Goal: Task Accomplishment & Management: Manage account settings

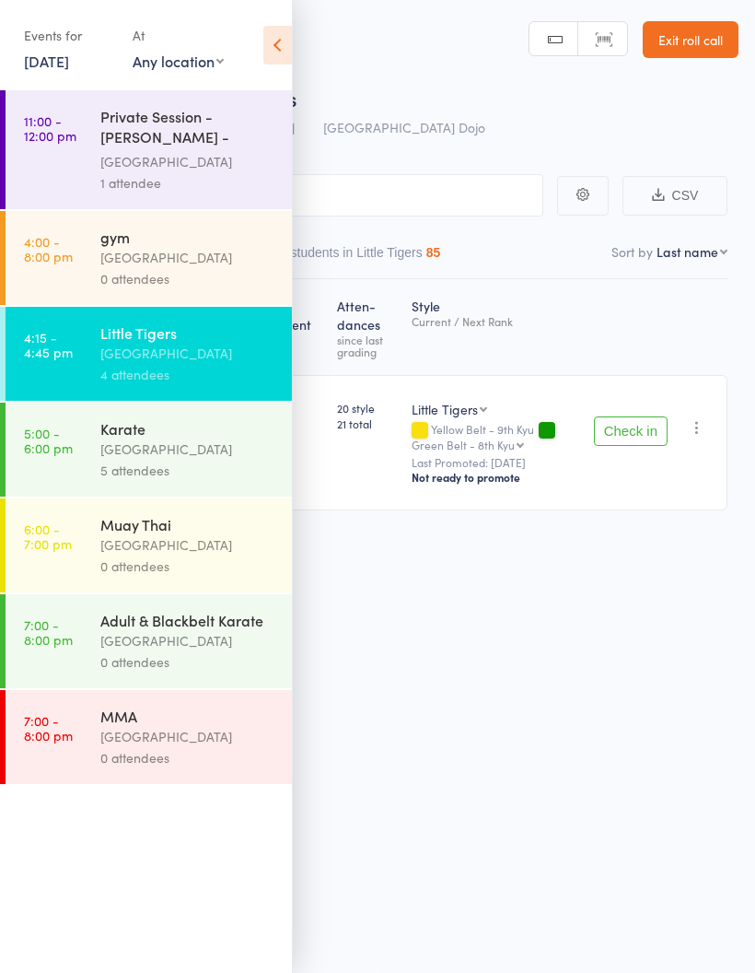
click at [620, 422] on button "Check in" at bounding box center [631, 430] width 74 height 29
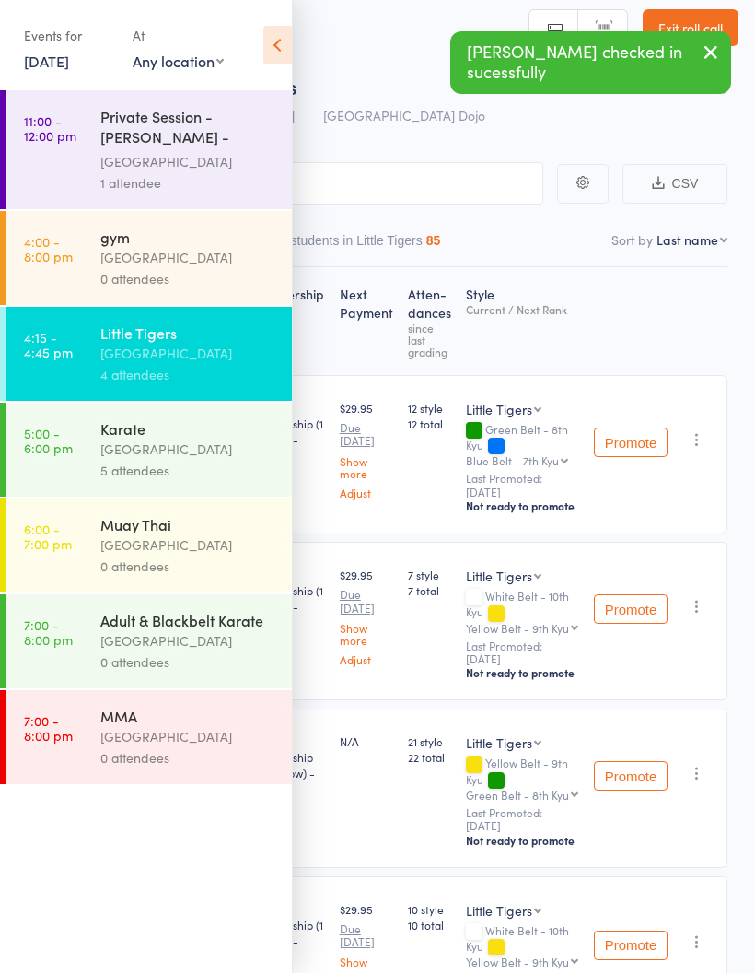
click at [214, 460] on div "[GEOGRAPHIC_DATA]" at bounding box center [188, 449] width 176 height 21
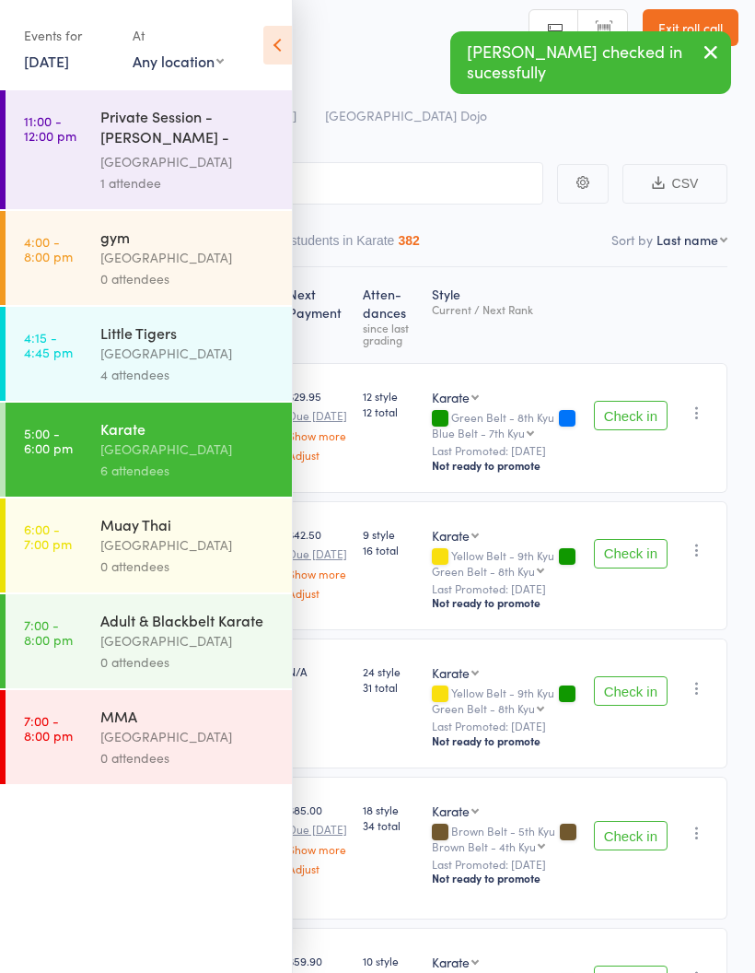
click at [256, 41] on div "Events for 12 Aug, 2025 12 Aug, 2025 August 2025 Sun Mon Tue Wed Thu Fri Sat 31…" at bounding box center [146, 46] width 292 height 93
click at [267, 50] on icon at bounding box center [277, 45] width 29 height 39
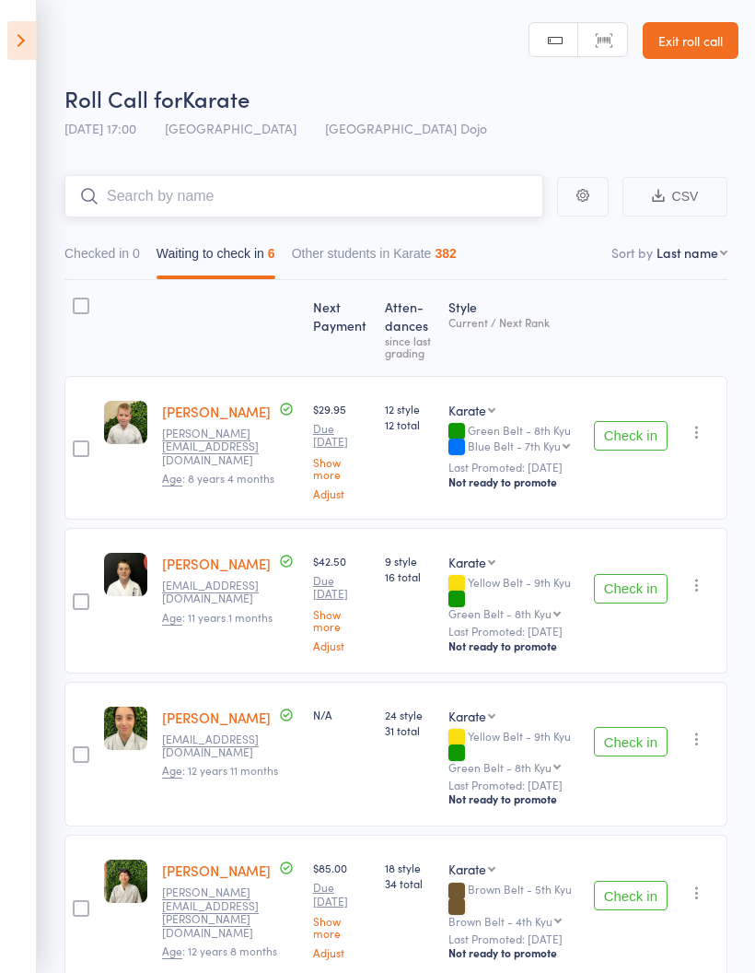
click at [336, 178] on input "search" at bounding box center [303, 196] width 479 height 42
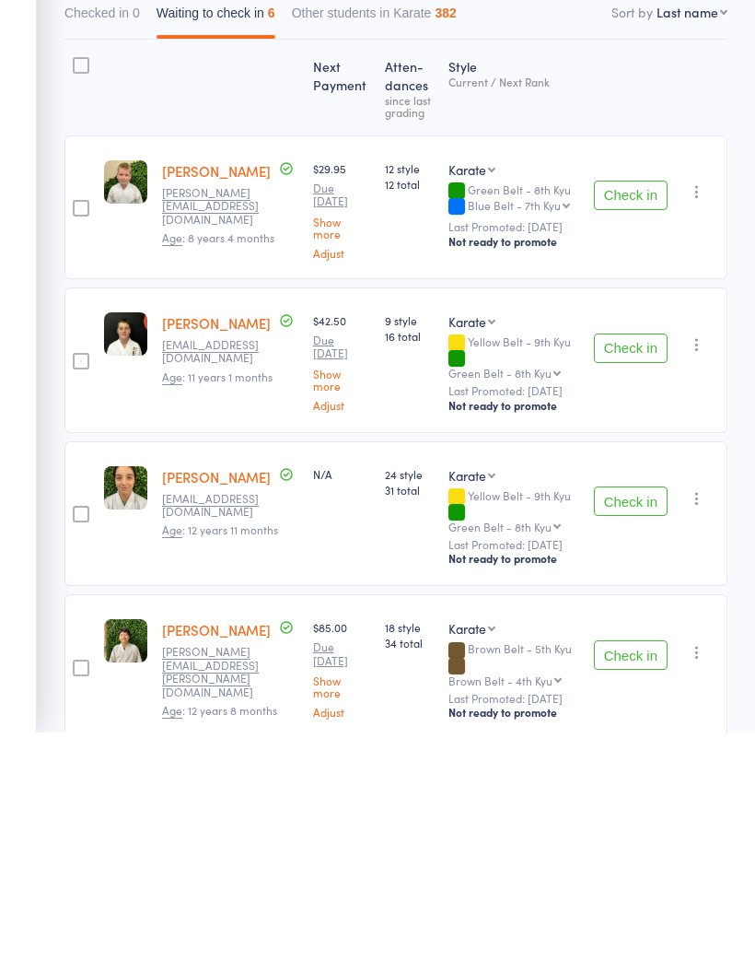
click at [635, 727] on button "Check in" at bounding box center [631, 741] width 74 height 29
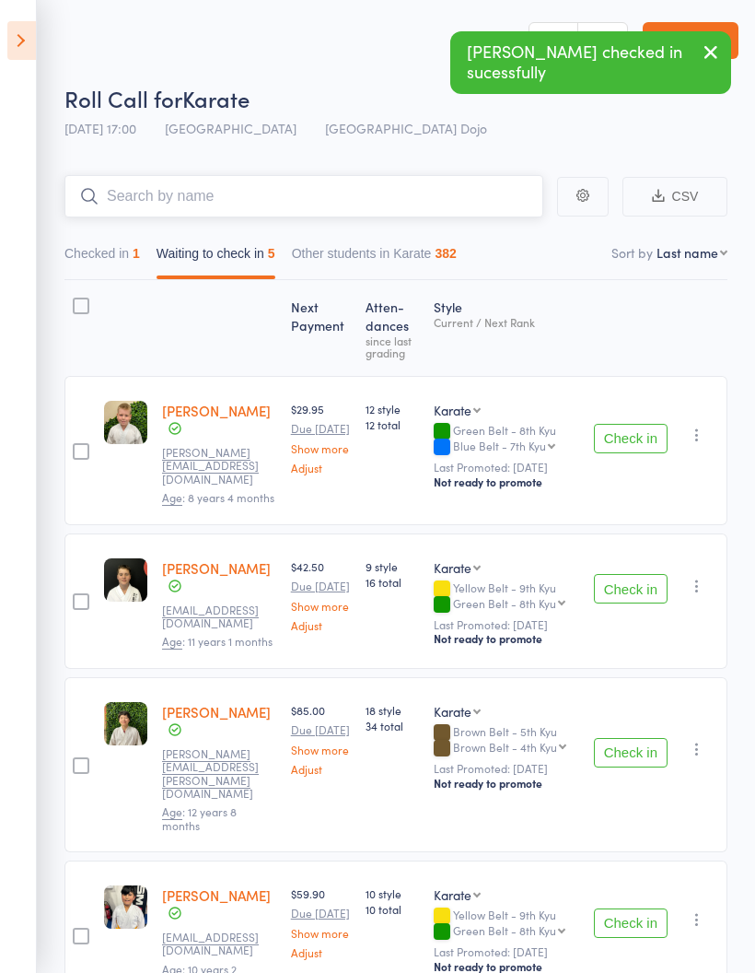
click at [291, 191] on input "search" at bounding box center [303, 196] width 479 height 42
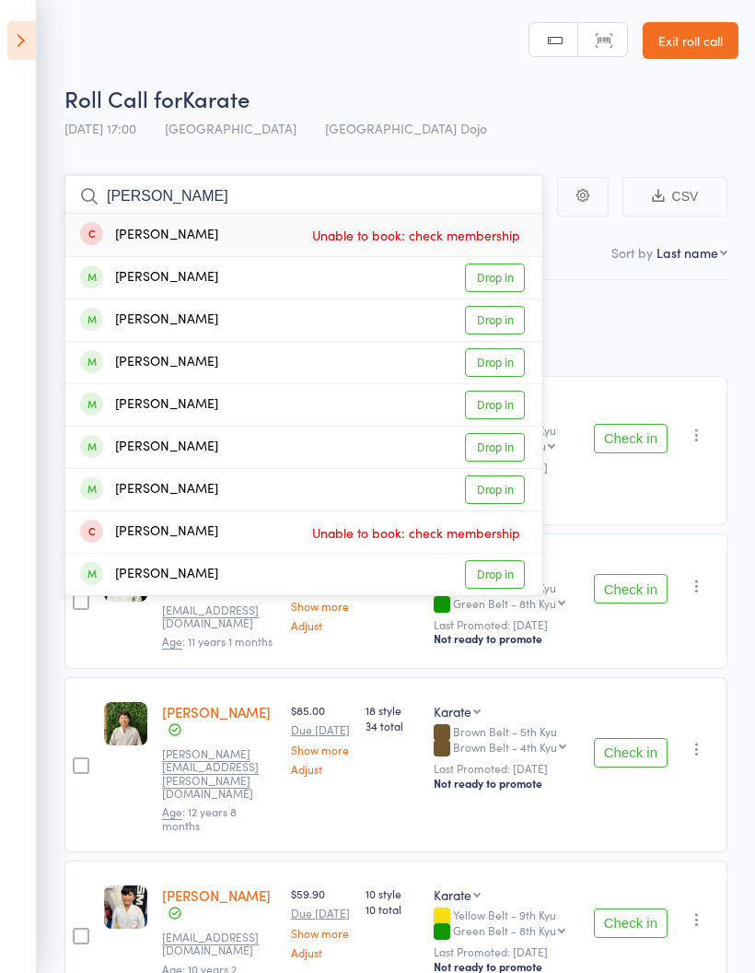
type input "Daniel"
click at [492, 319] on link "Drop in" at bounding box center [495, 320] width 60 height 29
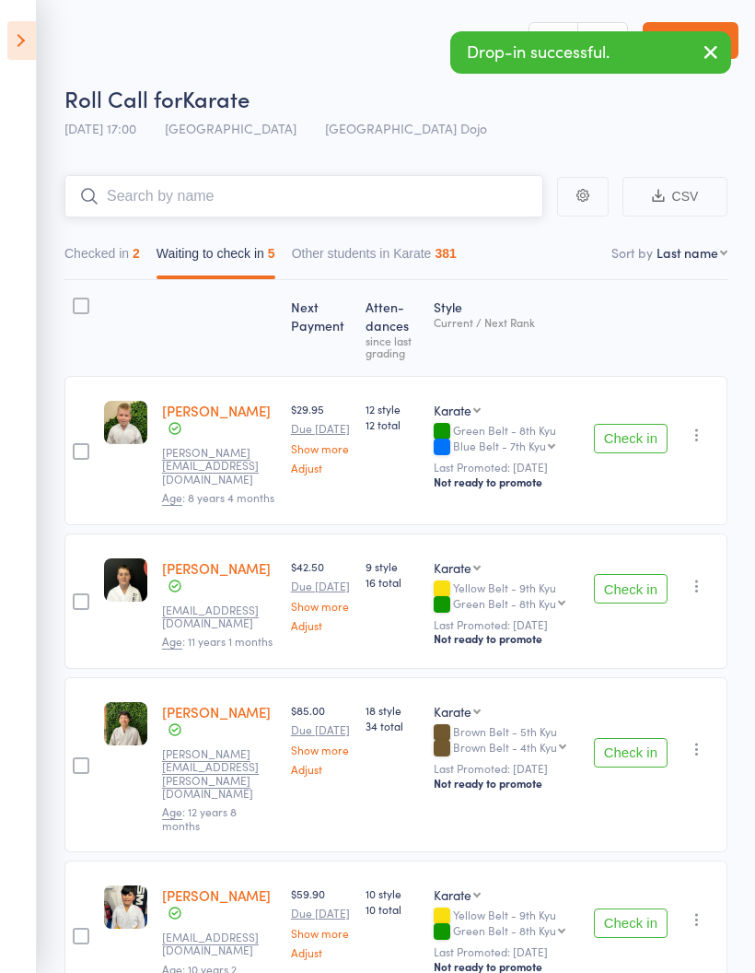
click at [410, 187] on input "search" at bounding box center [303, 196] width 479 height 42
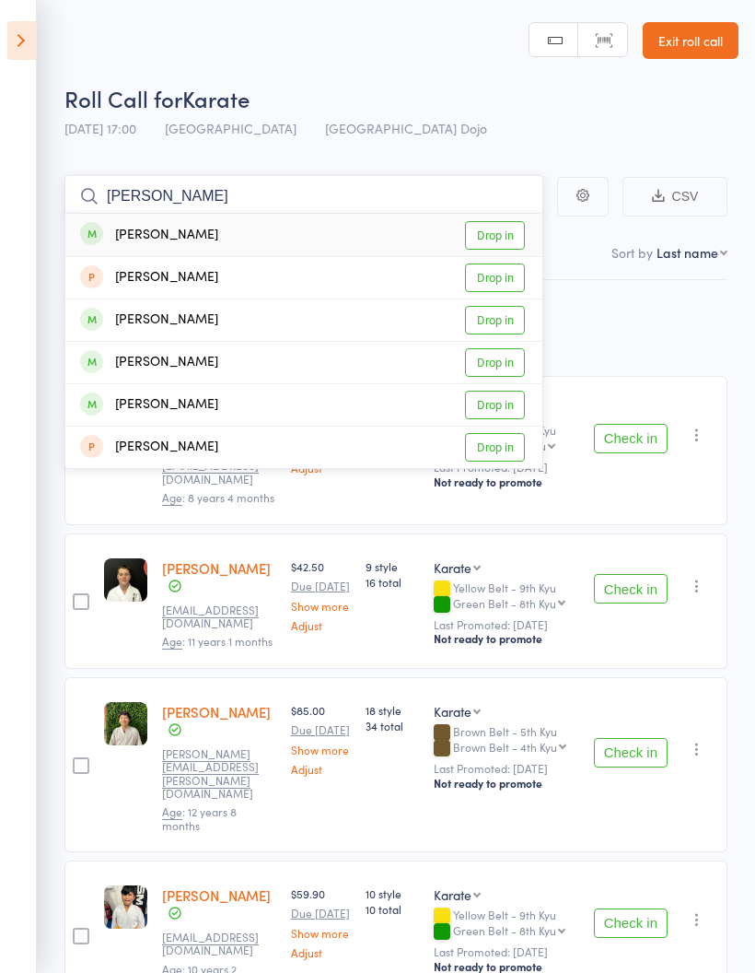
type input "Luca"
click at [171, 239] on div "Luca OSullivan" at bounding box center [149, 235] width 138 height 21
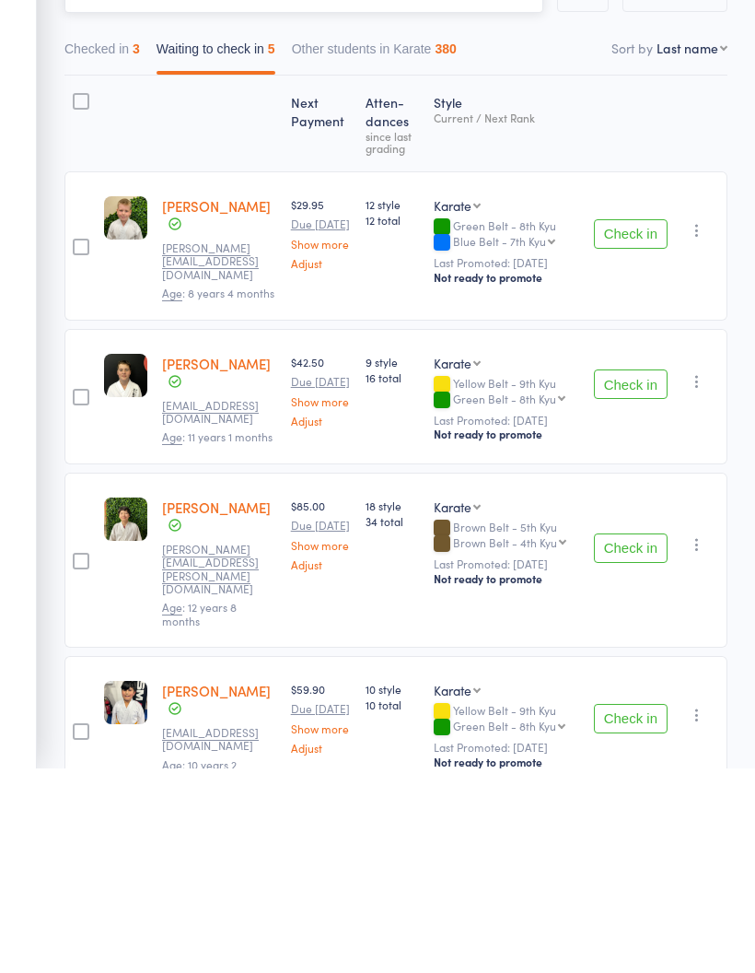
click at [99, 237] on button "Checked in 3" at bounding box center [102, 258] width 76 height 42
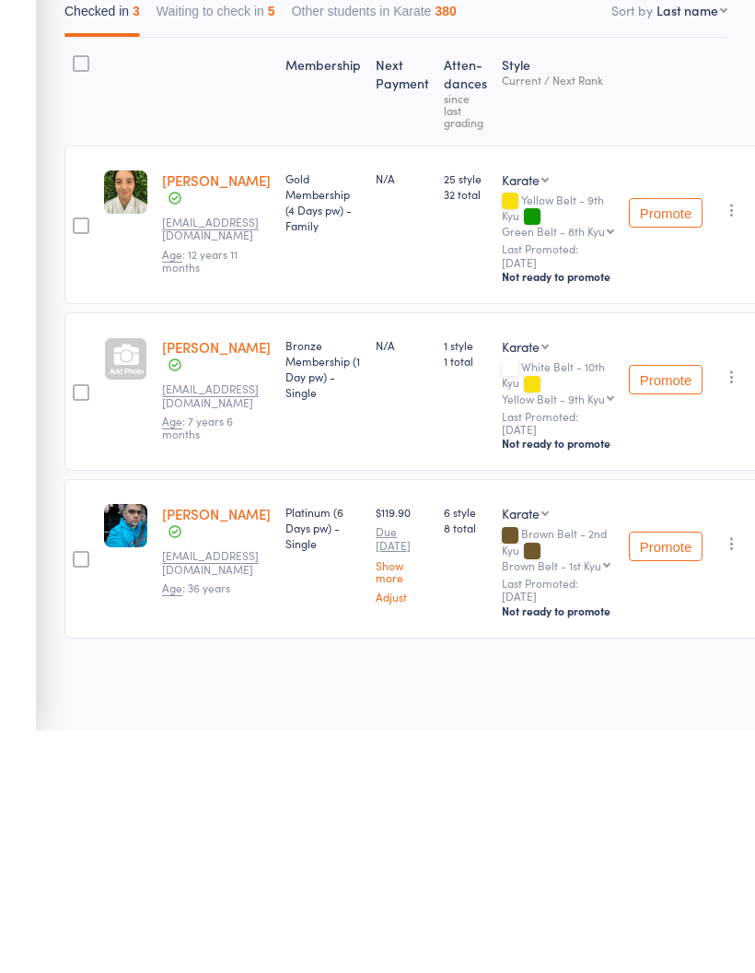
click at [231, 579] on link "Luca OSullivan" at bounding box center [216, 588] width 109 height 19
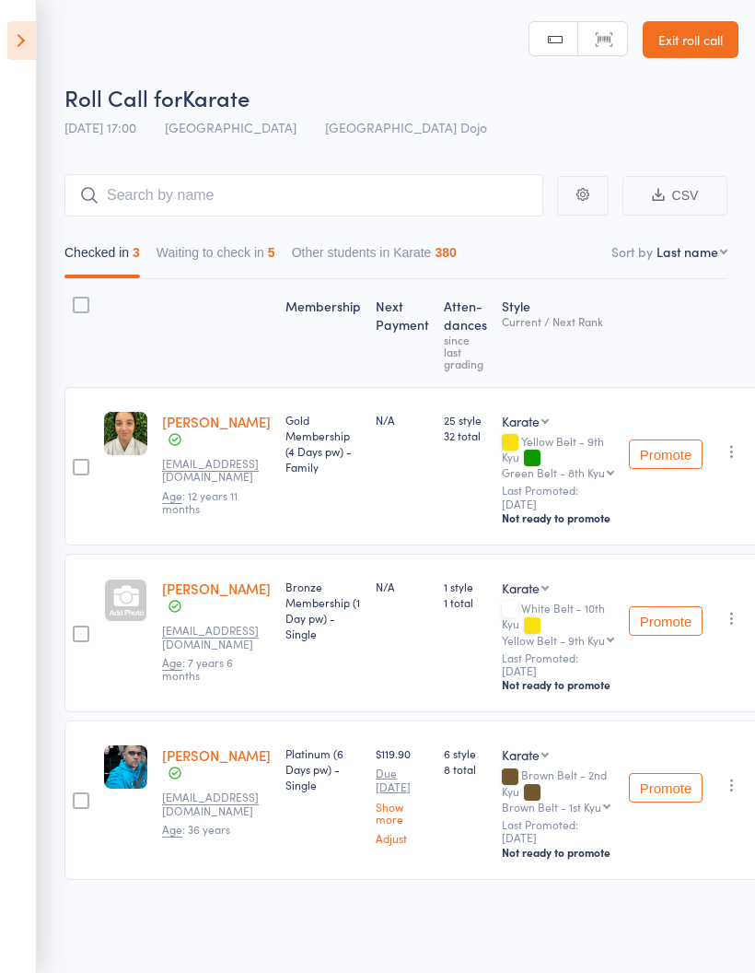
click at [690, 35] on link "Exit roll call" at bounding box center [691, 39] width 96 height 37
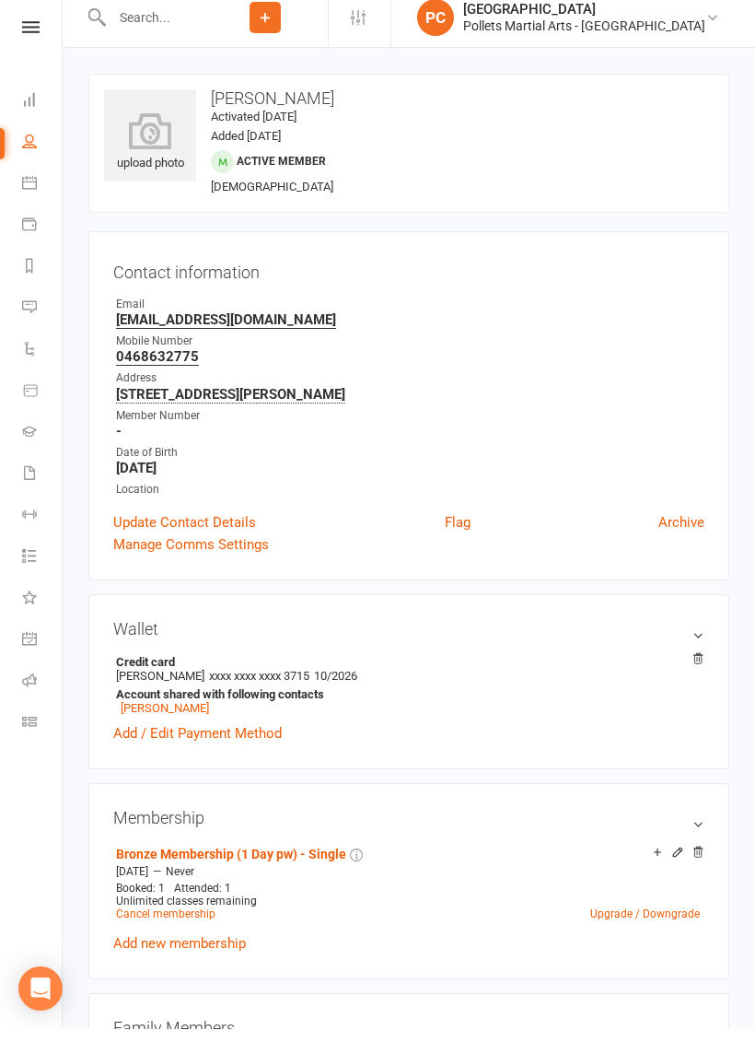
click at [37, 693] on link "Roll call" at bounding box center [42, 694] width 41 height 41
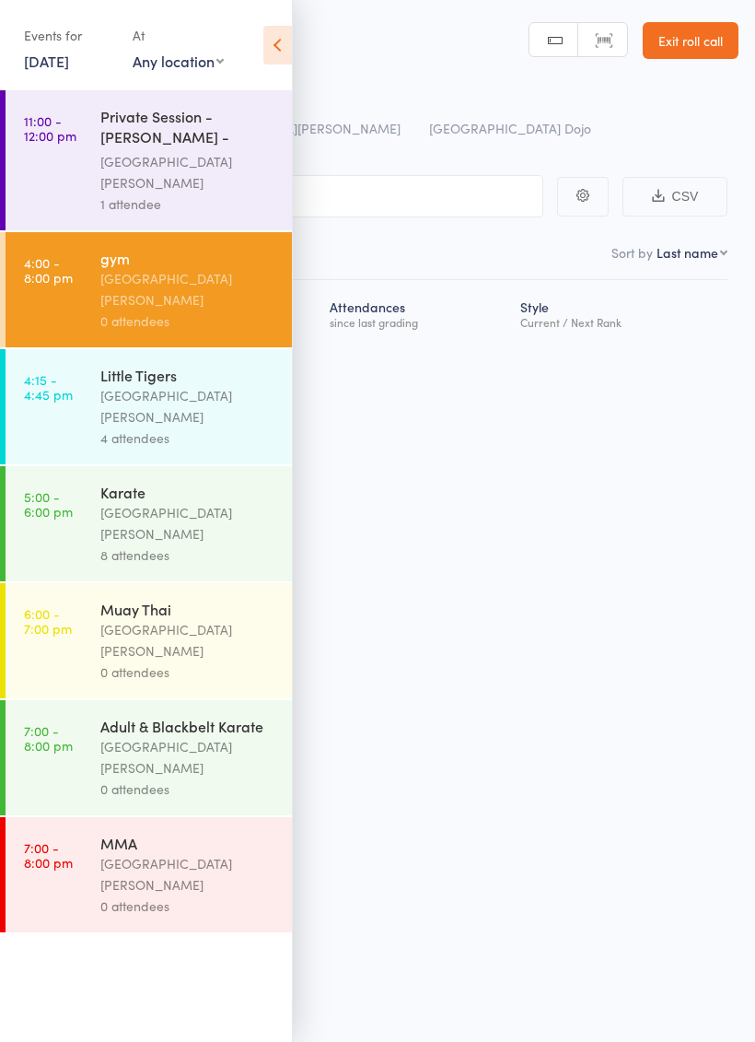
click at [275, 55] on icon at bounding box center [277, 45] width 29 height 39
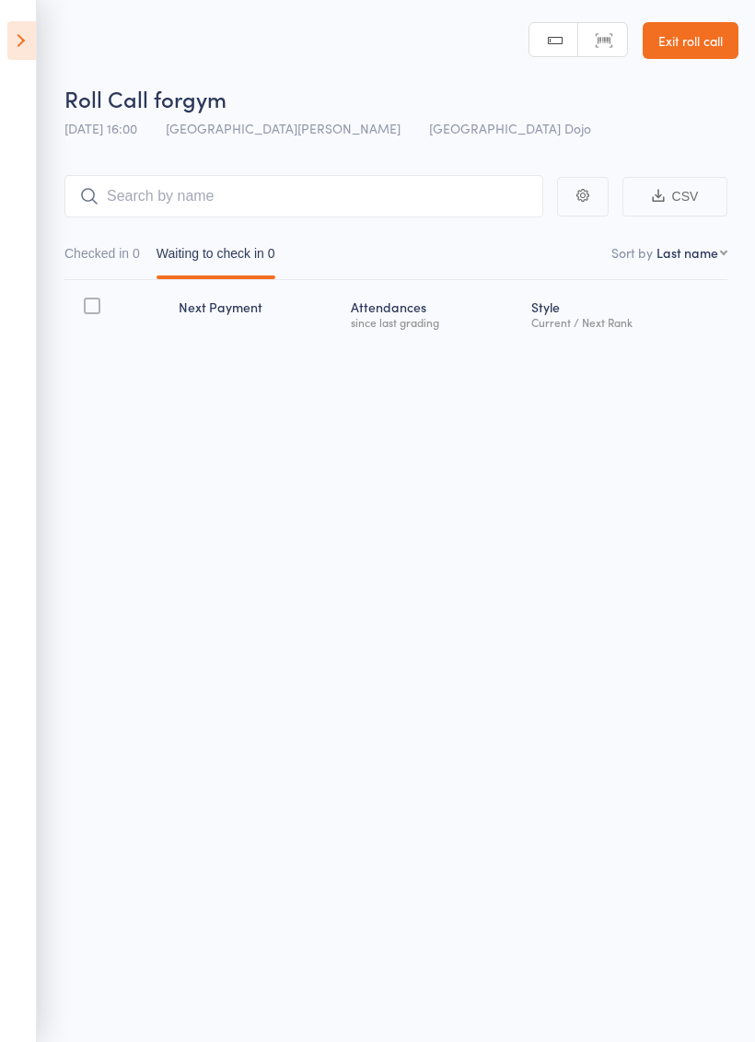
click at [21, 56] on icon at bounding box center [21, 40] width 29 height 39
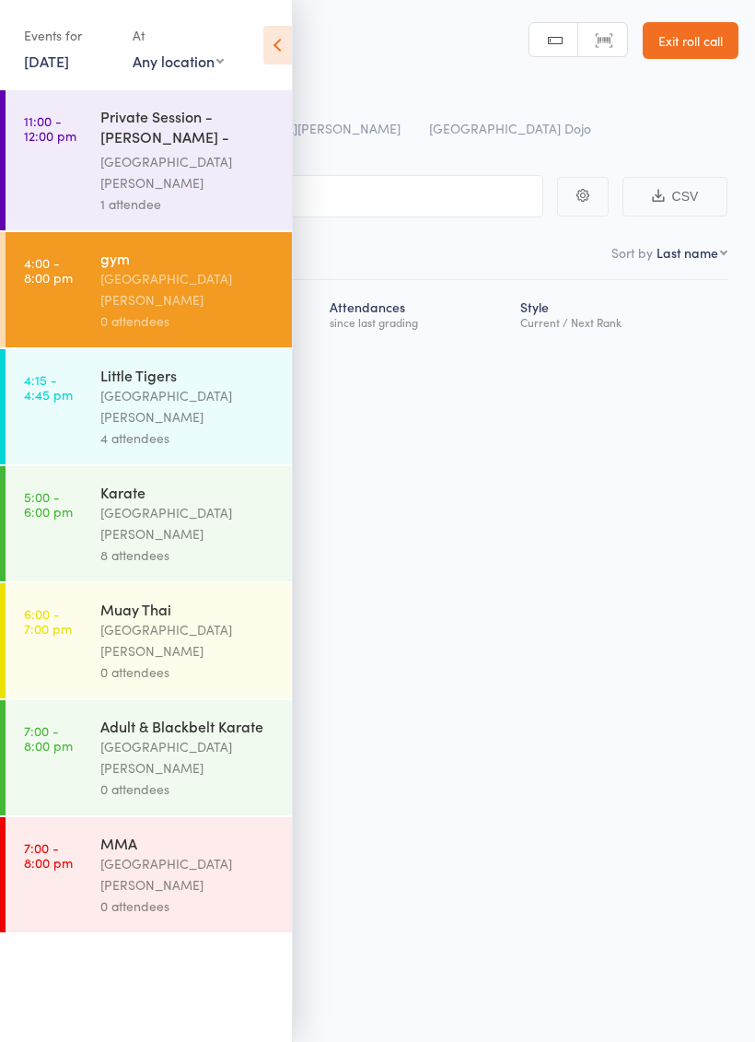
click at [223, 502] on div "[GEOGRAPHIC_DATA]" at bounding box center [188, 523] width 176 height 42
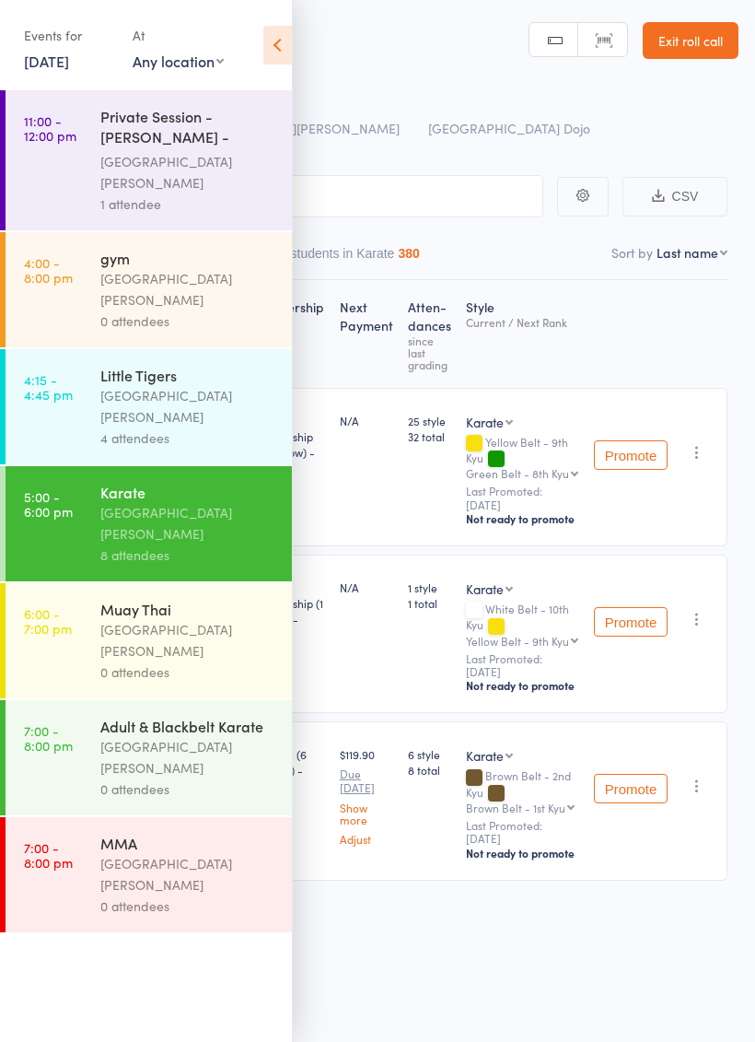
click at [275, 46] on icon at bounding box center [277, 45] width 29 height 39
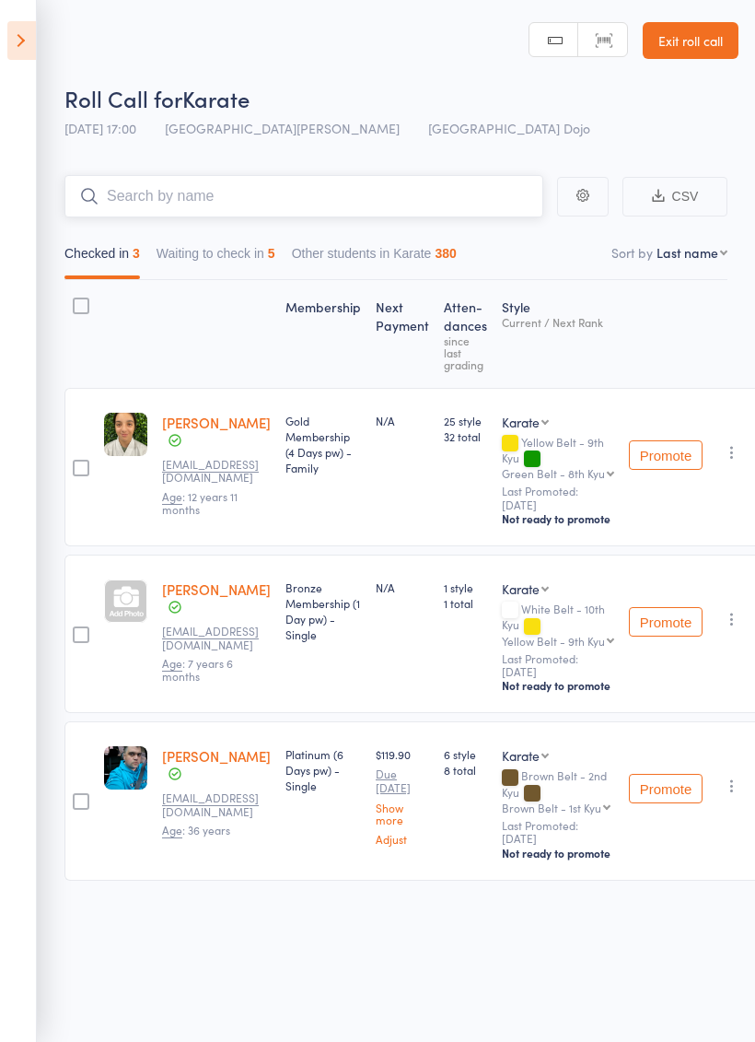
click at [354, 184] on input "search" at bounding box center [303, 196] width 479 height 42
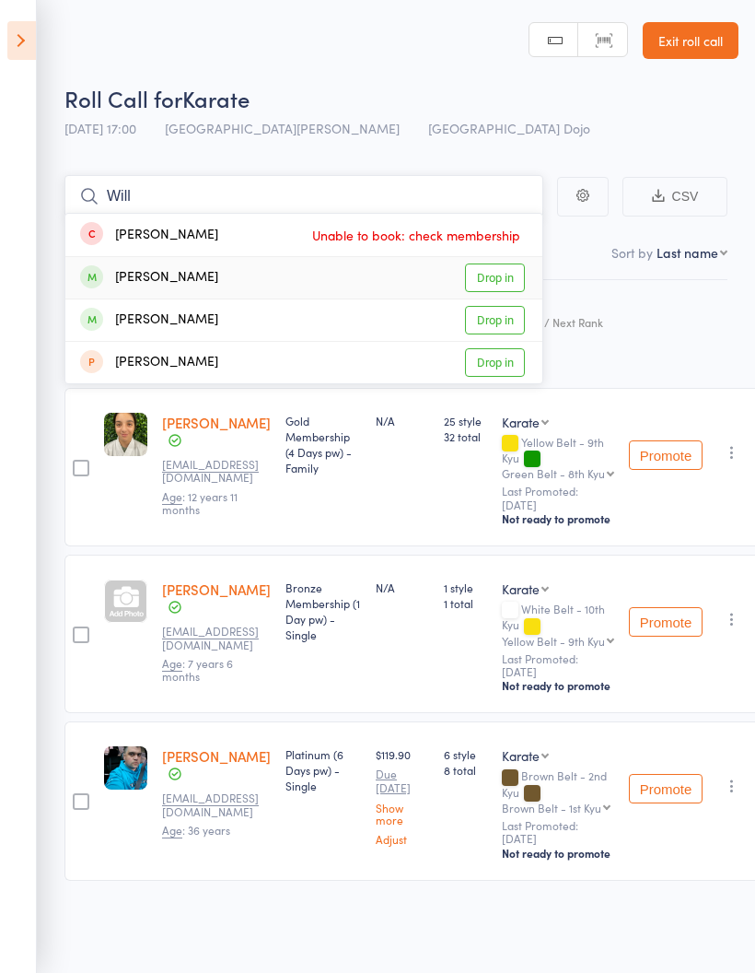
type input "Will"
click at [514, 277] on link "Drop in" at bounding box center [495, 277] width 60 height 29
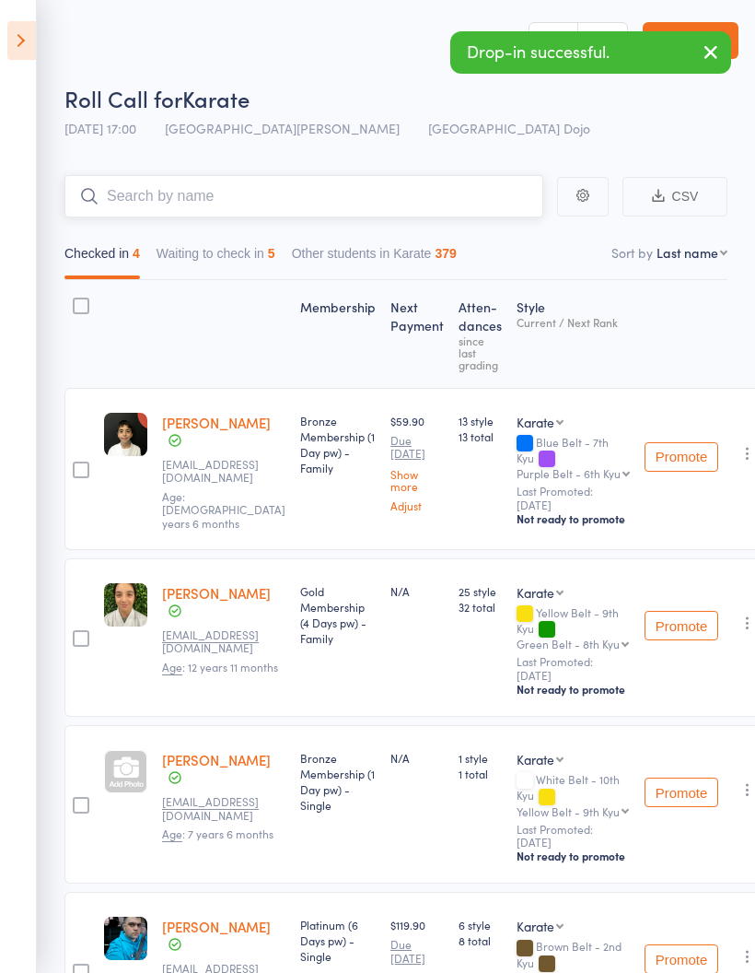
click at [253, 258] on button "Waiting to check in 5" at bounding box center [216, 258] width 119 height 42
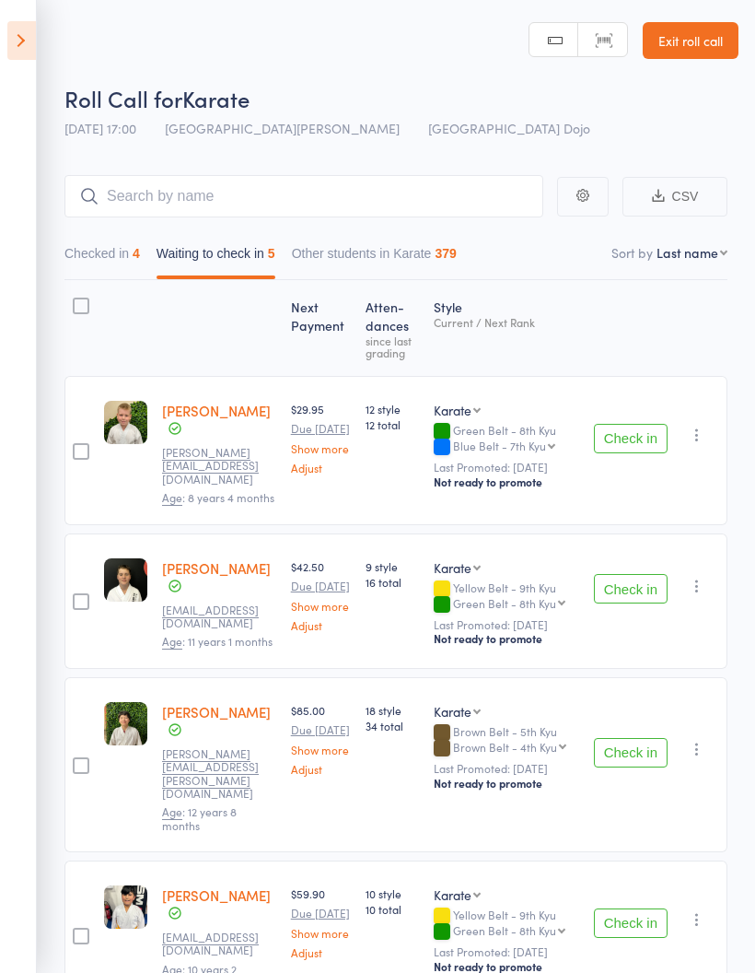
click at [8, 26] on icon at bounding box center [21, 40] width 29 height 39
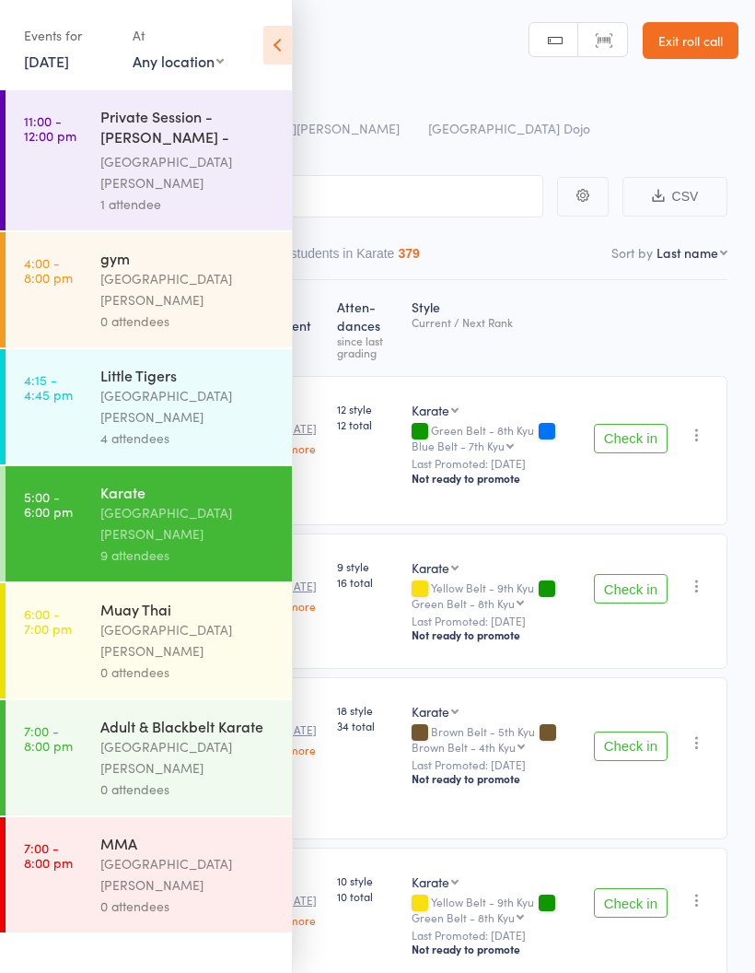
click at [76, 466] on link "5:00 - 6:00 pm Karate Pollets Castle Hill 9 attendees" at bounding box center [149, 523] width 287 height 115
click at [274, 34] on icon at bounding box center [277, 45] width 29 height 39
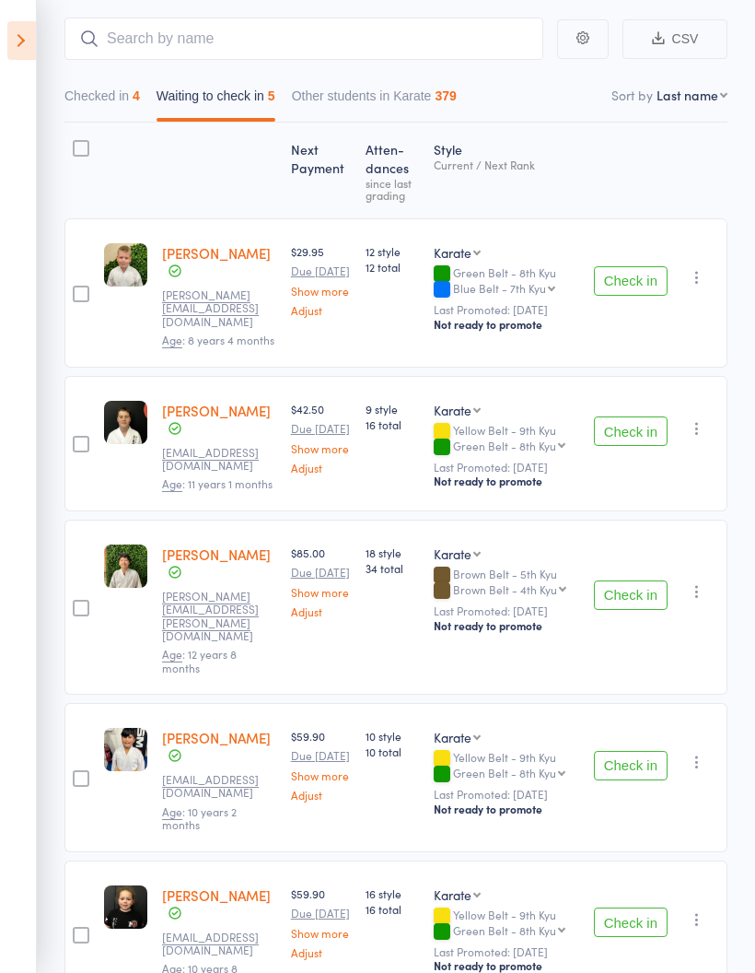
scroll to position [160, 0]
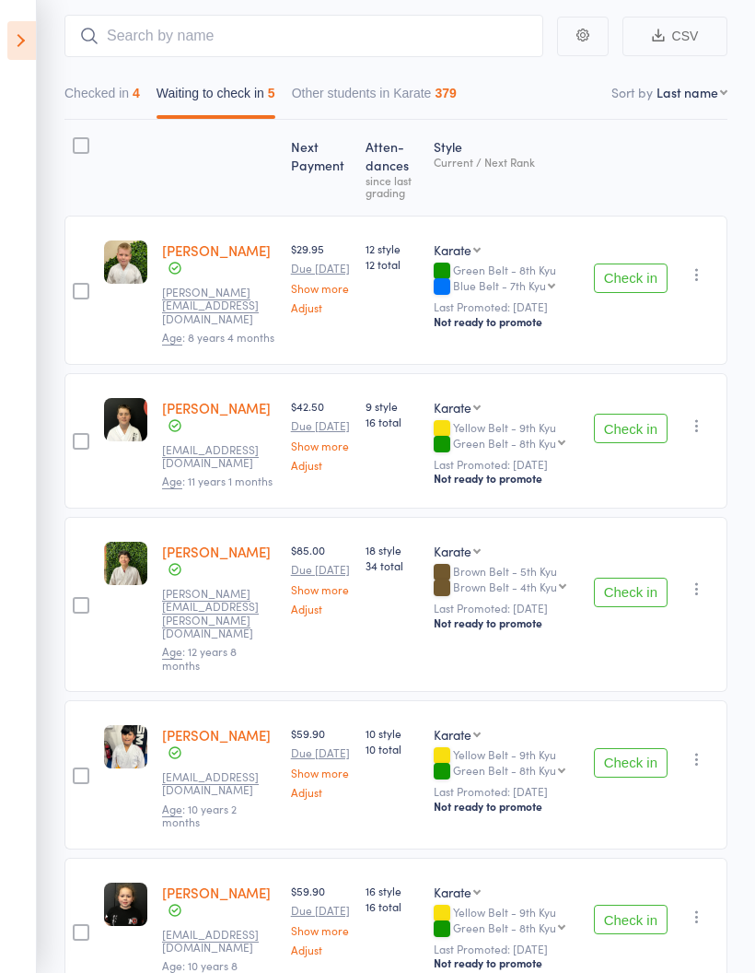
click at [713, 600] on div "Check in Check in Promote Send message Add Note Add Task Add Flag Remove Mark a…" at bounding box center [657, 604] width 141 height 175
click at [696, 579] on icon "button" at bounding box center [697, 588] width 18 height 18
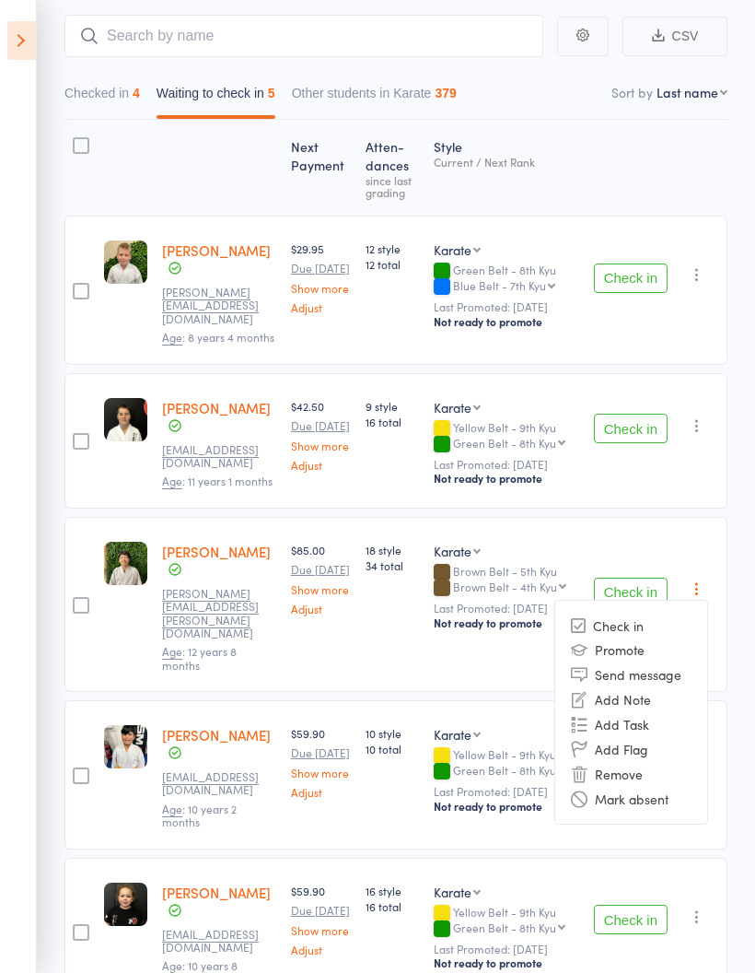
click at [657, 792] on li "Mark absent" at bounding box center [632, 798] width 152 height 25
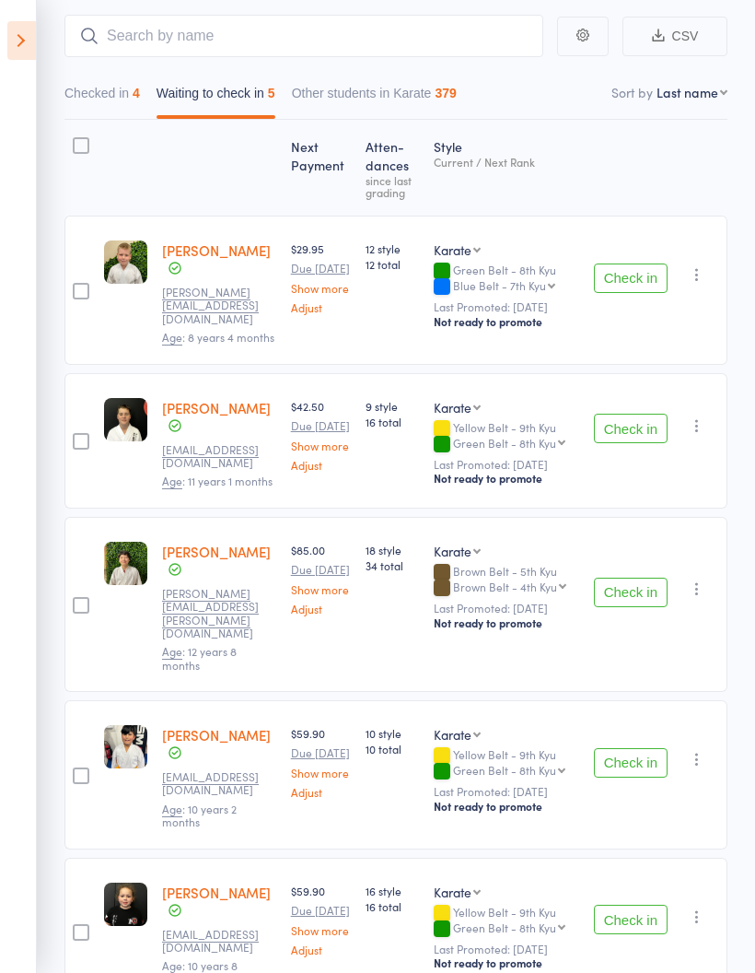
select select "1"
click at [320, 27] on input "search" at bounding box center [303, 36] width 479 height 42
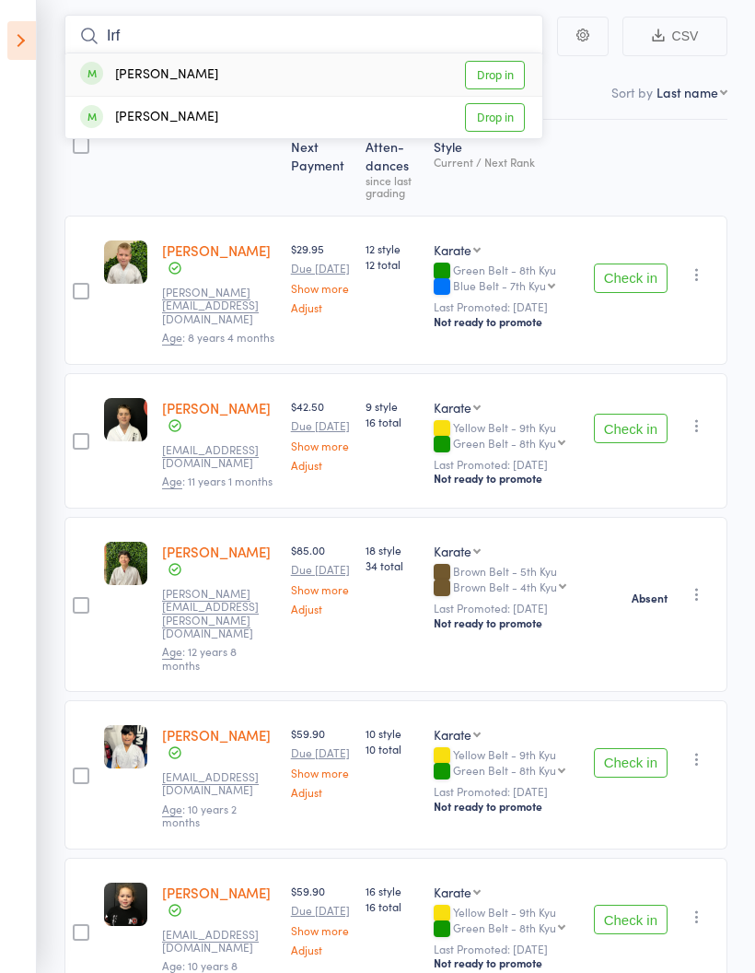
type input "Irf"
click at [506, 76] on link "Drop in" at bounding box center [495, 75] width 60 height 29
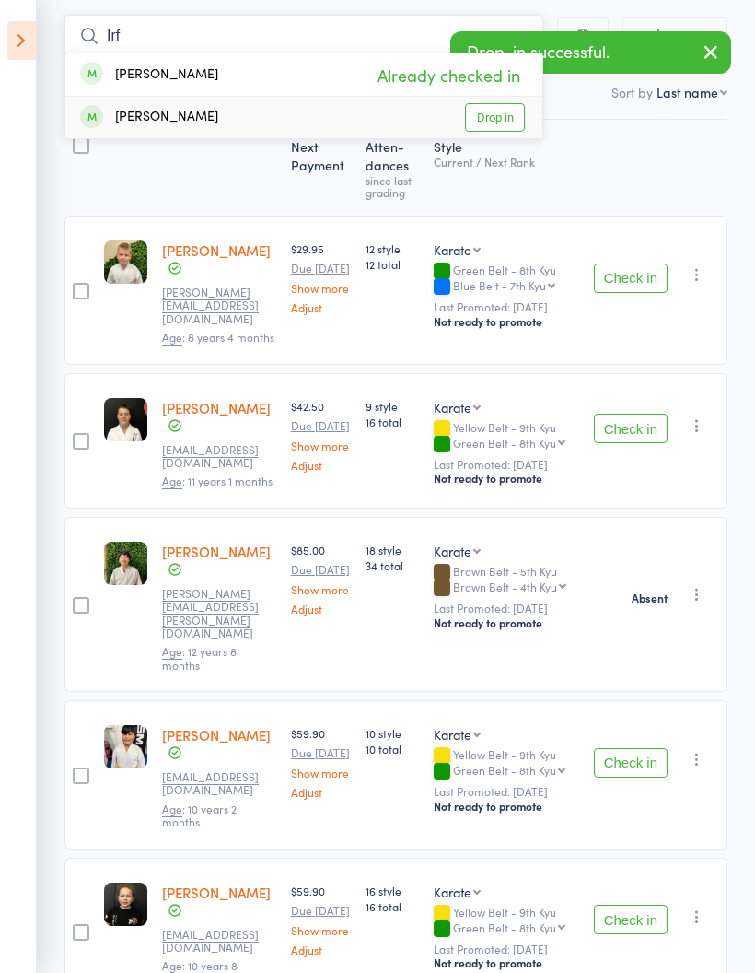
type input "Irf"
click at [509, 106] on link "Drop in" at bounding box center [495, 117] width 60 height 29
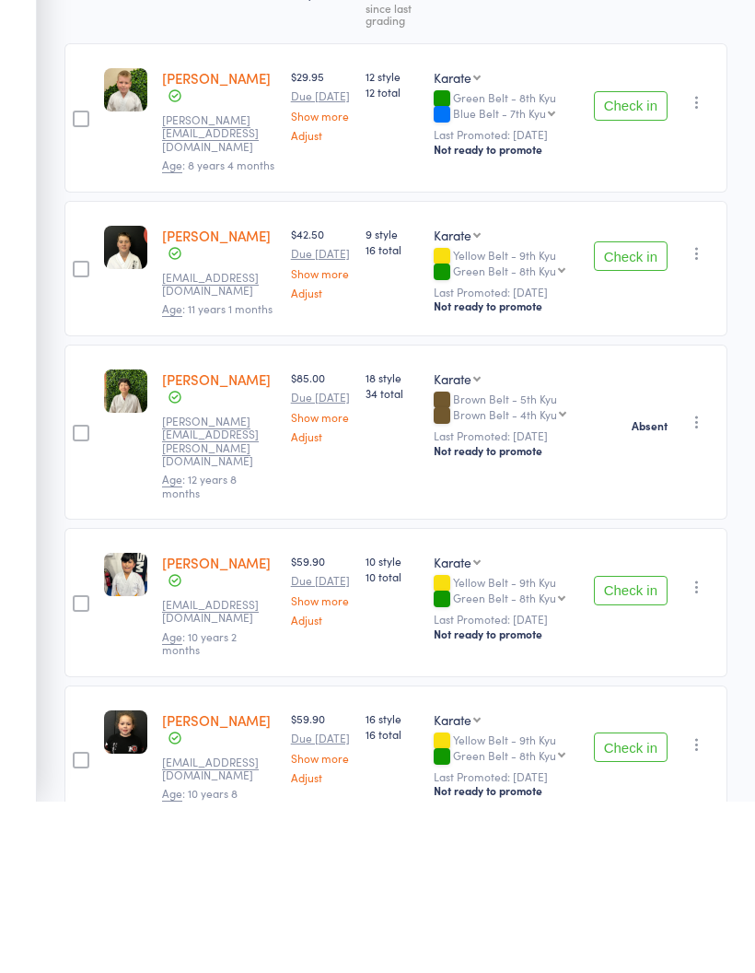
scroll to position [240, 0]
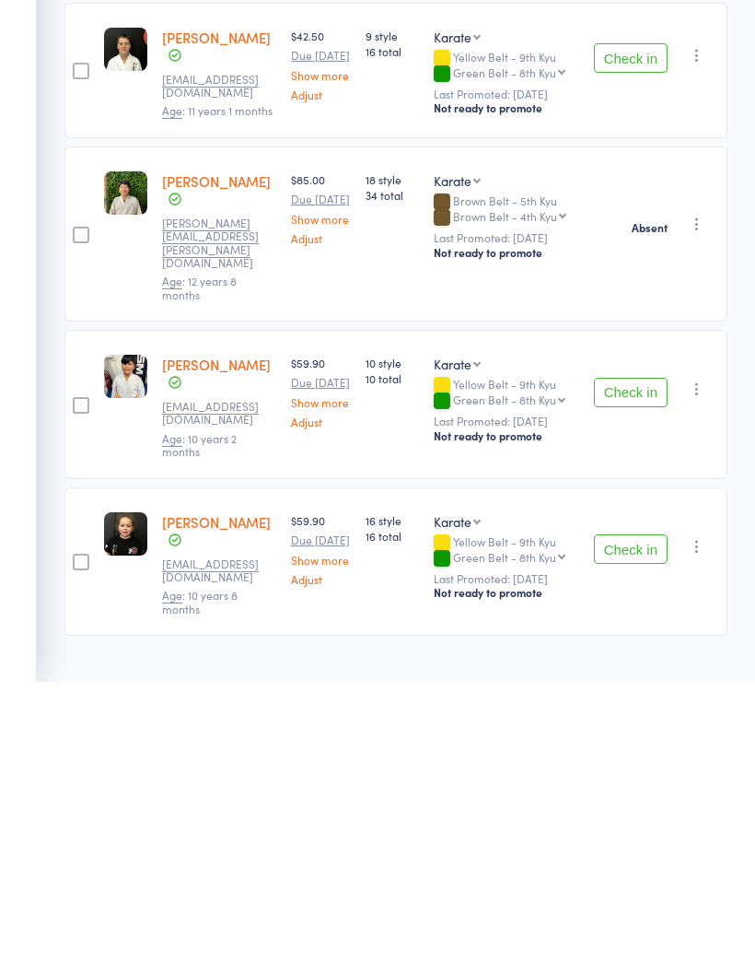
click at [627, 825] on button "Check in" at bounding box center [631, 839] width 74 height 29
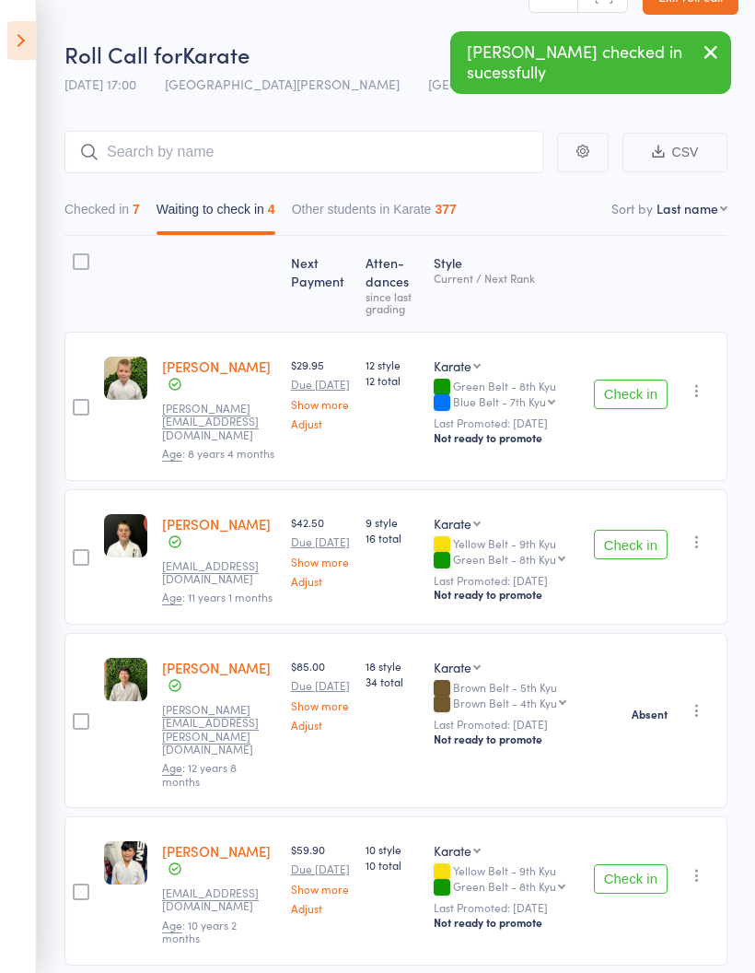
scroll to position [0, 0]
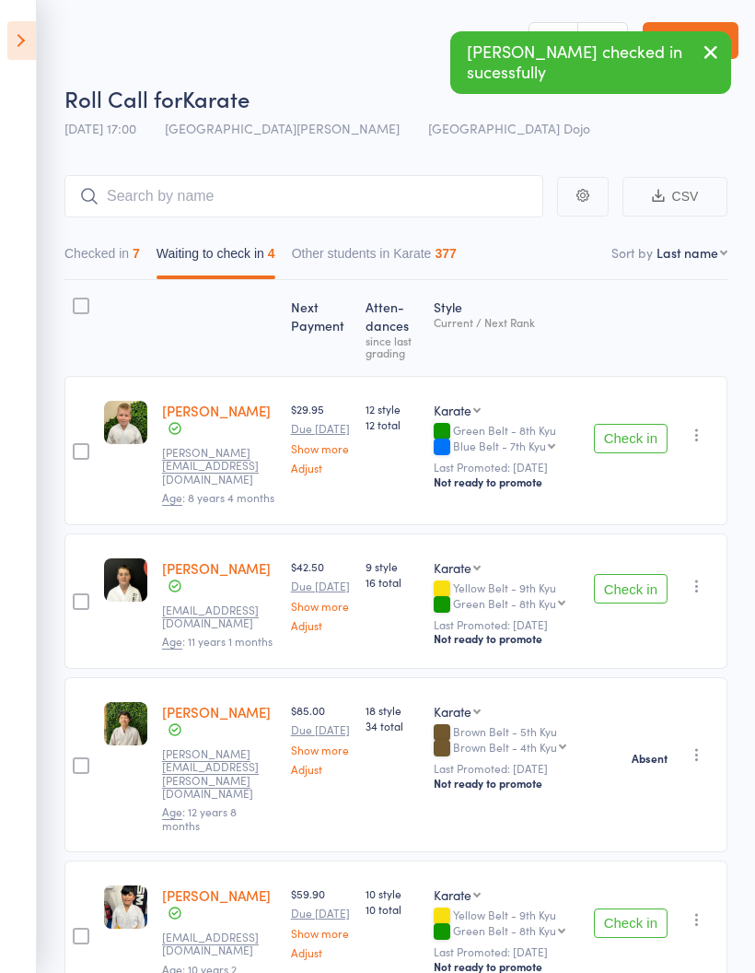
click at [120, 249] on button "Checked in 7" at bounding box center [102, 258] width 76 height 42
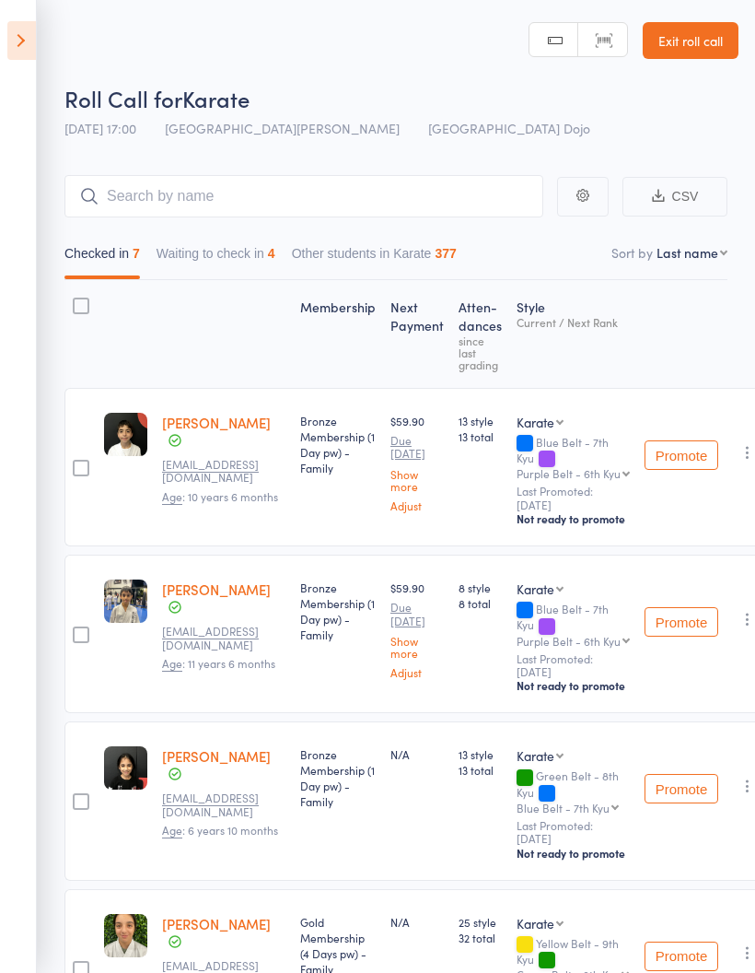
click at [214, 263] on button "Waiting to check in 4" at bounding box center [216, 258] width 119 height 42
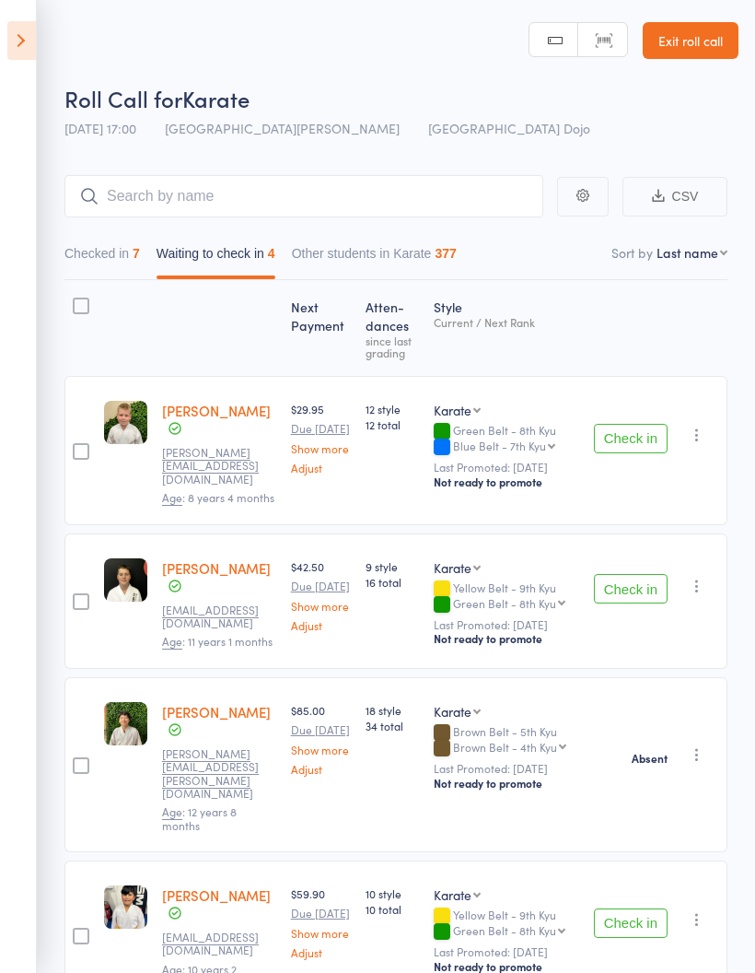
click at [633, 438] on button "Check in" at bounding box center [631, 438] width 74 height 29
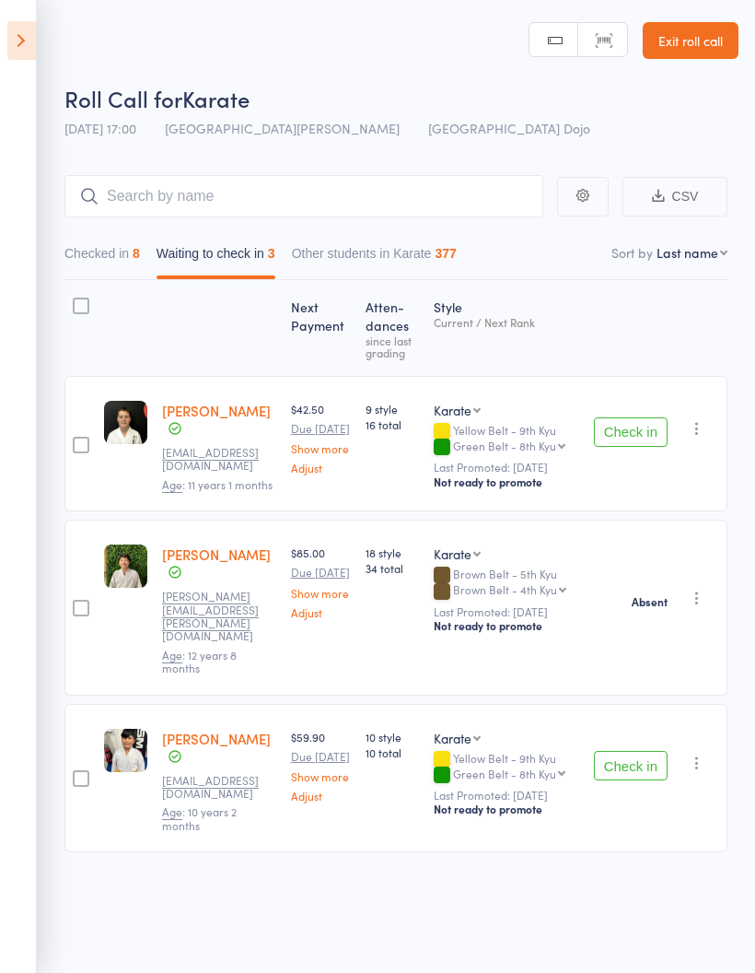
click at [106, 239] on button "Checked in 8" at bounding box center [102, 258] width 76 height 42
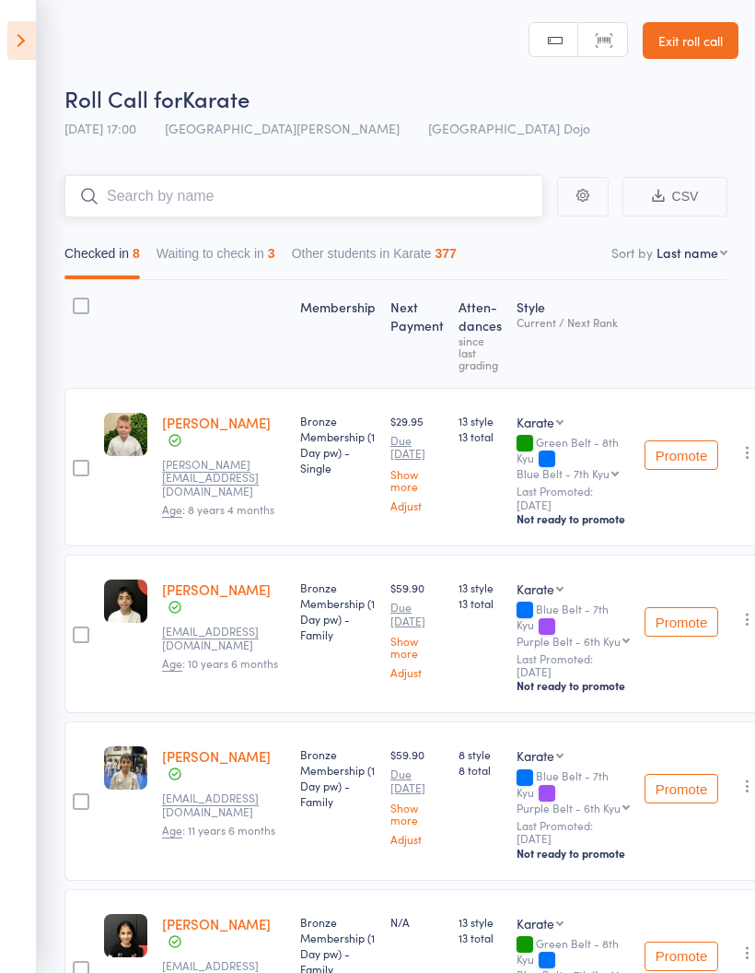
click at [133, 207] on input "search" at bounding box center [303, 196] width 479 height 42
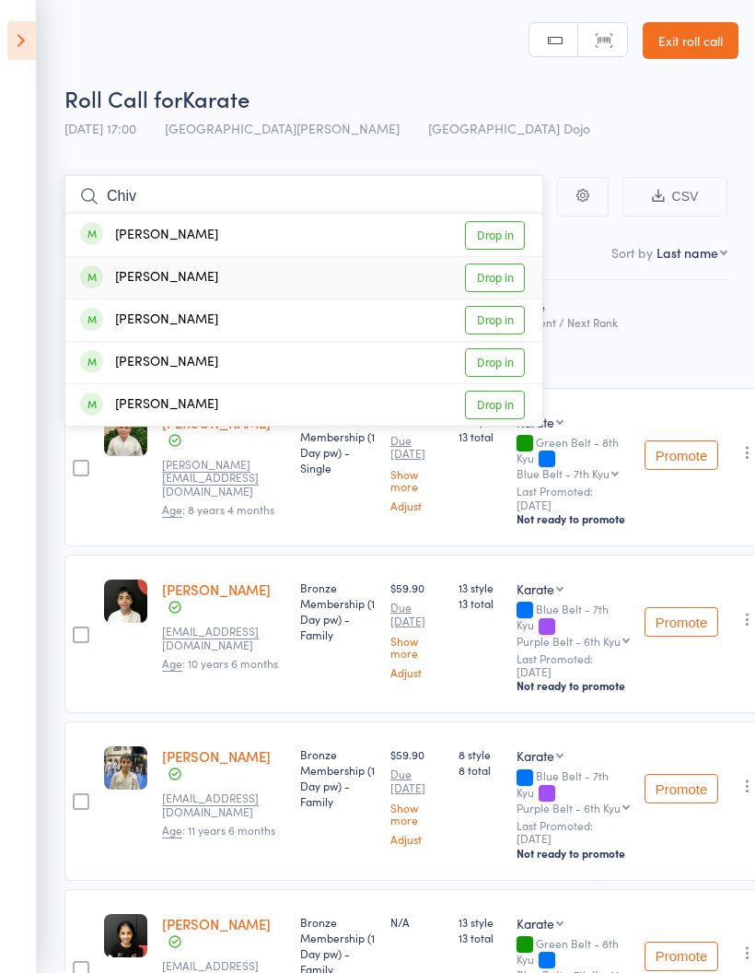
type input "Chiv"
click at [498, 282] on link "Drop in" at bounding box center [495, 277] width 60 height 29
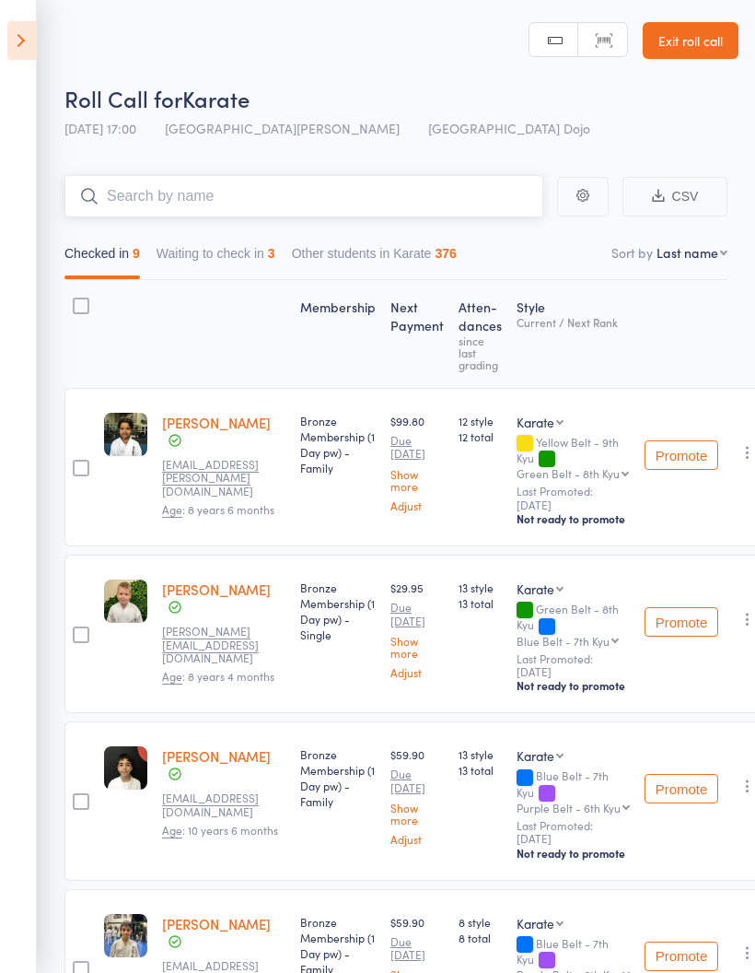
click at [356, 197] on input "search" at bounding box center [303, 196] width 479 height 42
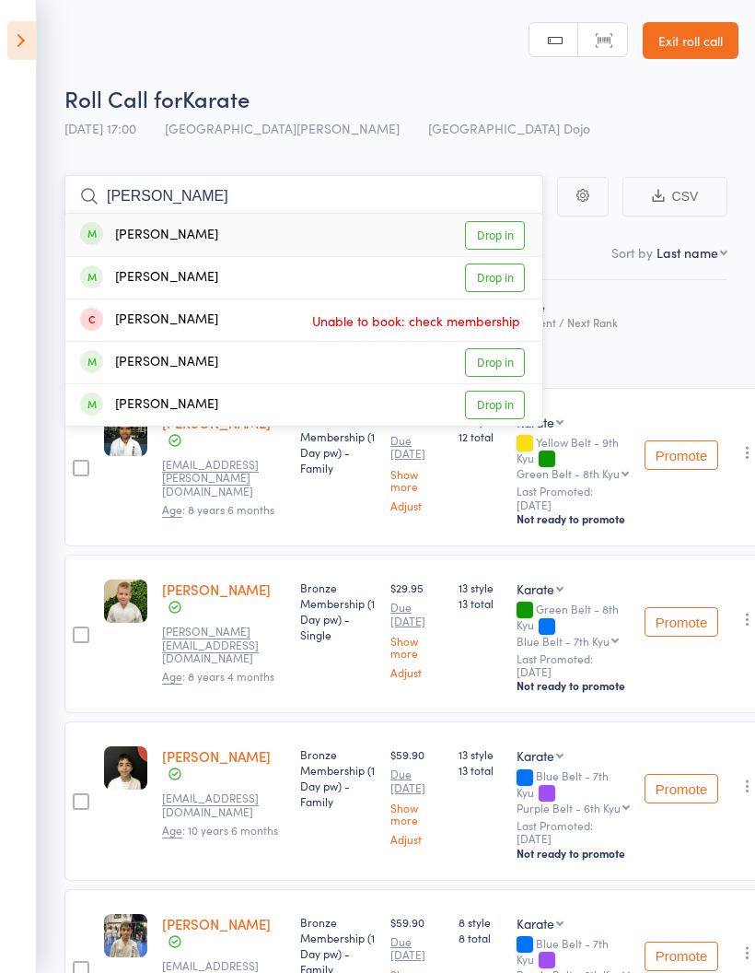
type input "Bhan"
click at [501, 231] on link "Drop in" at bounding box center [495, 235] width 60 height 29
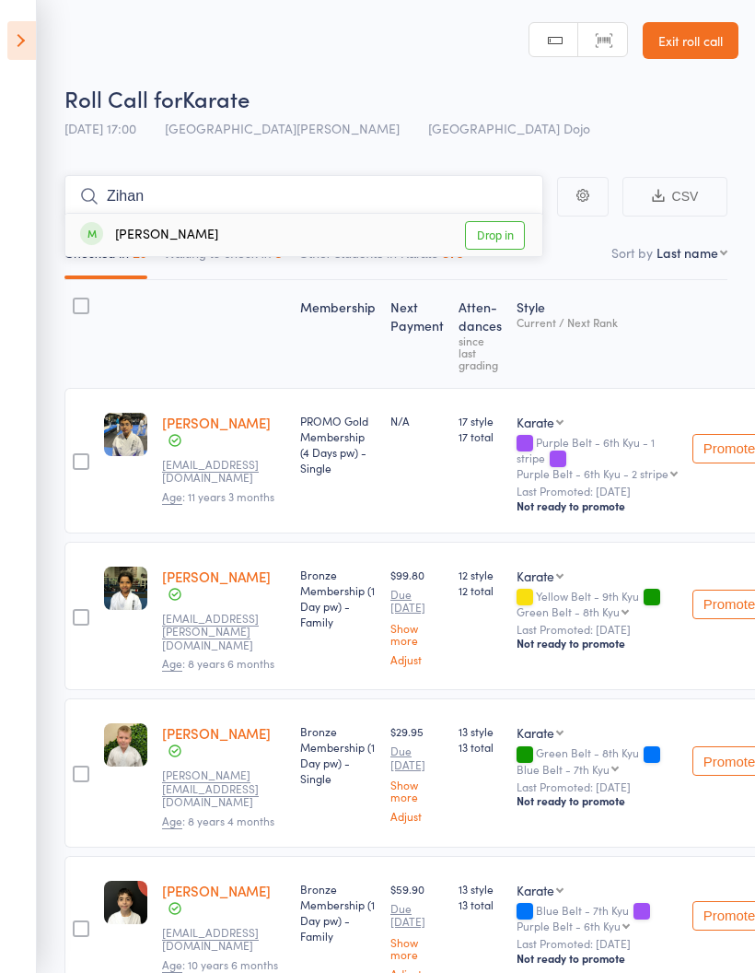
type input "Zihan"
click at [487, 221] on link "Drop in" at bounding box center [495, 235] width 60 height 29
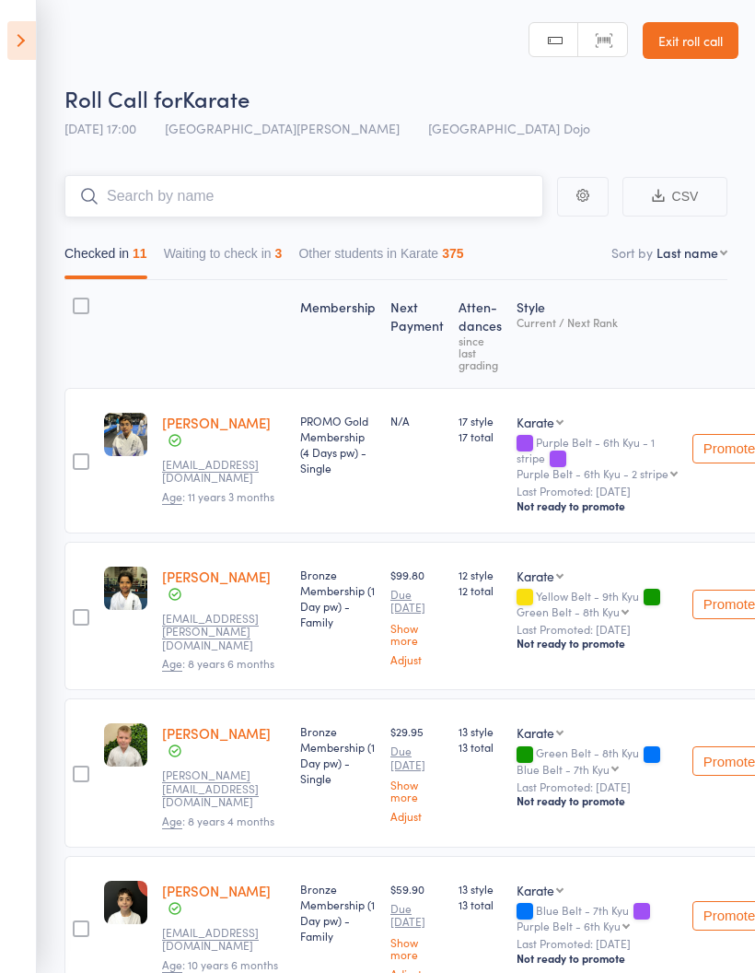
click at [240, 252] on button "Waiting to check in 3" at bounding box center [223, 258] width 119 height 42
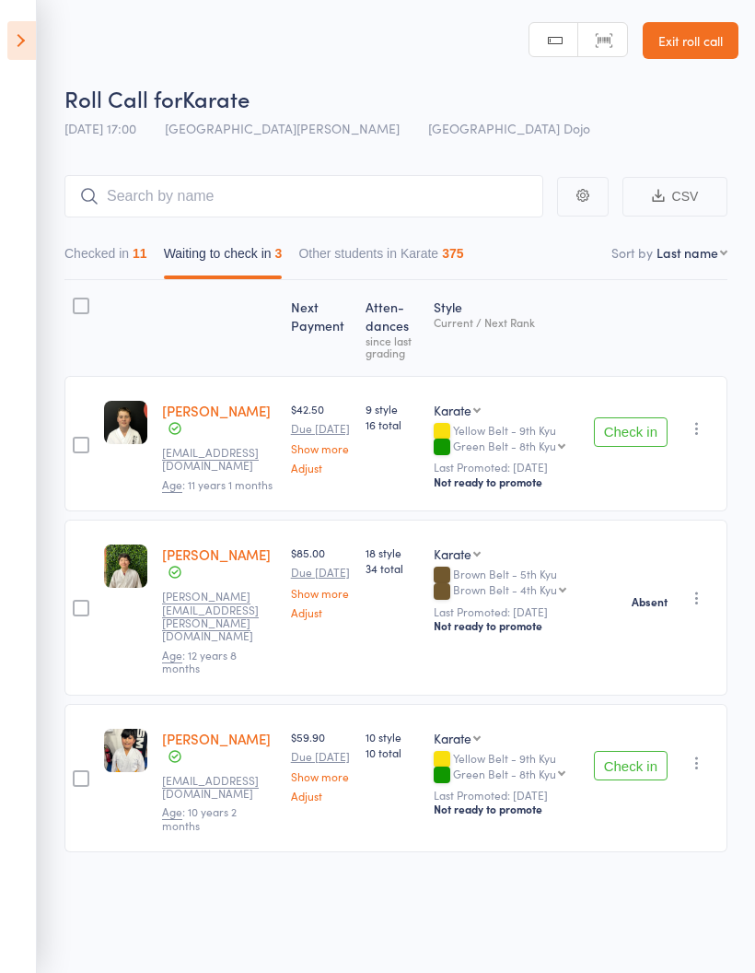
click at [650, 427] on button "Check in" at bounding box center [631, 431] width 74 height 29
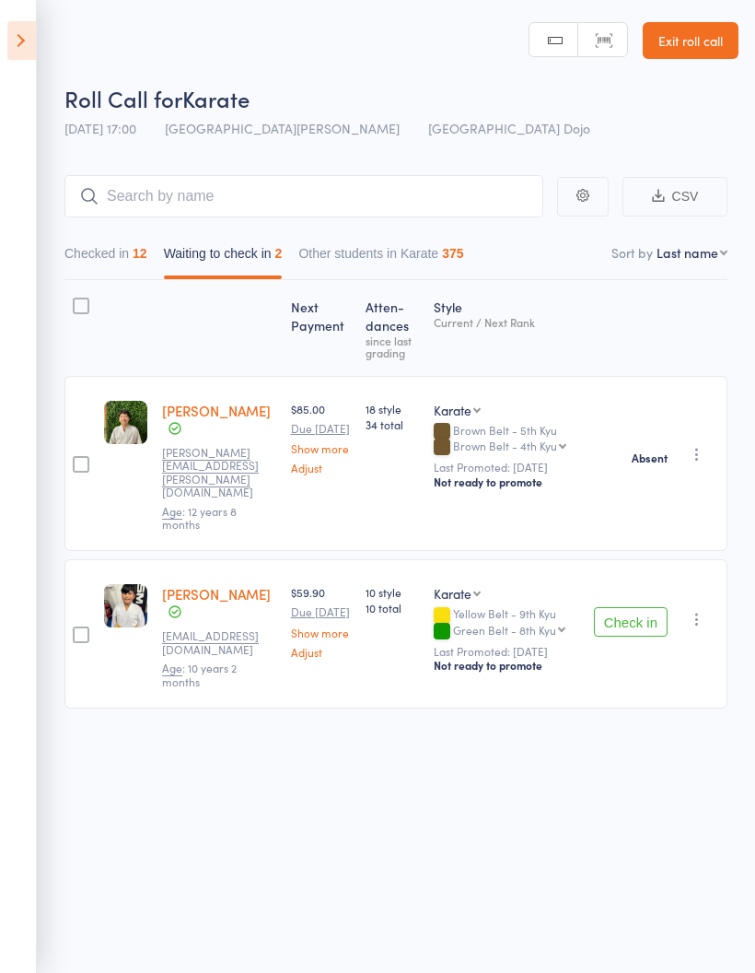
click at [95, 252] on button "Checked in 12" at bounding box center [105, 258] width 83 height 42
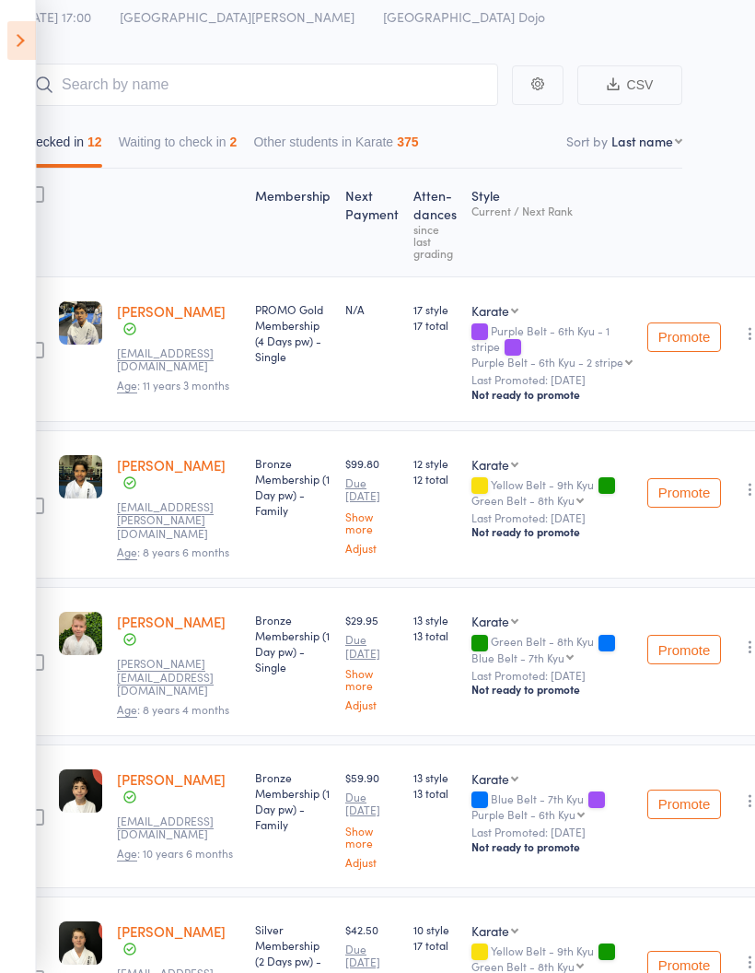
scroll to position [112, 45]
click at [649, 136] on select "First name Last name Birthday today? Behind on payments? Check in time Next pay…" at bounding box center [647, 140] width 71 height 18
select select "10"
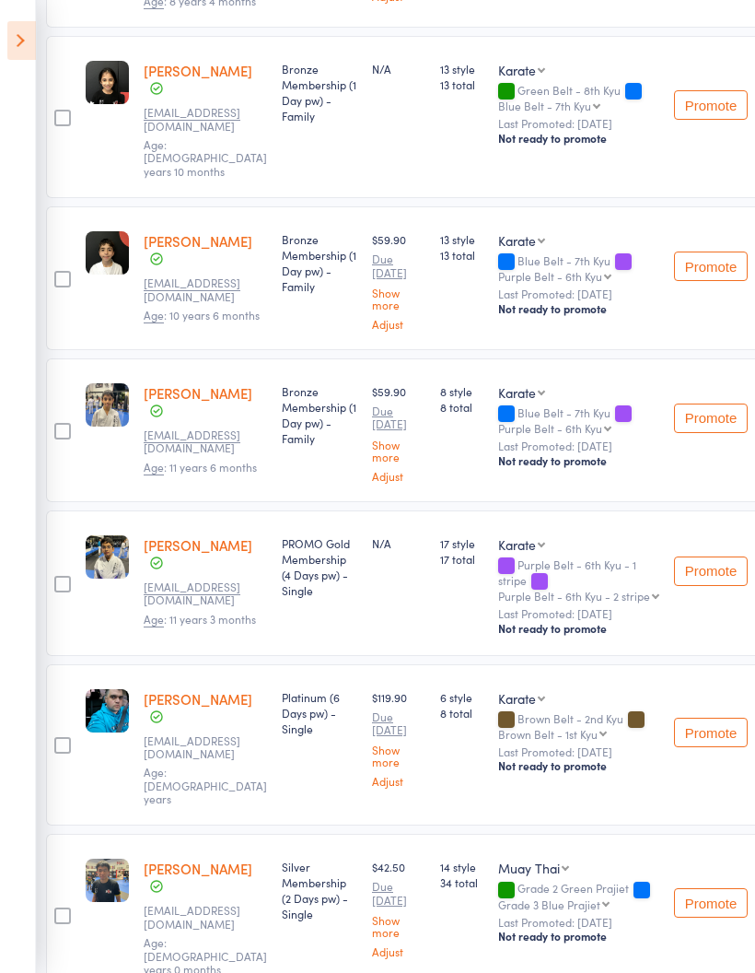
scroll to position [1276, 18]
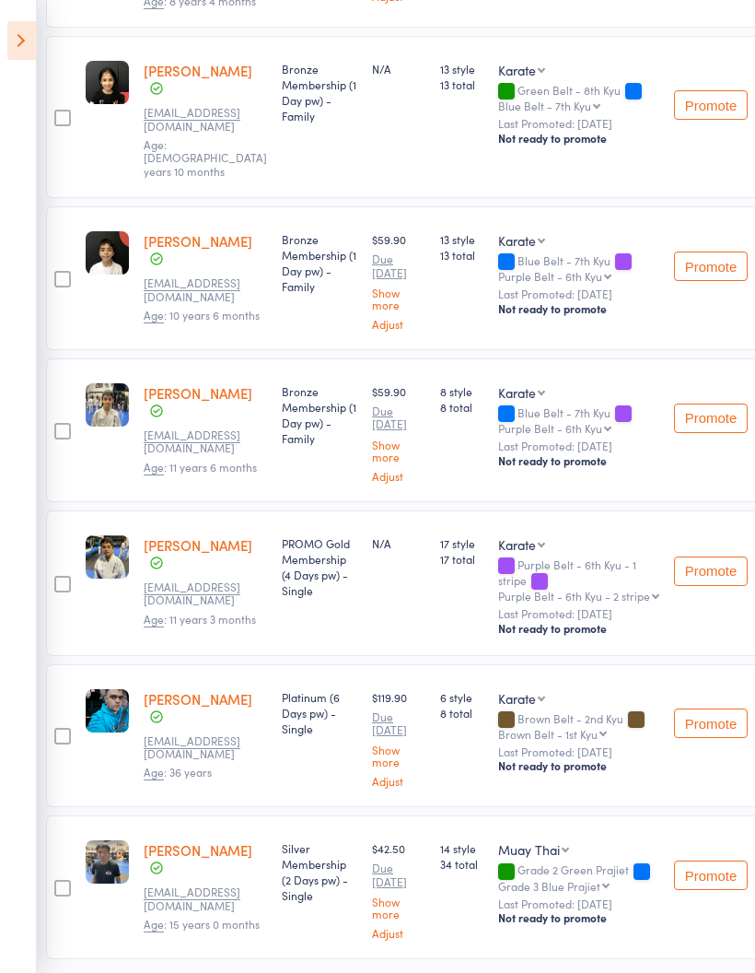
click at [170, 840] on link "[PERSON_NAME]" at bounding box center [198, 849] width 109 height 19
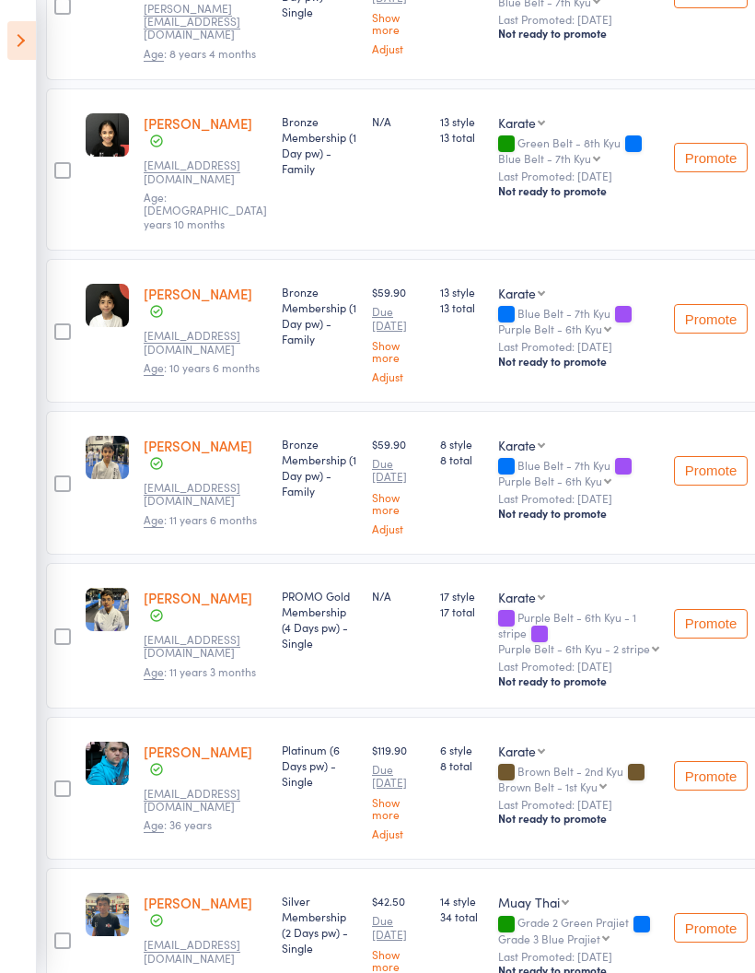
scroll to position [1200, 18]
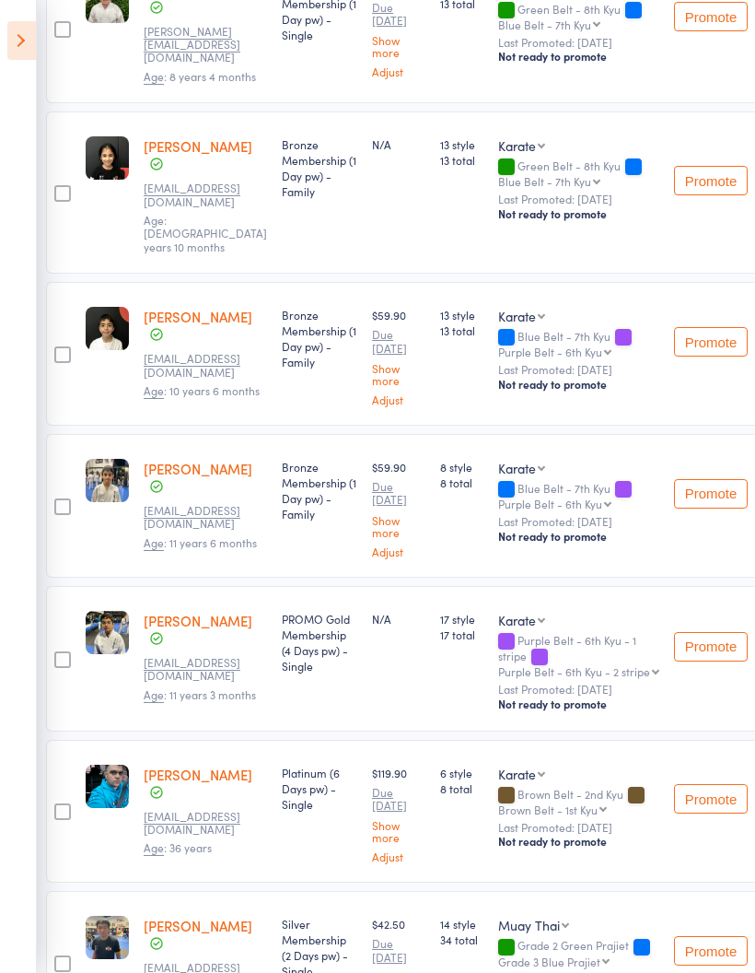
click at [542, 916] on select "MMA Jiu Jitsu Muay Thai Boxing" at bounding box center [533, 925] width 71 height 18
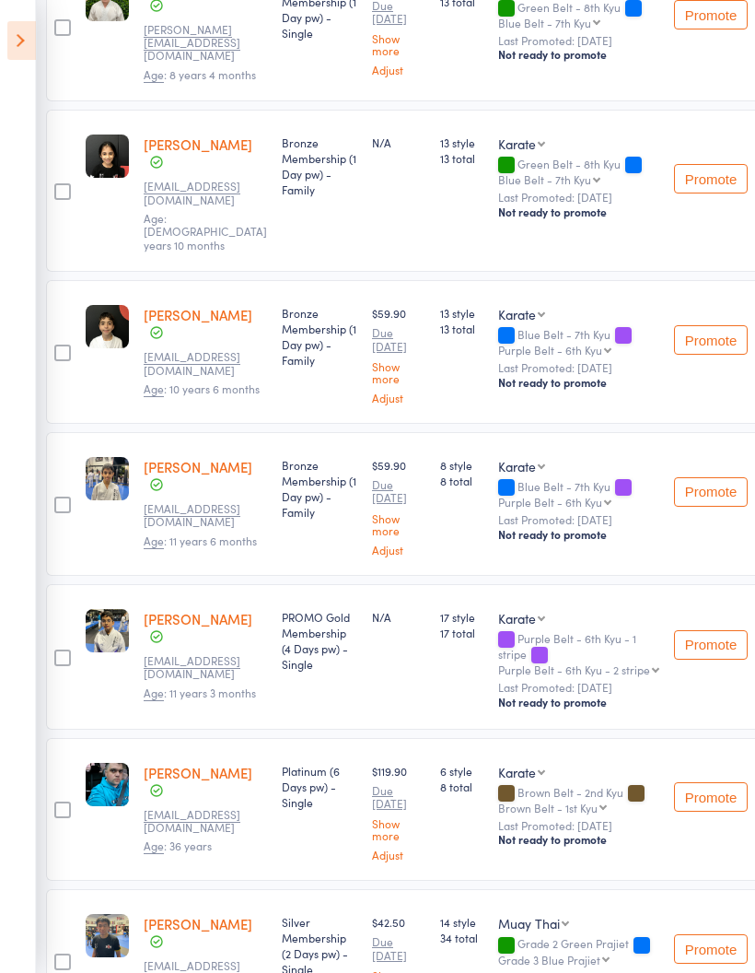
click at [67, 345] on div at bounding box center [63, 353] width 17 height 17
click at [59, 347] on input "checkbox" at bounding box center [59, 347] width 0 height 0
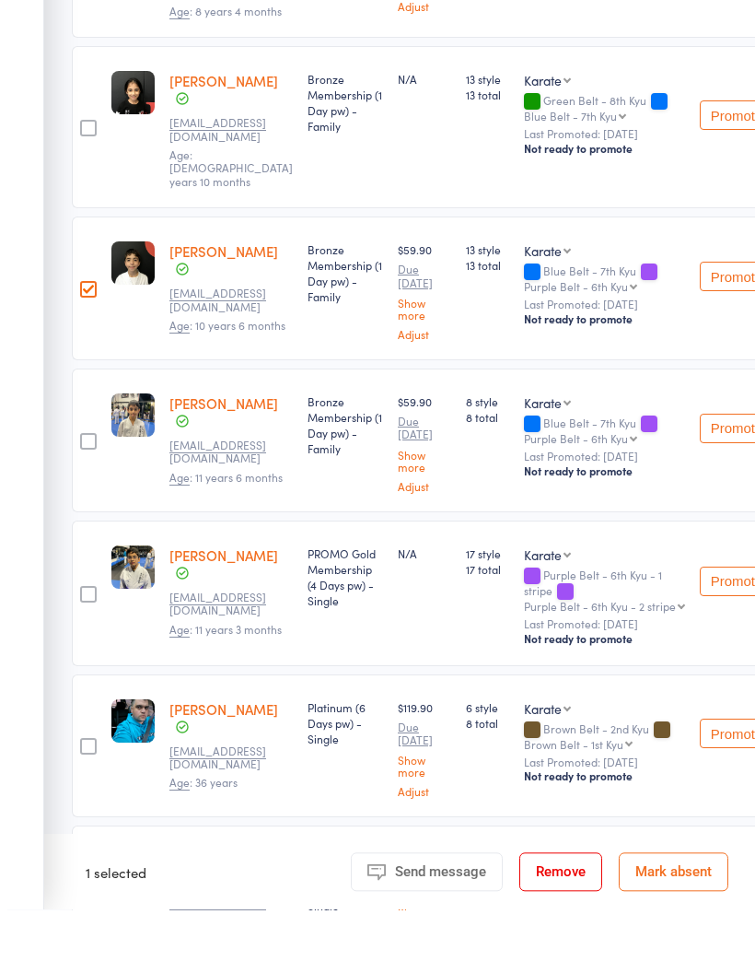
scroll to position [1276, 0]
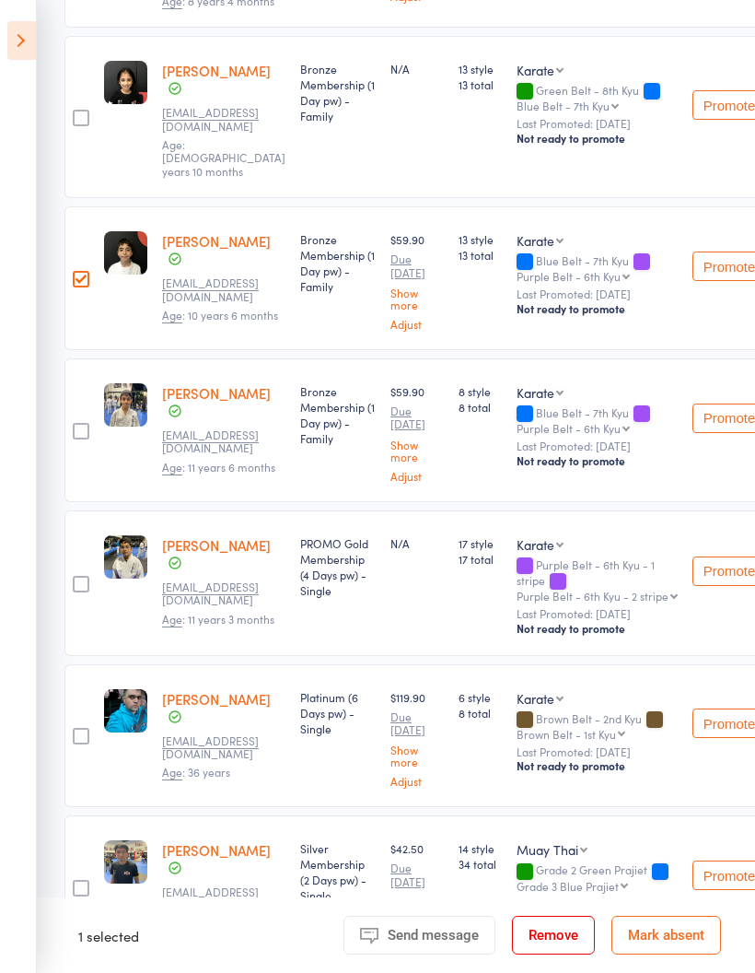
click at [84, 880] on div at bounding box center [81, 888] width 17 height 17
click at [76, 883] on input "checkbox" at bounding box center [76, 883] width 0 height 0
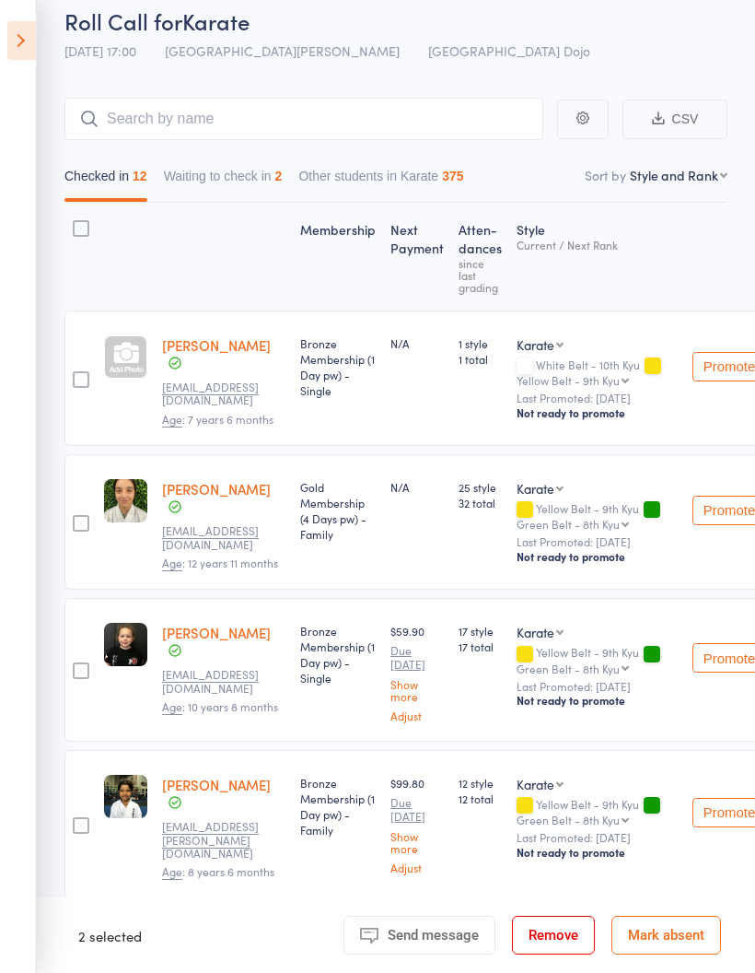
scroll to position [0, 0]
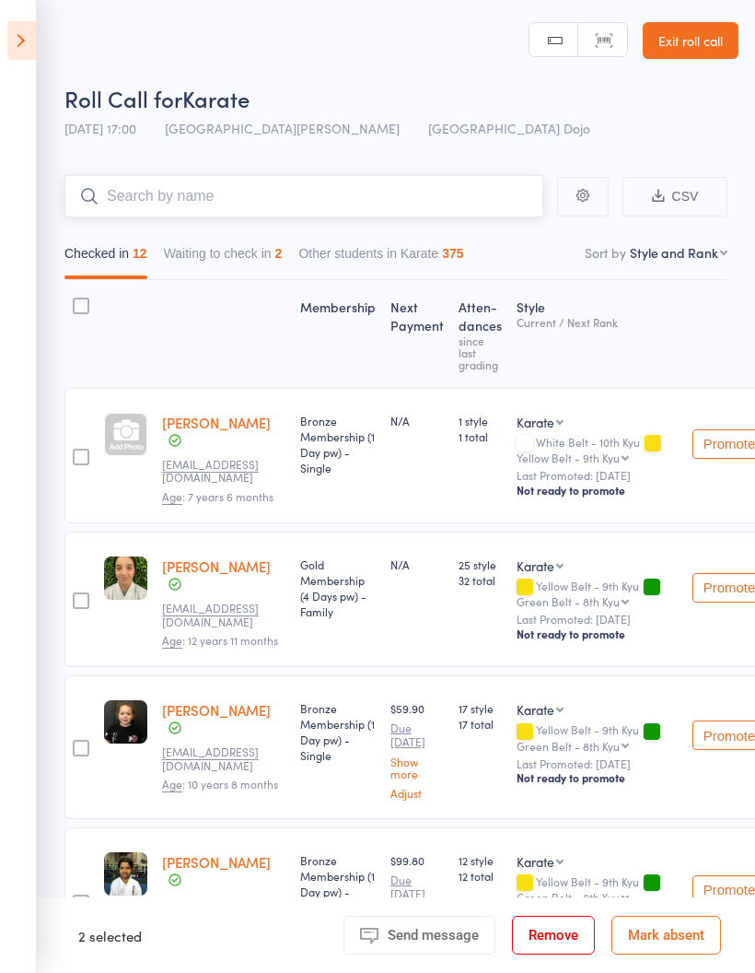
click at [457, 191] on input "search" at bounding box center [303, 196] width 479 height 42
click at [553, 112] on div "Roll Call for Karate" at bounding box center [401, 98] width 674 height 30
click at [387, 197] on input "search" at bounding box center [303, 196] width 479 height 42
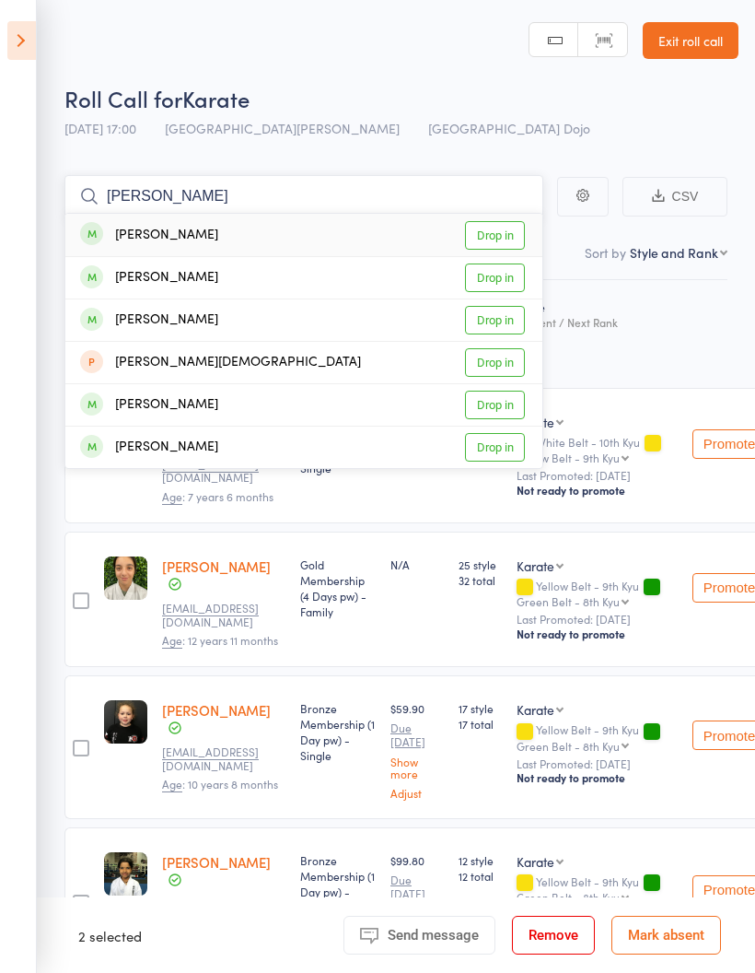
type input "Leo"
click at [494, 321] on link "Drop in" at bounding box center [495, 320] width 60 height 29
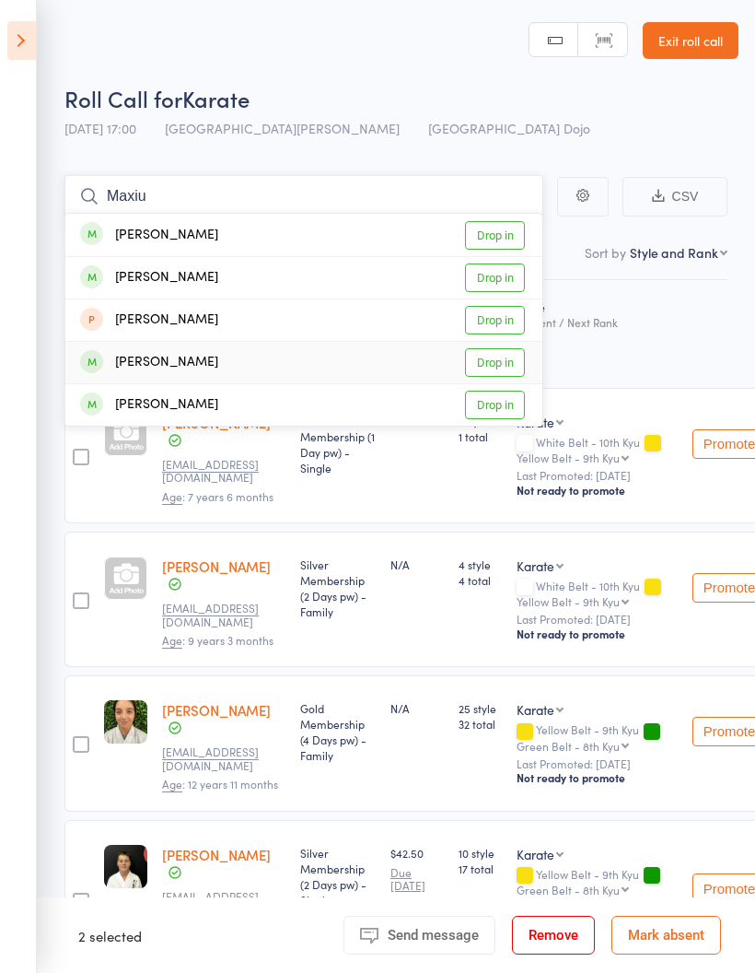
type input "Maxiu"
click at [492, 365] on link "Drop in" at bounding box center [495, 362] width 60 height 29
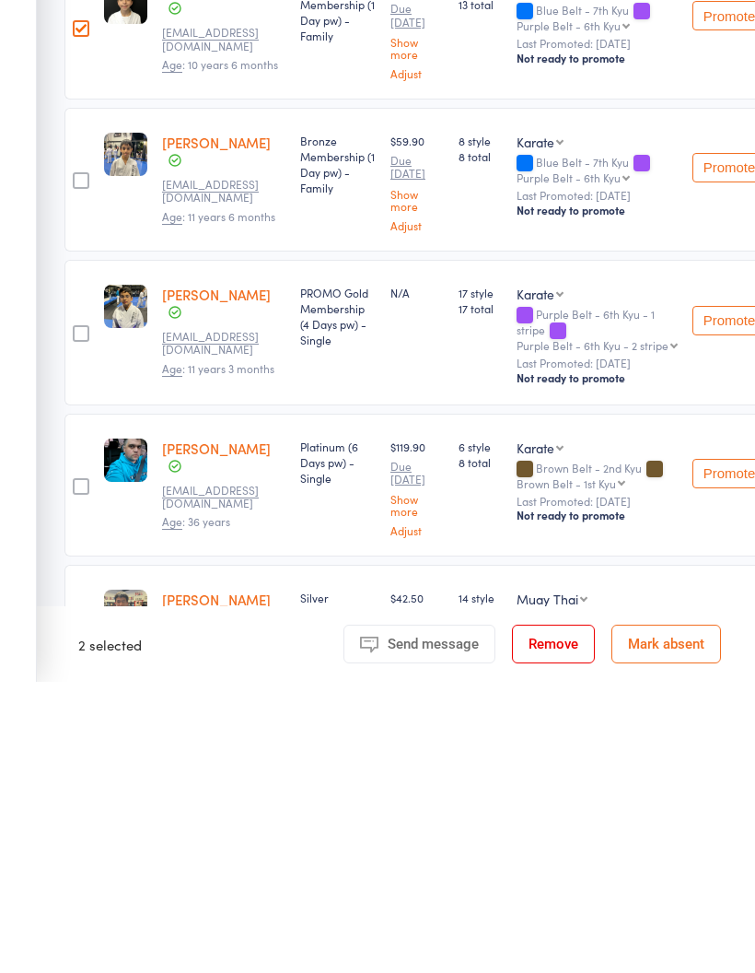
scroll to position [1552, 0]
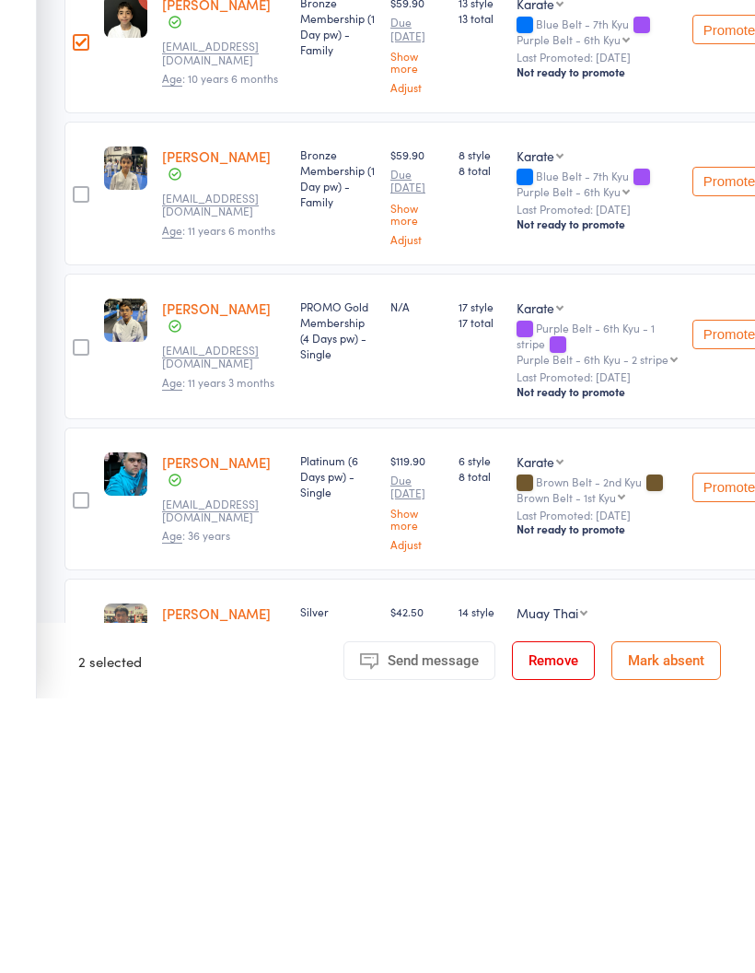
click at [77, 766] on div at bounding box center [81, 774] width 17 height 17
click at [76, 769] on input "checkbox" at bounding box center [76, 769] width 0 height 0
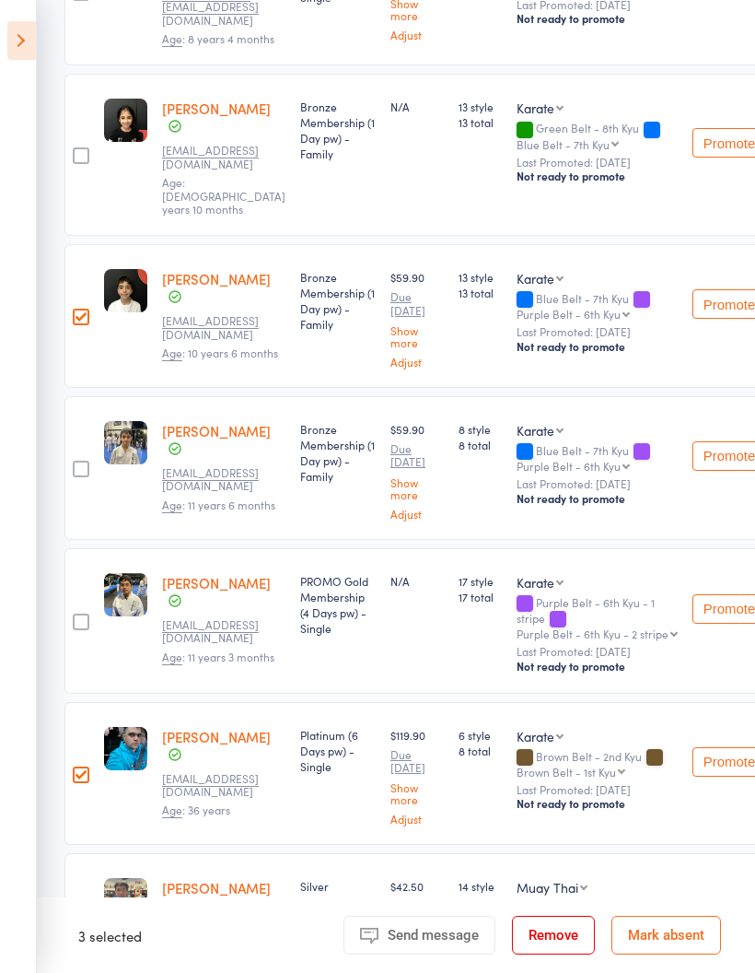
click at [82, 614] on div at bounding box center [81, 622] width 17 height 17
click at [76, 616] on input "checkbox" at bounding box center [76, 616] width 0 height 0
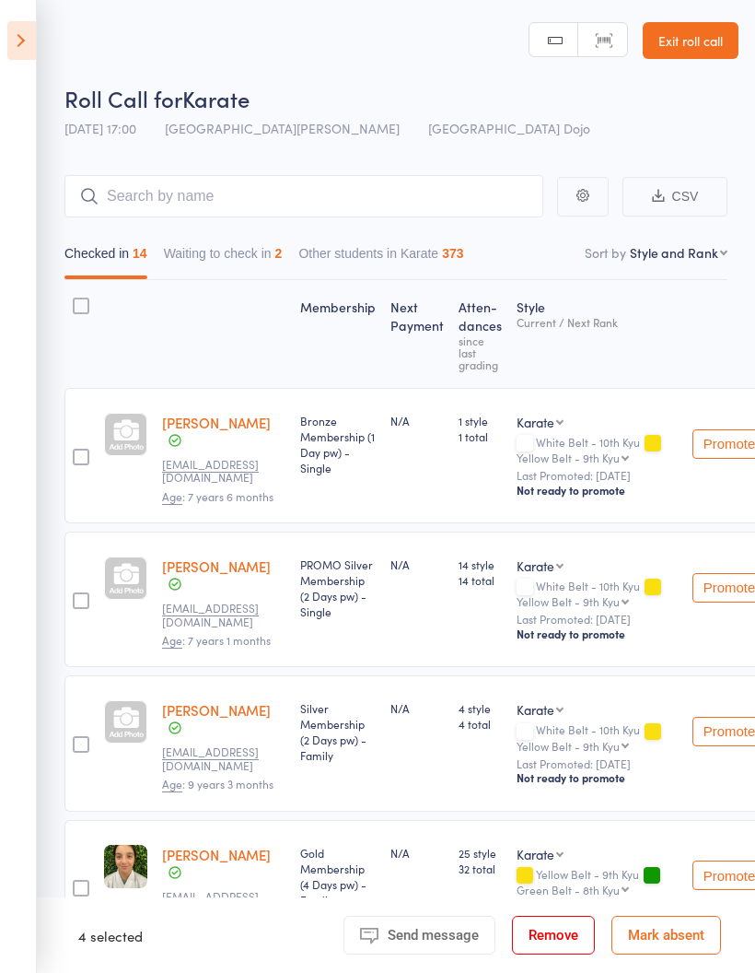
scroll to position [12, 0]
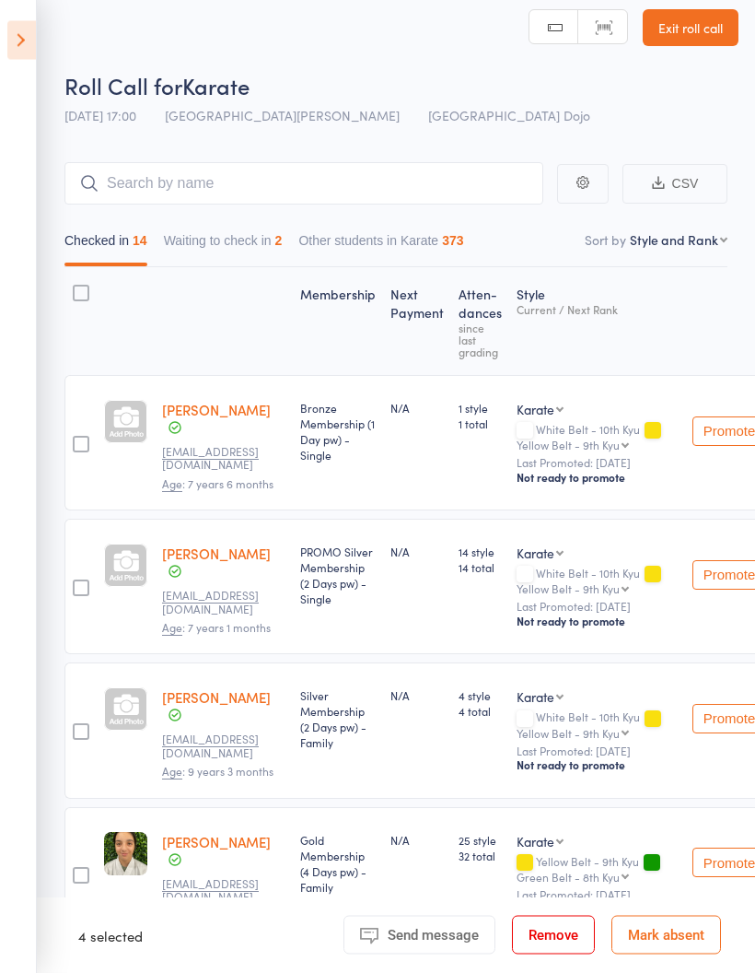
click at [609, 728] on select "Yellow Belt - 9th Kyu Green Belt - 8th Kyu Blue Belt - 7th Kyu Purple Belt - 6t…" at bounding box center [573, 734] width 112 height 12
select select "6"
click at [713, 704] on button "Promote" at bounding box center [730, 718] width 74 height 29
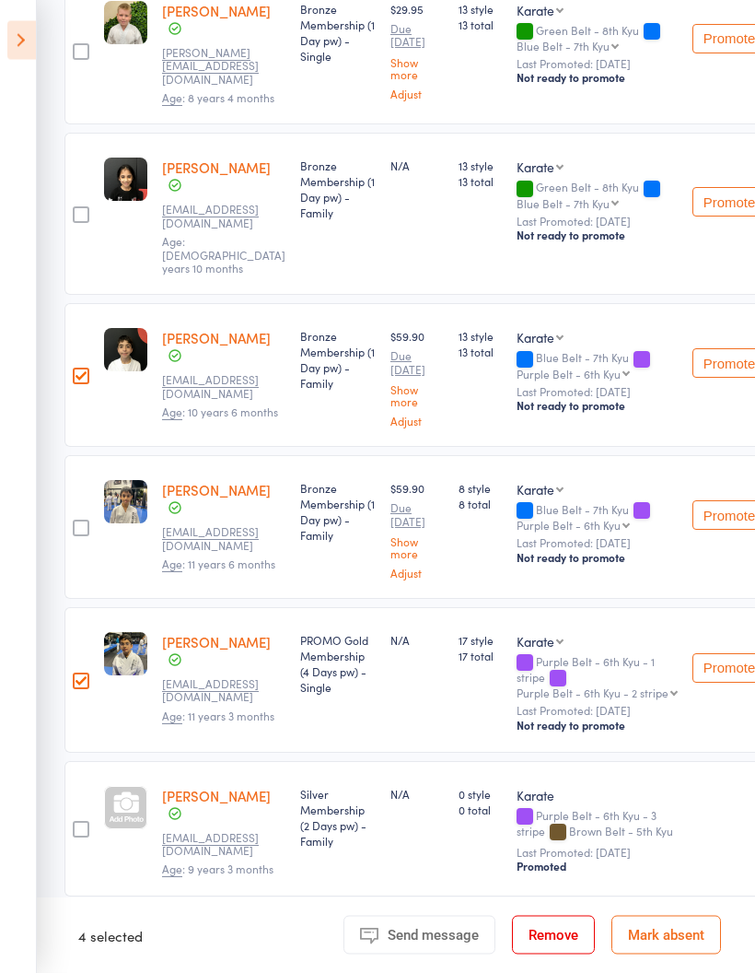
scroll to position [1482, 0]
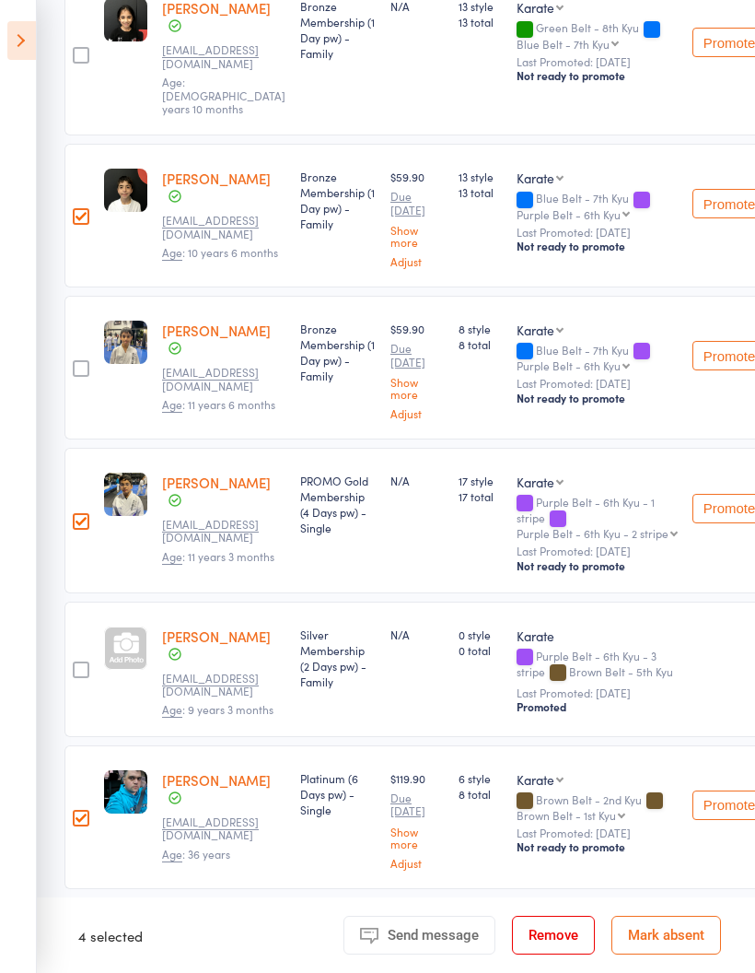
click at [88, 661] on div at bounding box center [81, 669] width 17 height 17
click at [76, 664] on input "checkbox" at bounding box center [76, 664] width 0 height 0
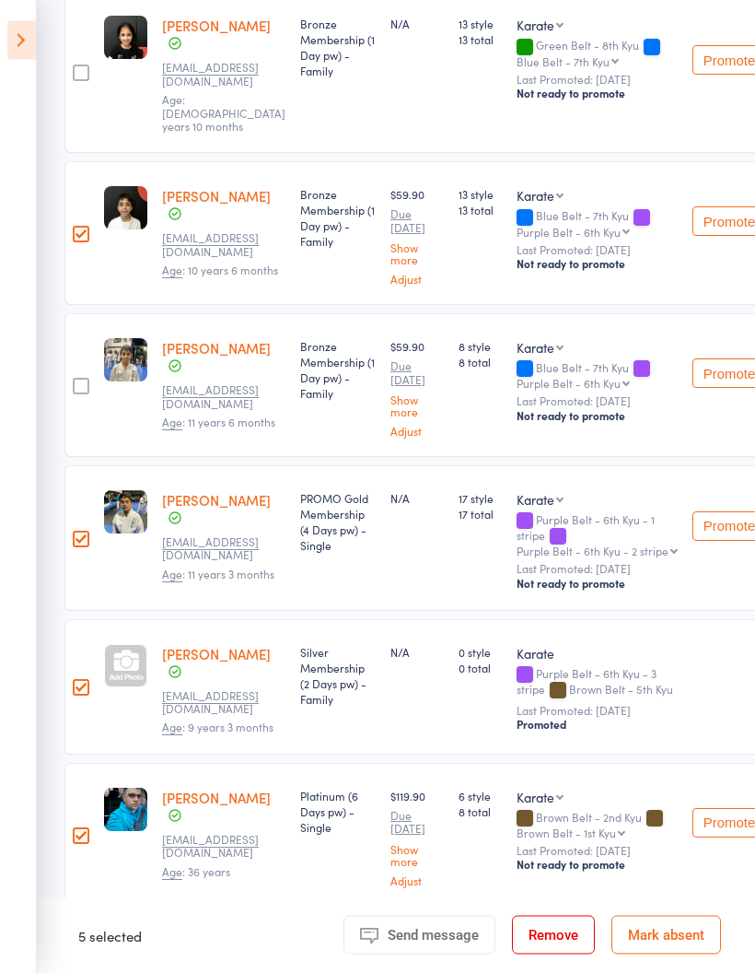
scroll to position [1466, 0]
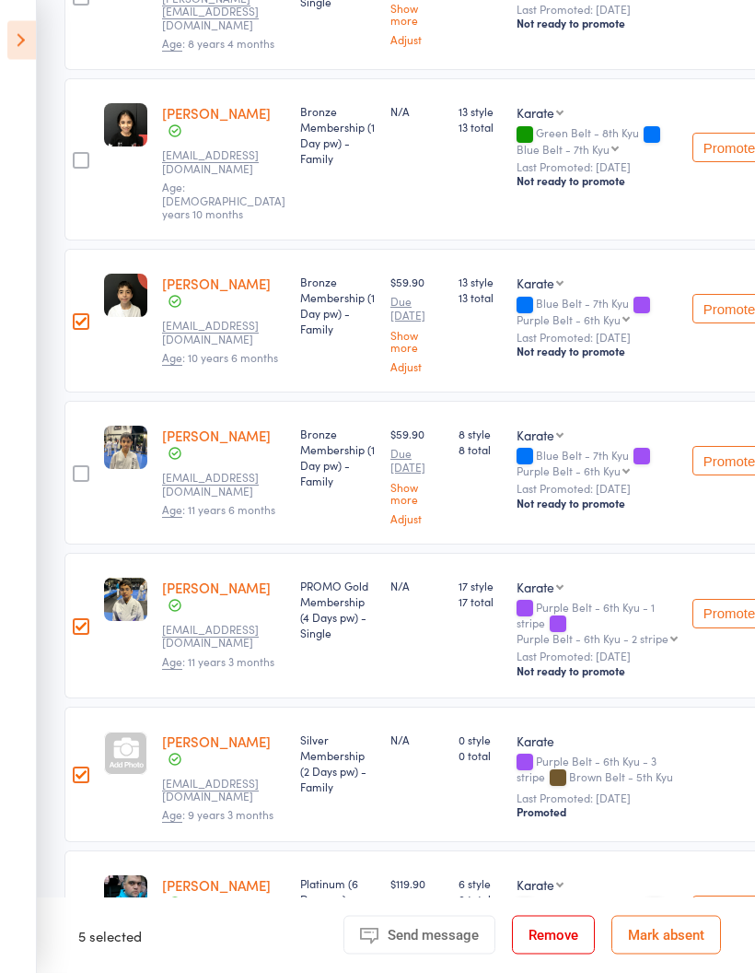
click at [82, 466] on div at bounding box center [81, 474] width 17 height 17
click at [76, 469] on input "checkbox" at bounding box center [76, 469] width 0 height 0
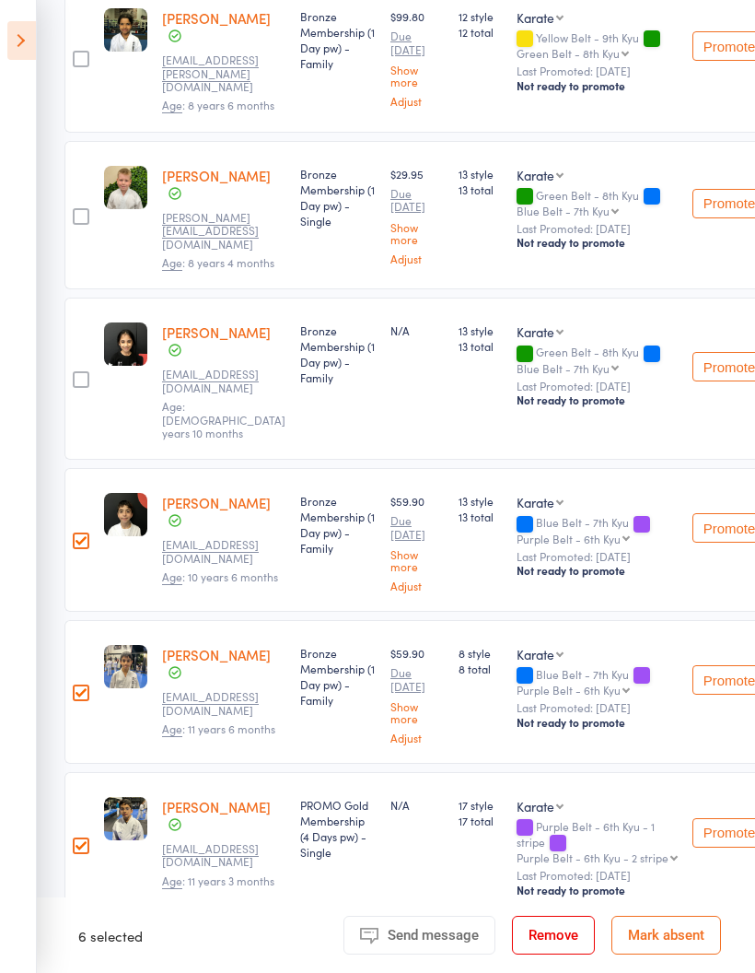
click at [86, 371] on div at bounding box center [81, 379] width 17 height 17
click at [76, 374] on input "checkbox" at bounding box center [76, 374] width 0 height 0
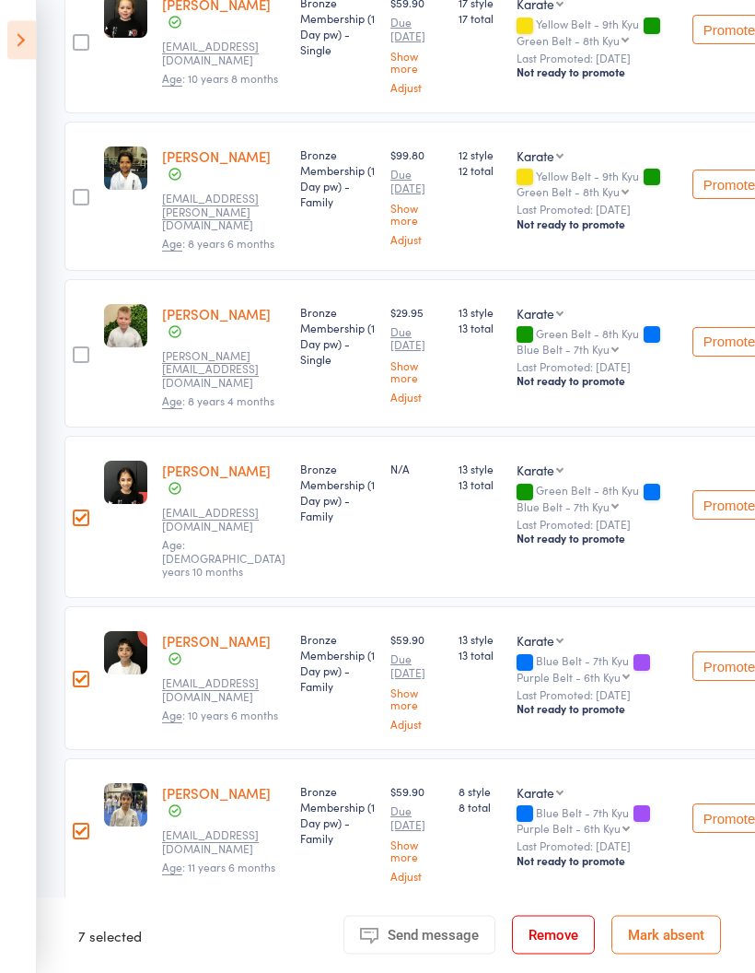
scroll to position [1022, 0]
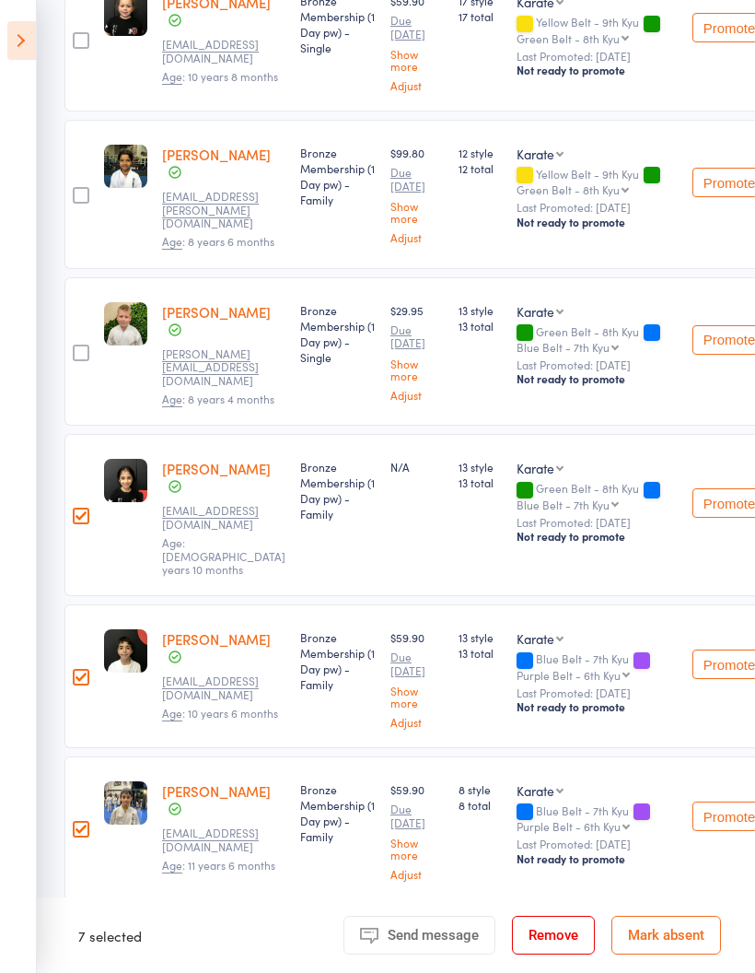
click at [83, 345] on div at bounding box center [81, 353] width 17 height 17
click at [76, 347] on input "checkbox" at bounding box center [76, 347] width 0 height 0
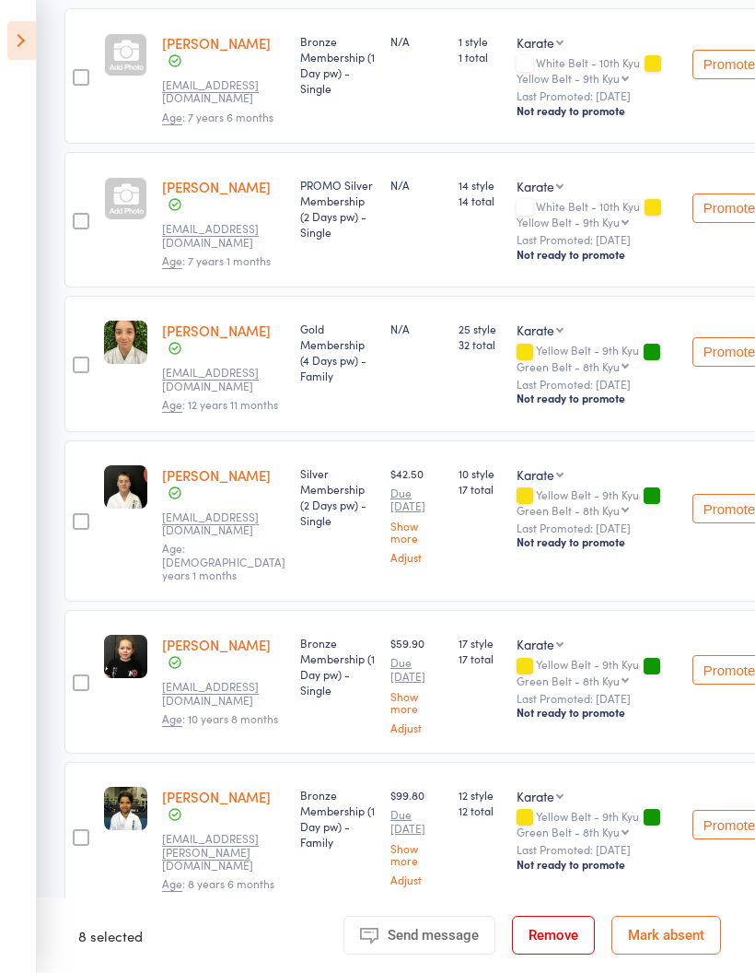
scroll to position [374, 0]
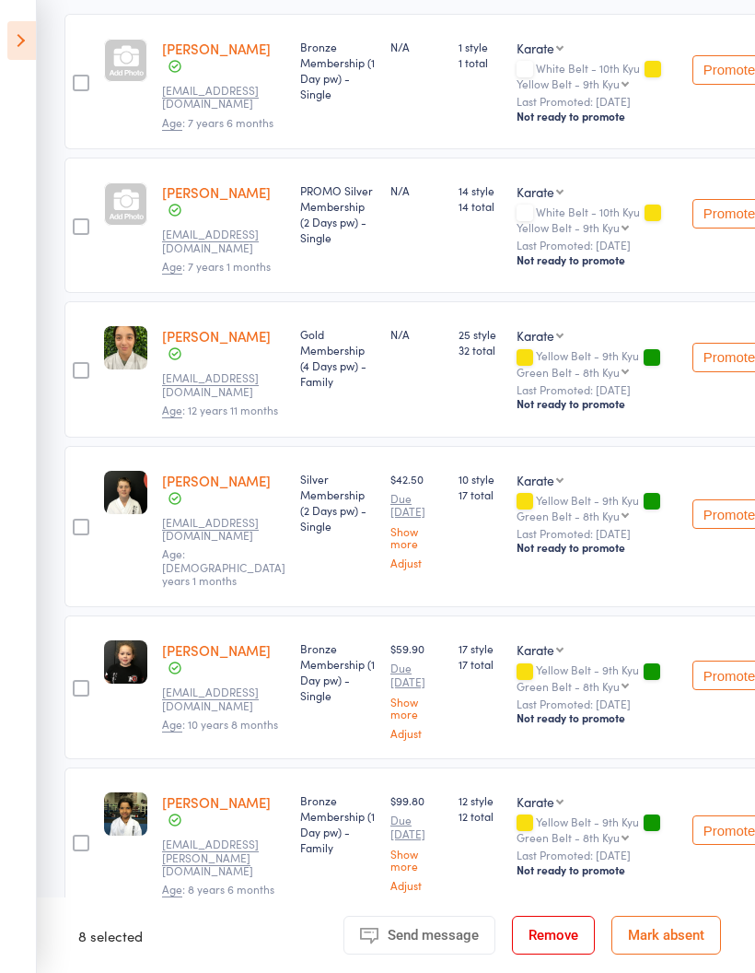
click at [88, 362] on div at bounding box center [81, 370] width 17 height 17
click at [76, 365] on input "checkbox" at bounding box center [76, 365] width 0 height 0
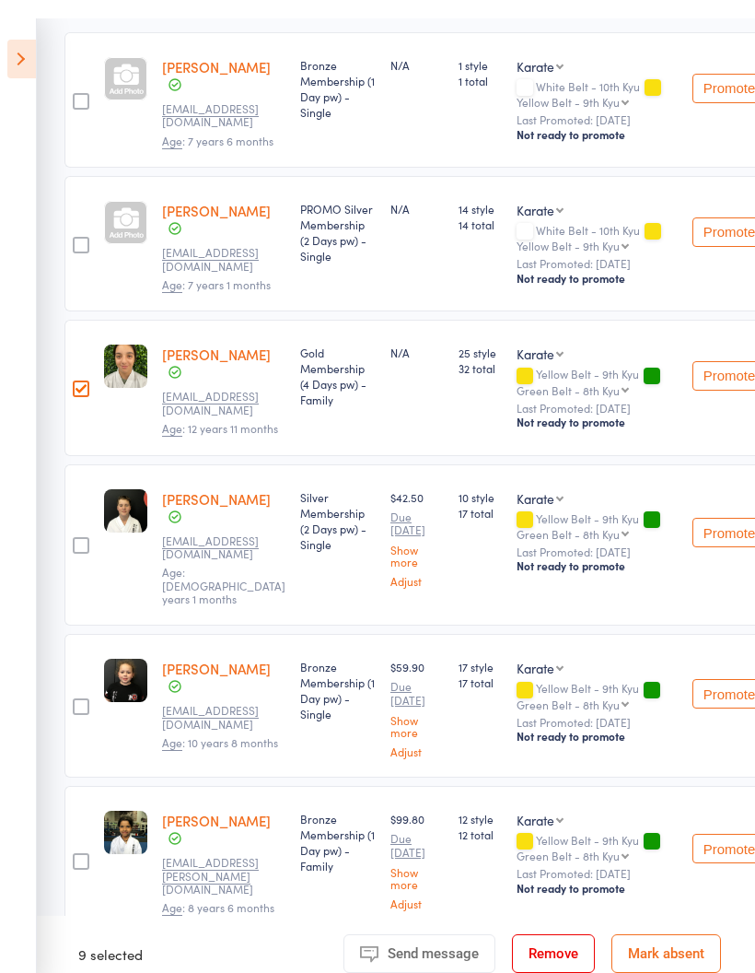
click at [74, 521] on div at bounding box center [81, 527] width 17 height 17
click at [76, 521] on input "checkbox" at bounding box center [76, 521] width 0 height 0
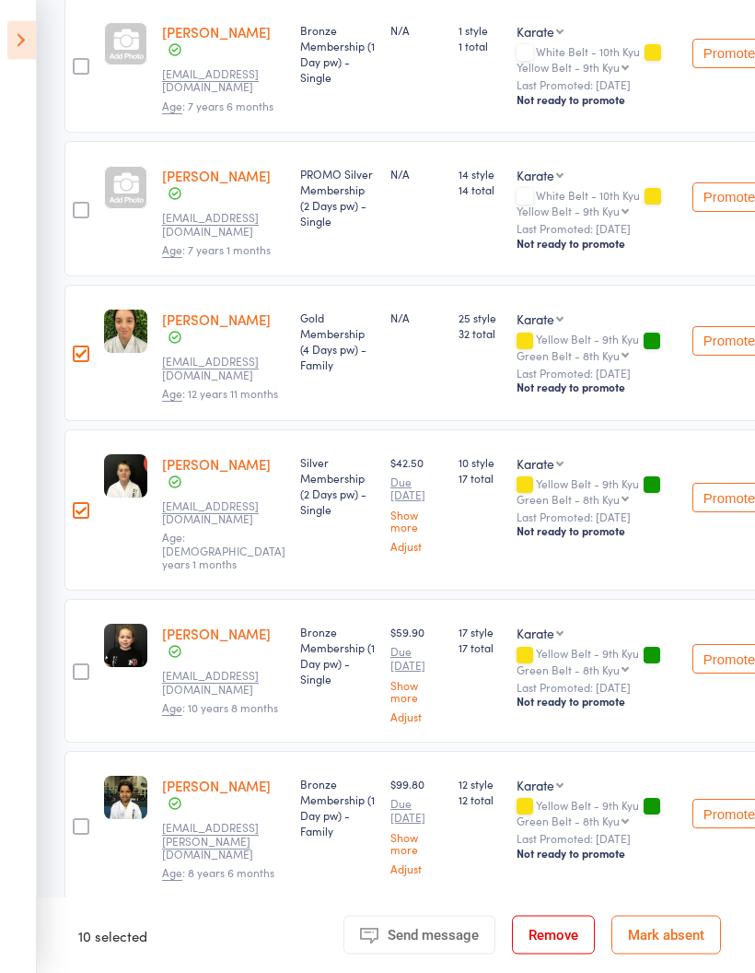
scroll to position [390, 0]
click at [79, 664] on div at bounding box center [81, 672] width 17 height 17
click at [76, 667] on input "checkbox" at bounding box center [76, 667] width 0 height 0
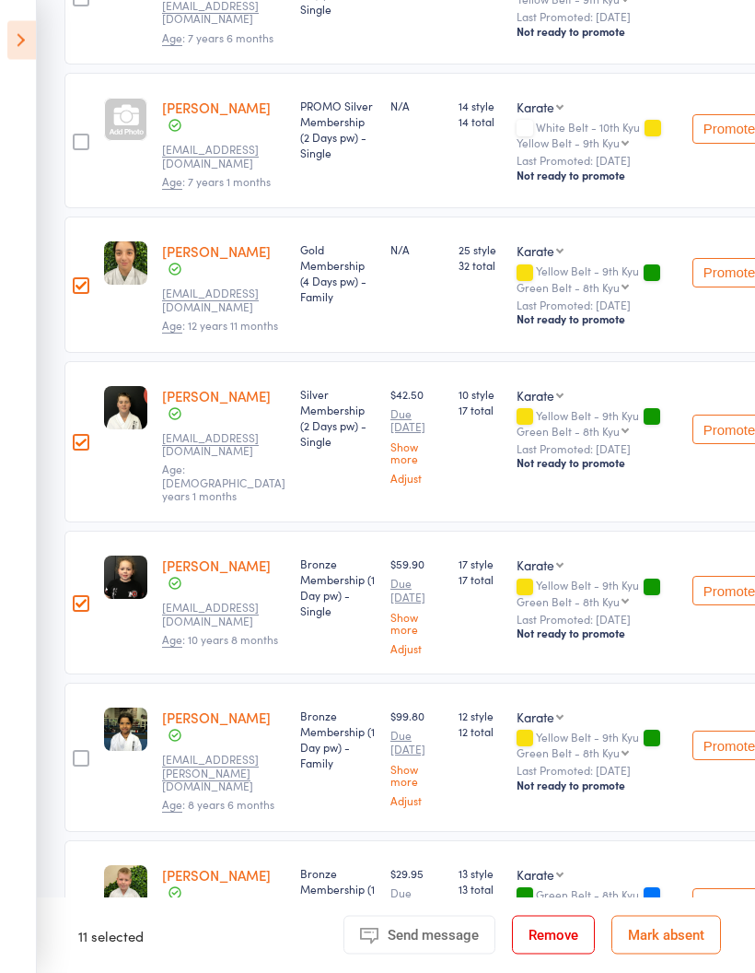
click at [79, 751] on div at bounding box center [81, 759] width 17 height 17
click at [76, 754] on input "checkbox" at bounding box center [76, 754] width 0 height 0
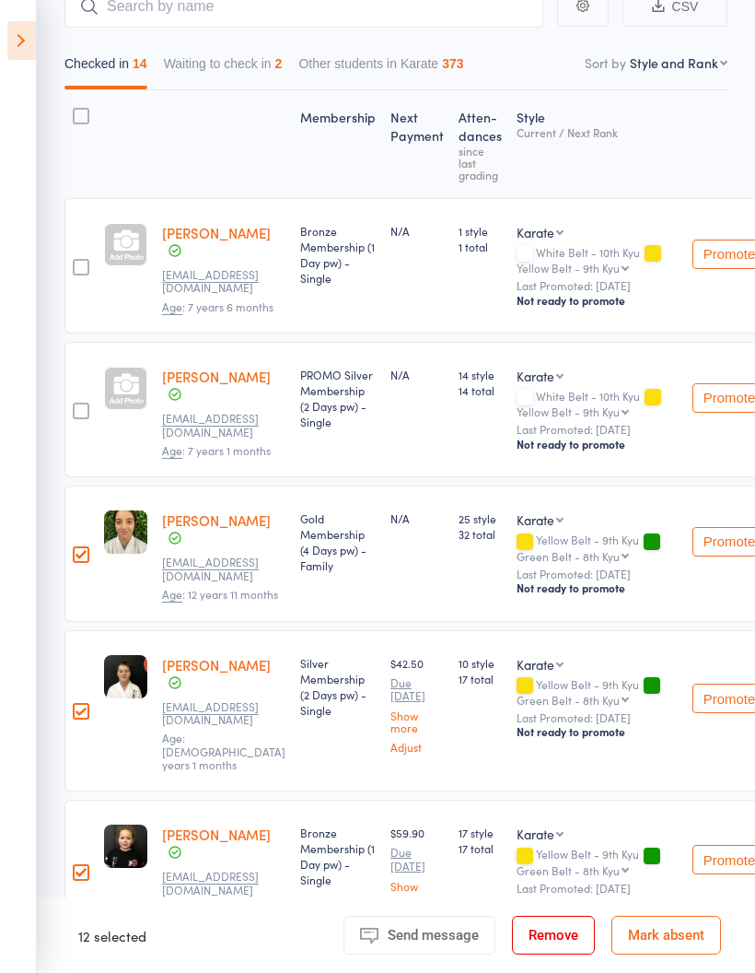
scroll to position [184, 0]
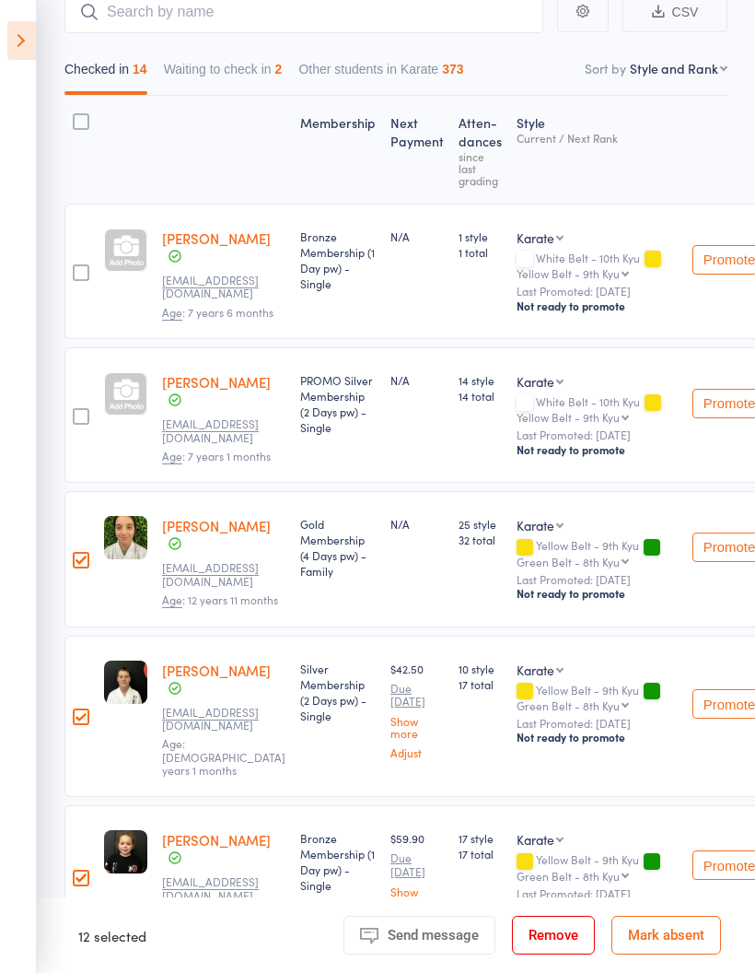
click at [84, 413] on div at bounding box center [81, 416] width 17 height 17
click at [76, 411] on input "checkbox" at bounding box center [76, 411] width 0 height 0
click at [88, 264] on div at bounding box center [81, 272] width 17 height 17
click at [76, 267] on input "checkbox" at bounding box center [76, 267] width 0 height 0
click at [249, 68] on button "Waiting to check in 2" at bounding box center [223, 74] width 119 height 42
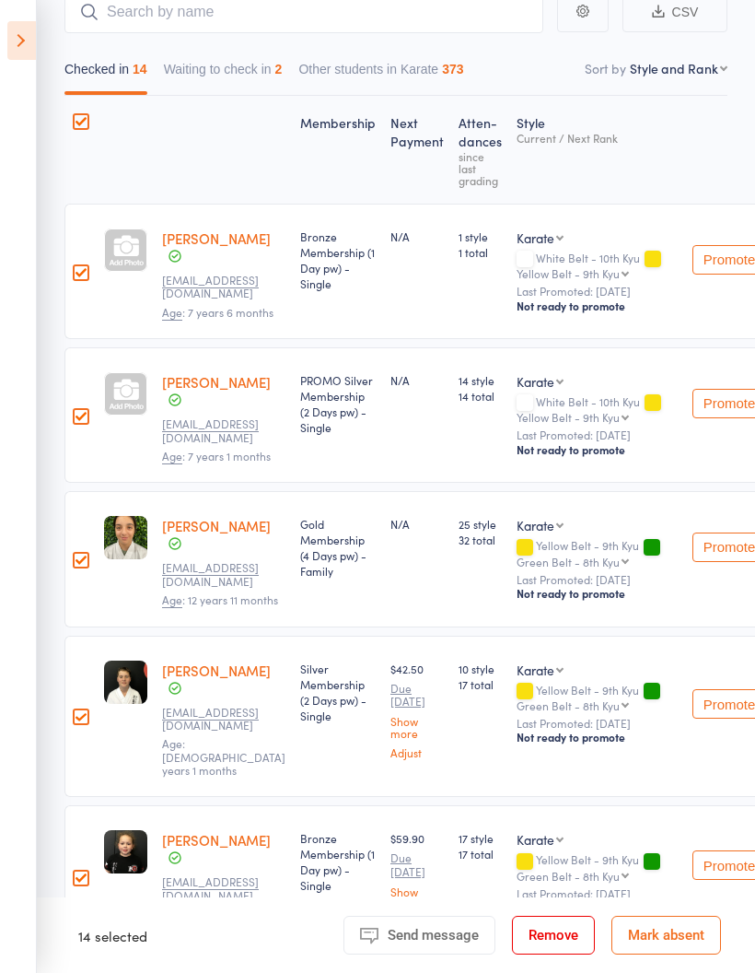
scroll to position [13, 0]
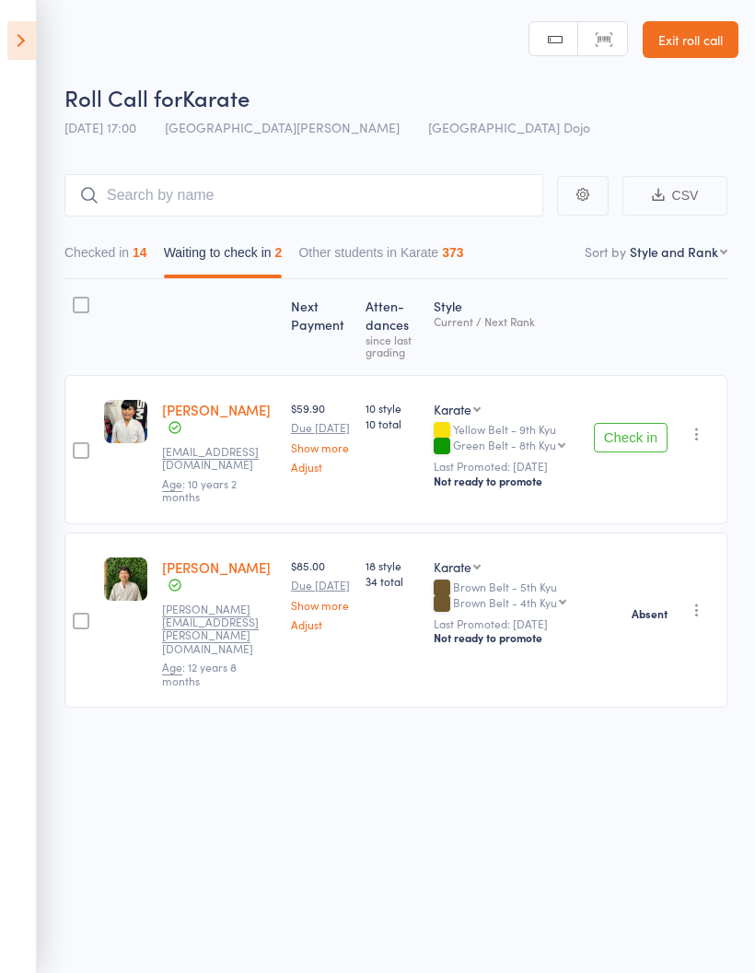
click at [633, 426] on button "Check in" at bounding box center [631, 437] width 74 height 29
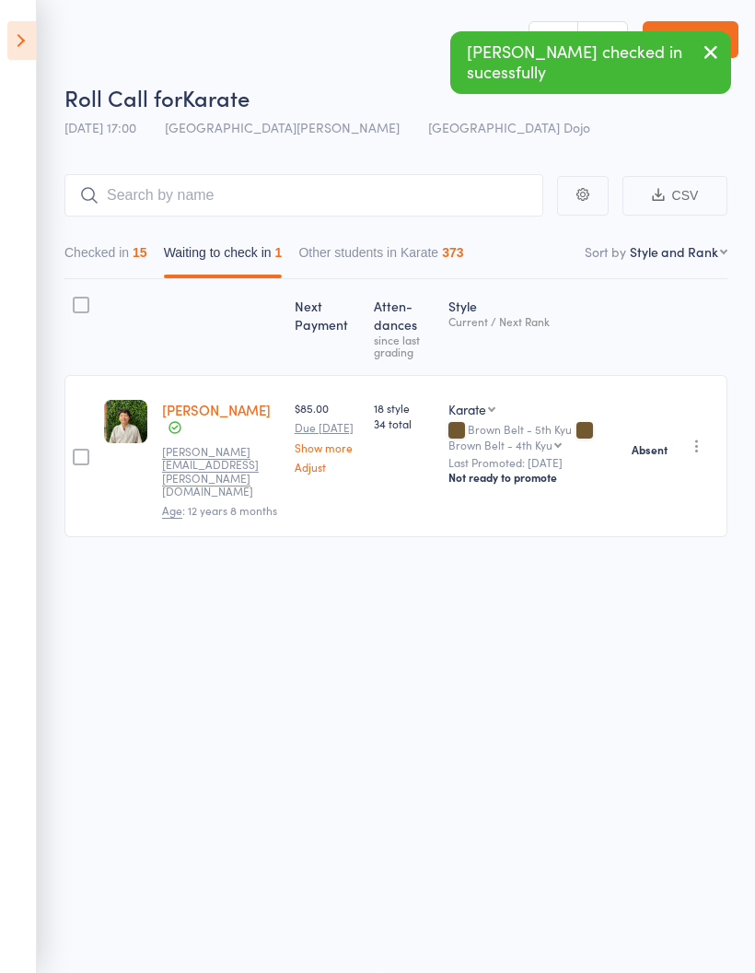
click at [24, 44] on icon at bounding box center [21, 40] width 29 height 39
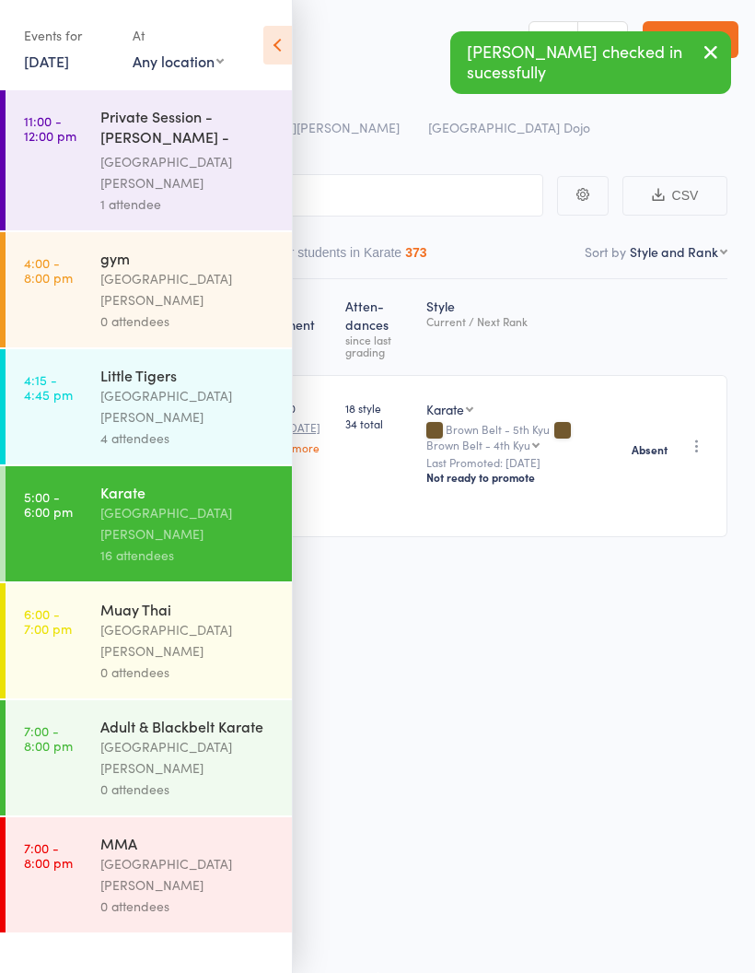
click at [193, 619] on div "[GEOGRAPHIC_DATA]" at bounding box center [188, 640] width 176 height 42
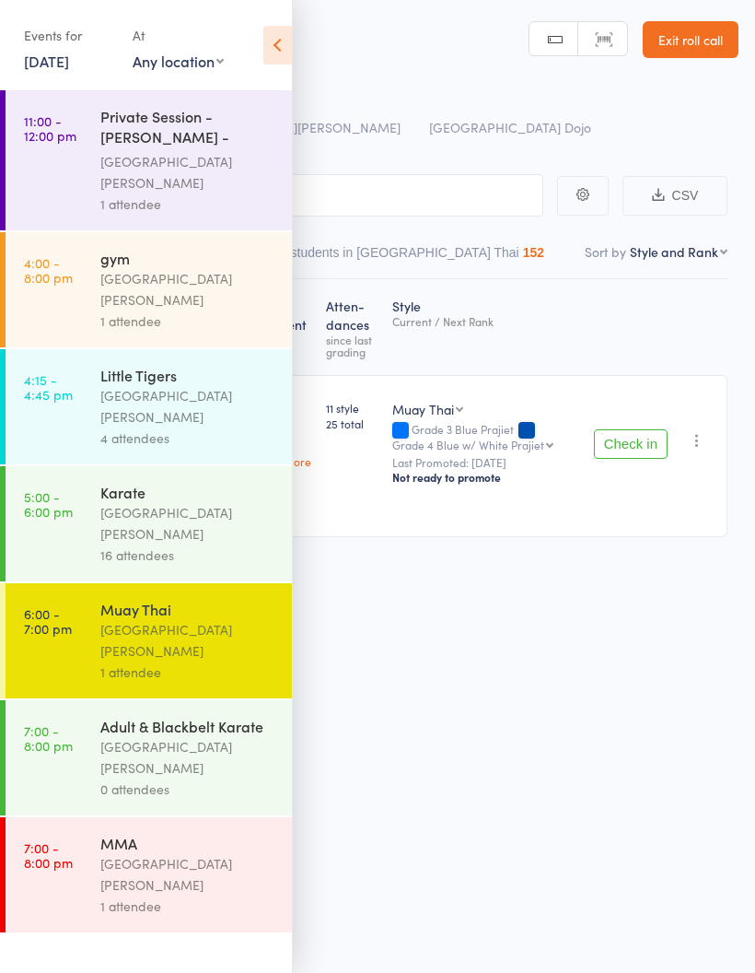
click at [282, 44] on icon at bounding box center [277, 45] width 29 height 39
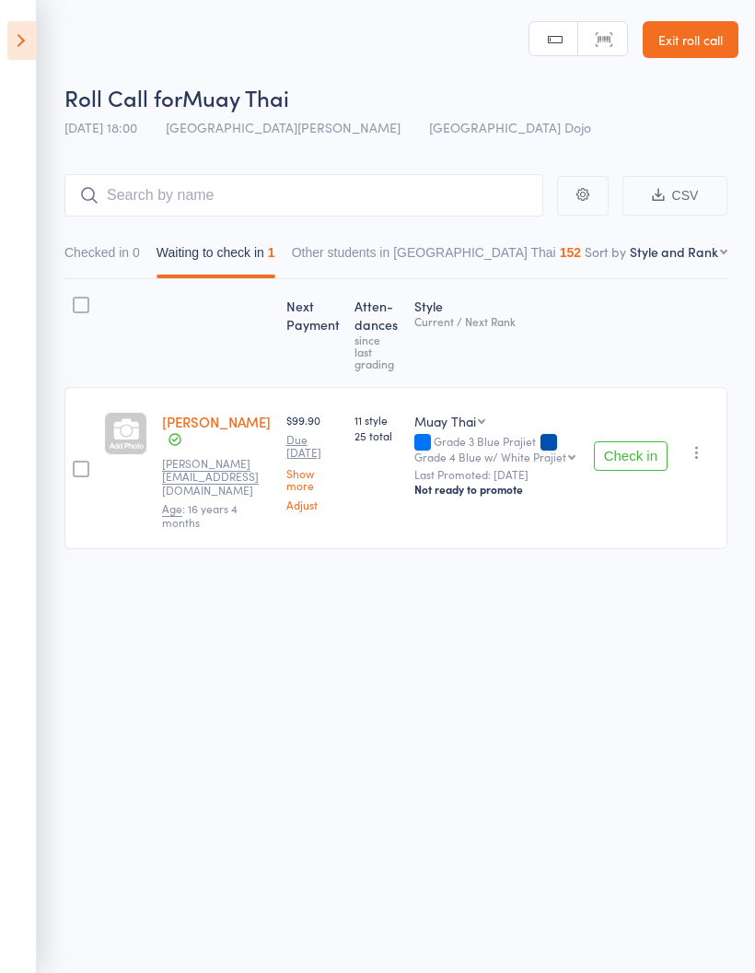
click at [12, 41] on icon at bounding box center [21, 40] width 29 height 39
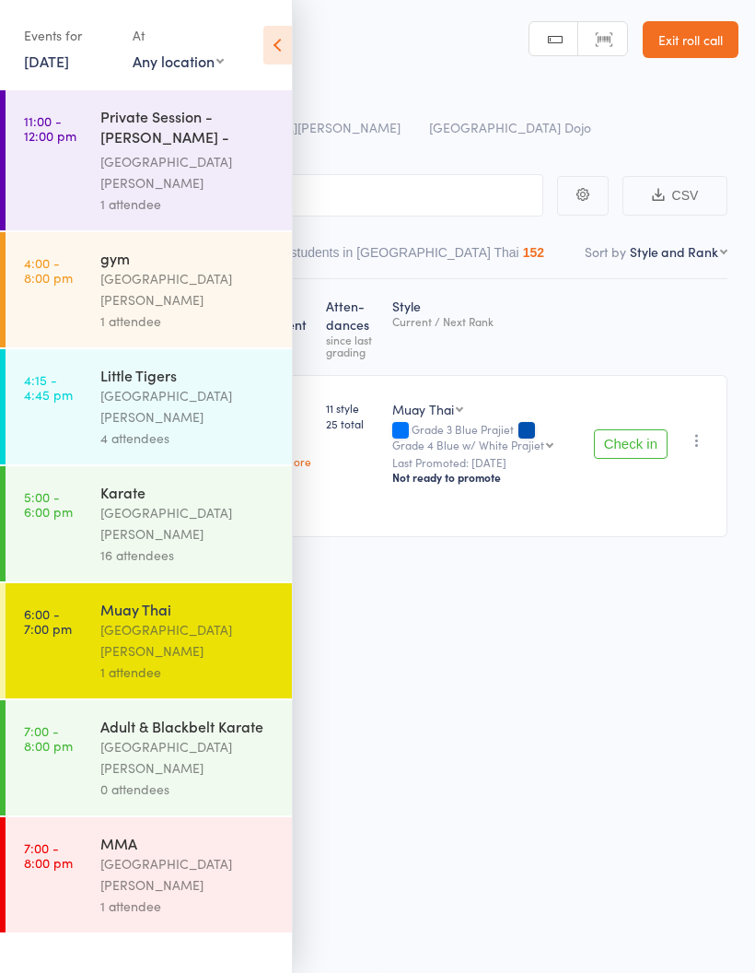
click at [98, 700] on link "7:00 - 8:00 pm Adult & Blackbelt Karate Pollets Castle Hill 0 attendees" at bounding box center [149, 757] width 287 height 115
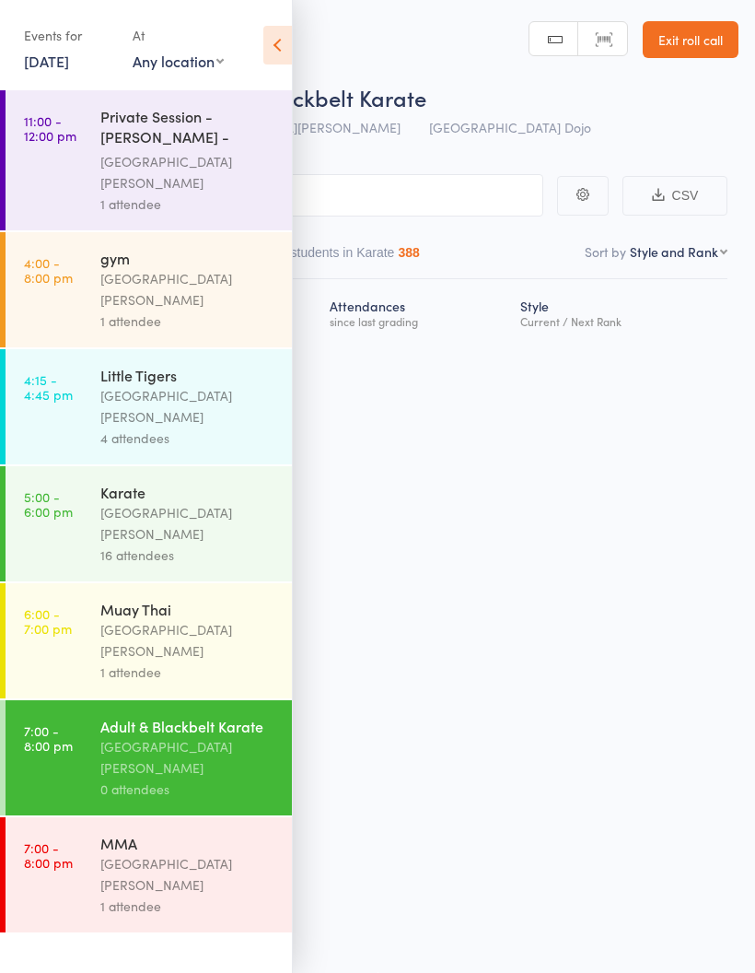
click at [265, 53] on icon at bounding box center [277, 45] width 29 height 39
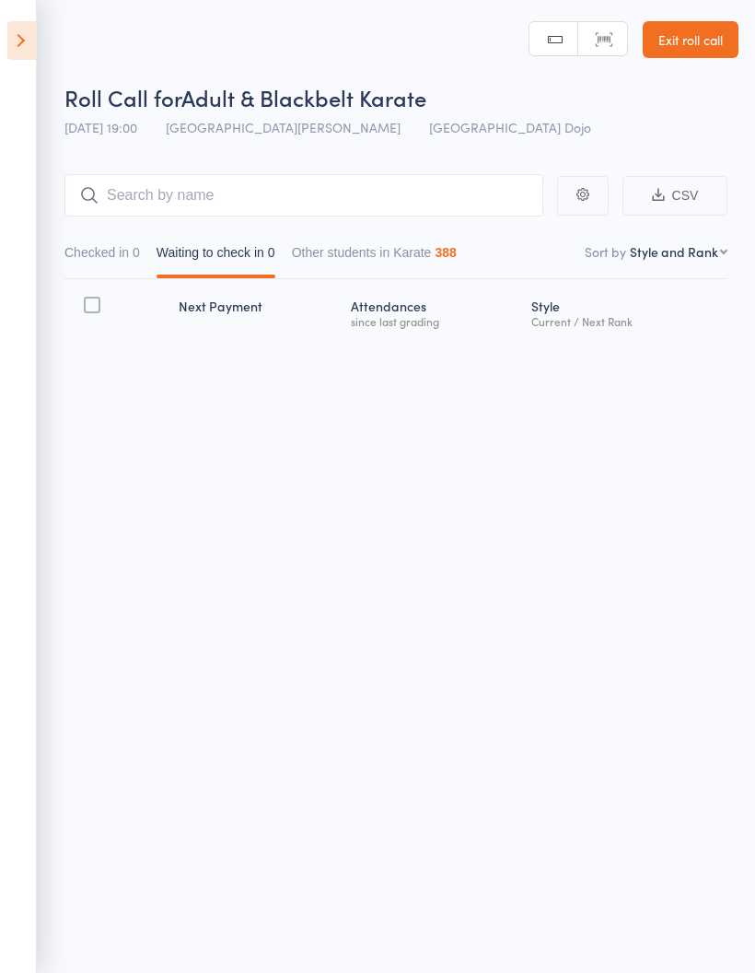
click at [23, 36] on icon at bounding box center [21, 40] width 29 height 39
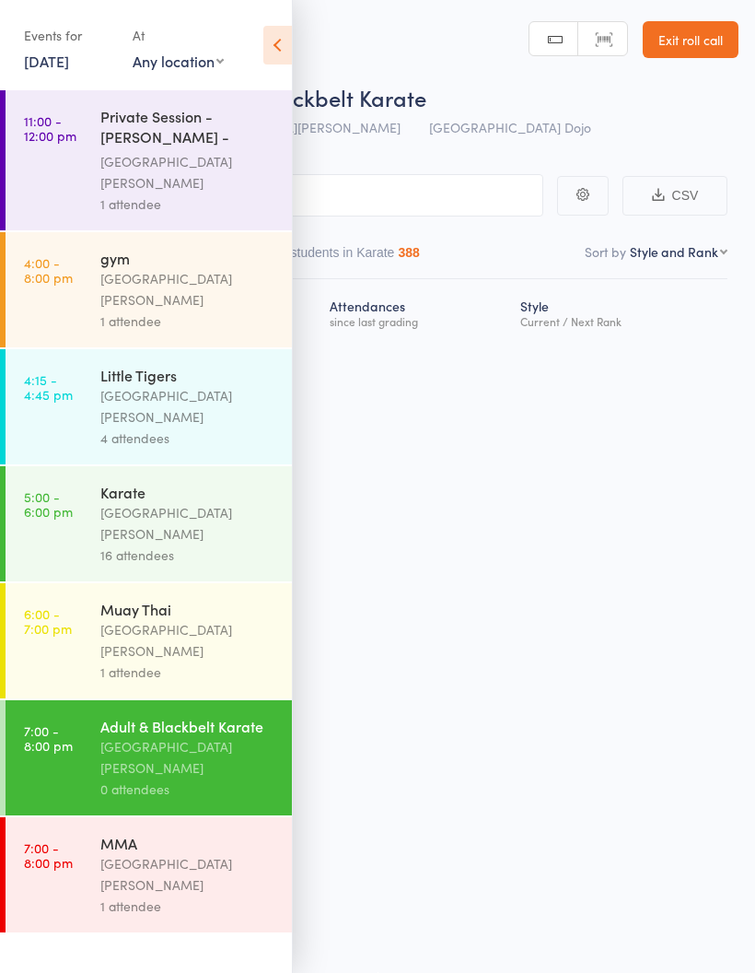
click at [88, 817] on link "7:00 - 8:00 pm MMA Pollets Castle Hill 1 attendee" at bounding box center [149, 874] width 287 height 115
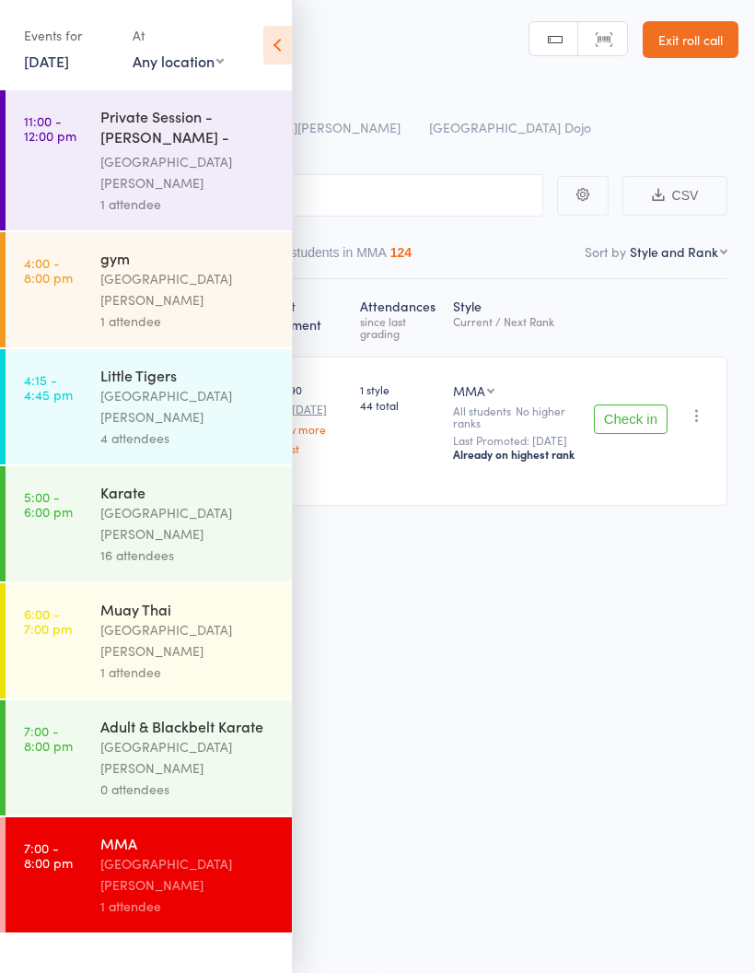
click at [286, 63] on icon at bounding box center [277, 45] width 29 height 39
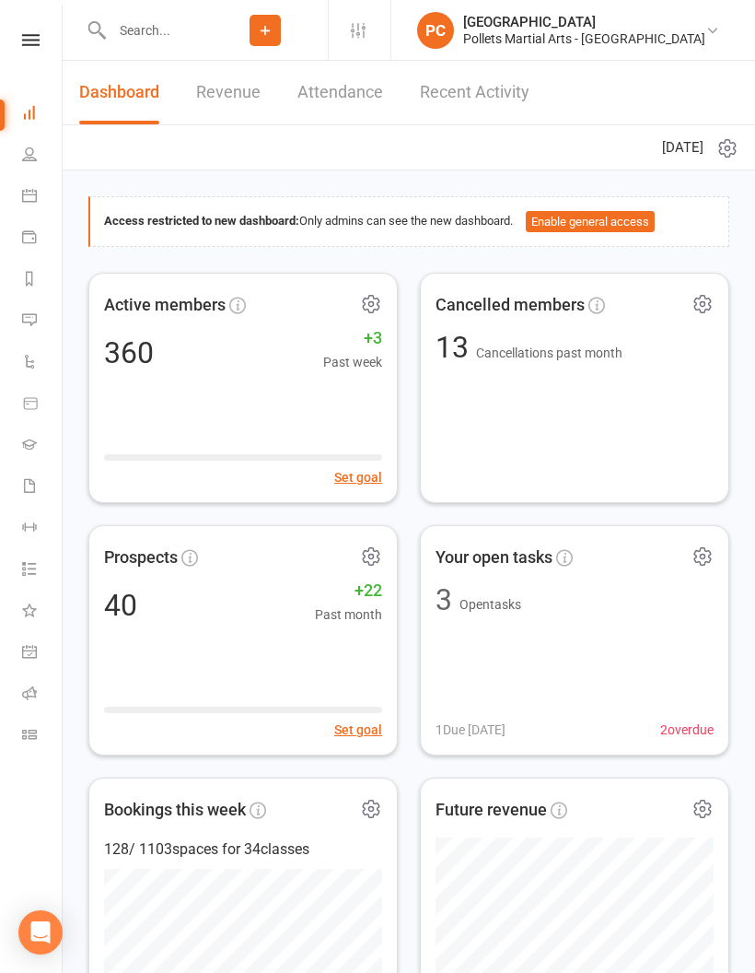
click at [197, 40] on input "text" at bounding box center [154, 31] width 97 height 26
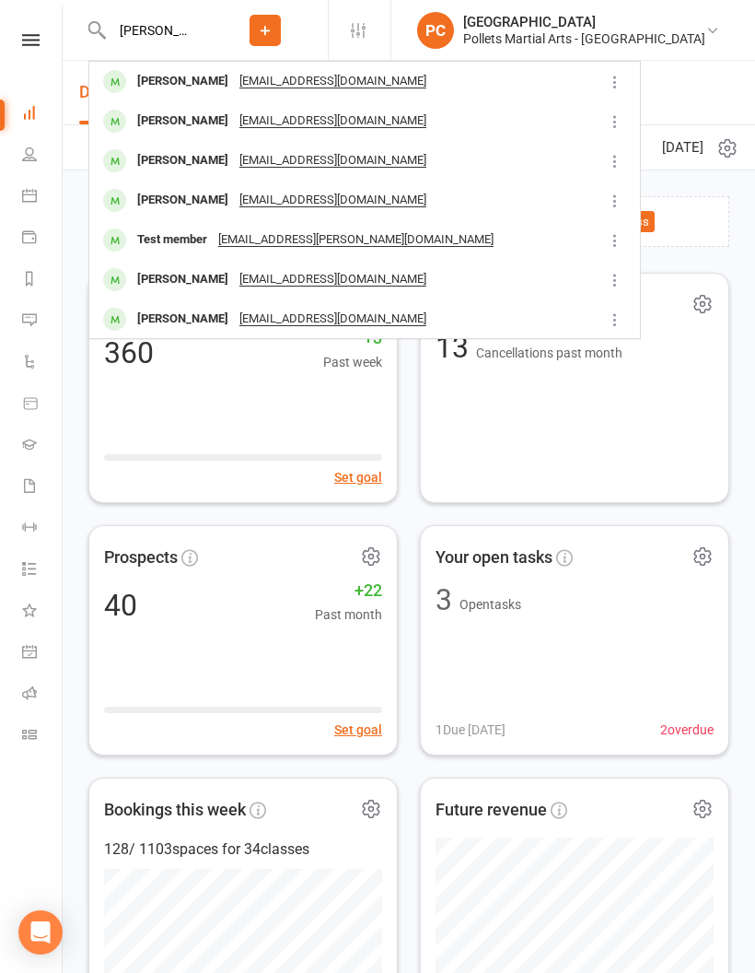
type input "Miller"
click at [187, 79] on div "Grant Miller" at bounding box center [183, 81] width 102 height 27
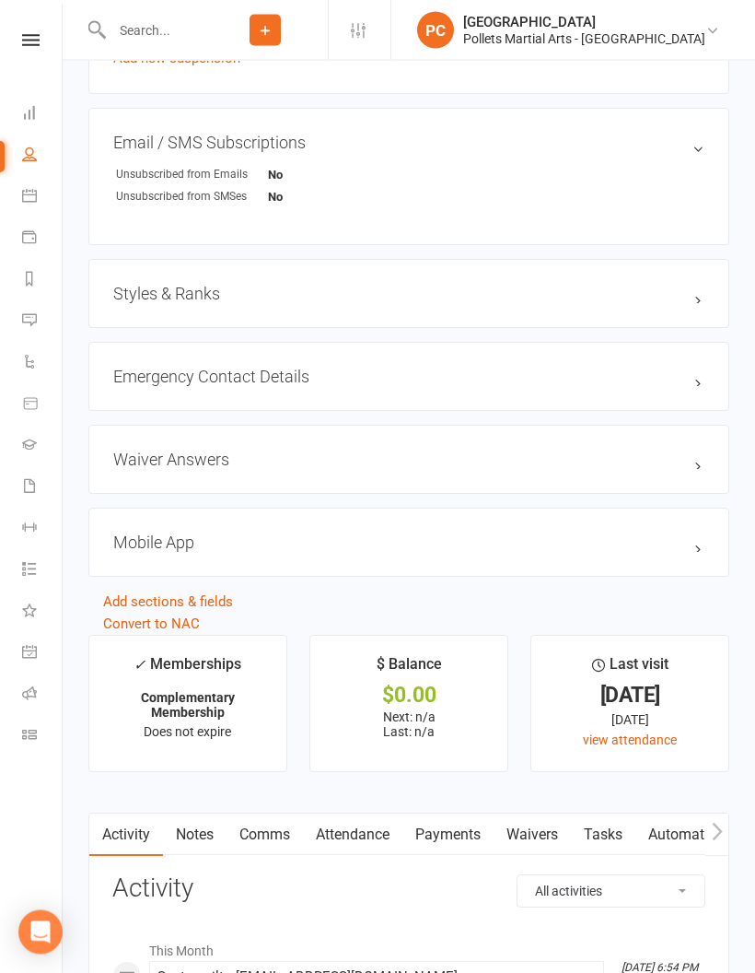
scroll to position [1217, 0]
click at [695, 552] on h3 "Mobile App" at bounding box center [408, 541] width 591 height 19
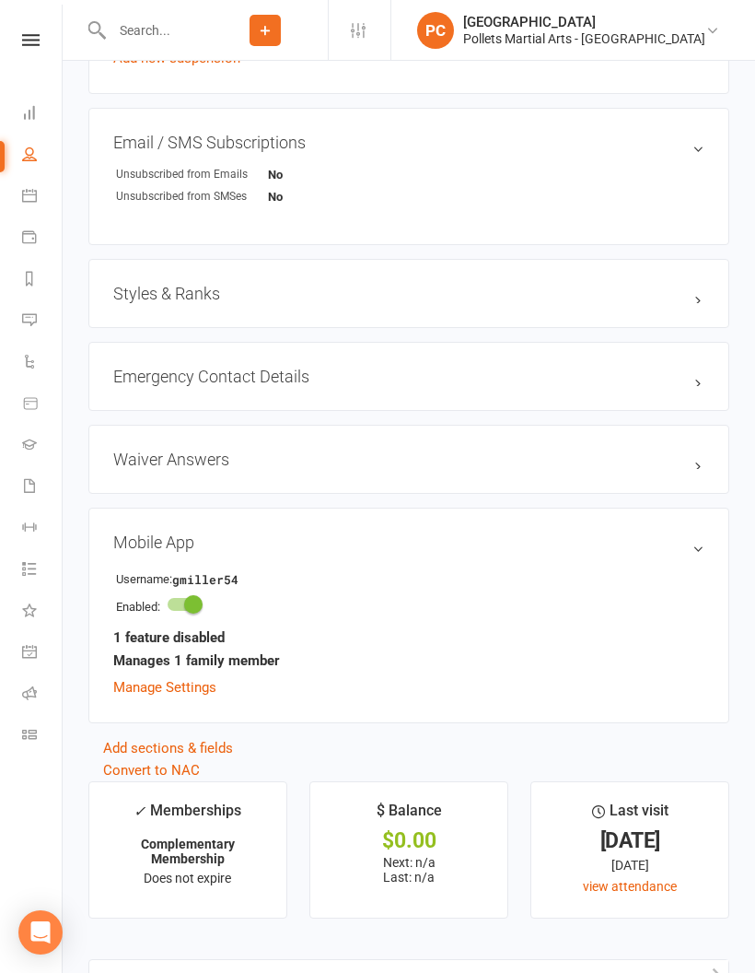
click at [190, 684] on link "Manage Settings" at bounding box center [164, 687] width 103 height 17
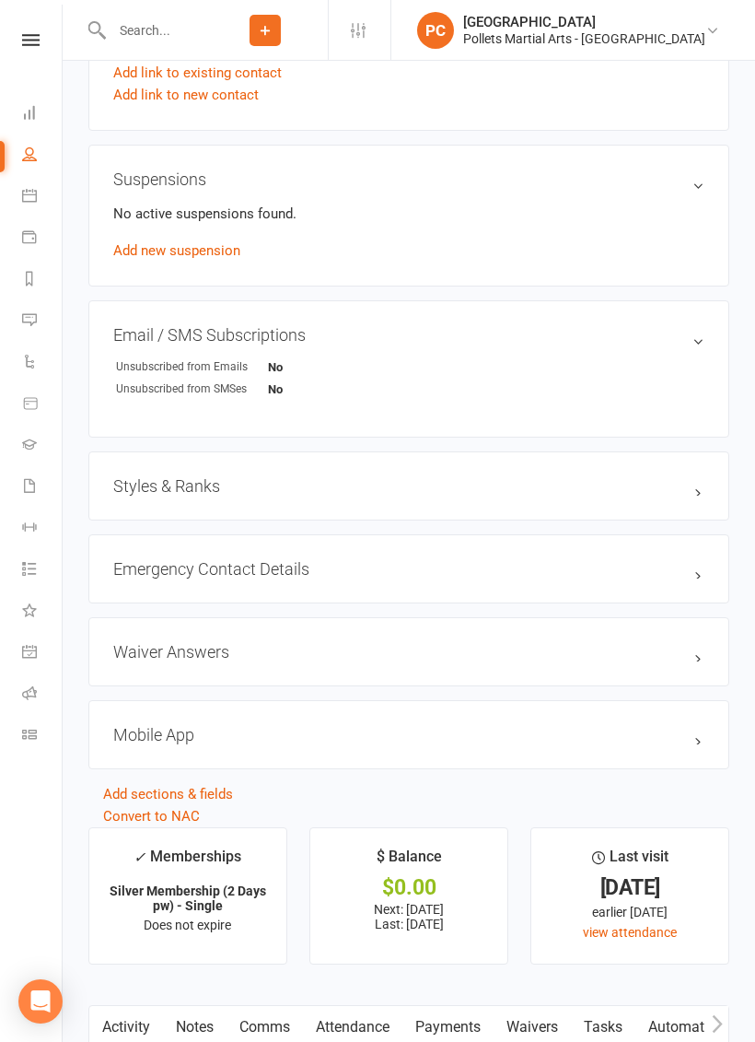
scroll to position [1053, 0]
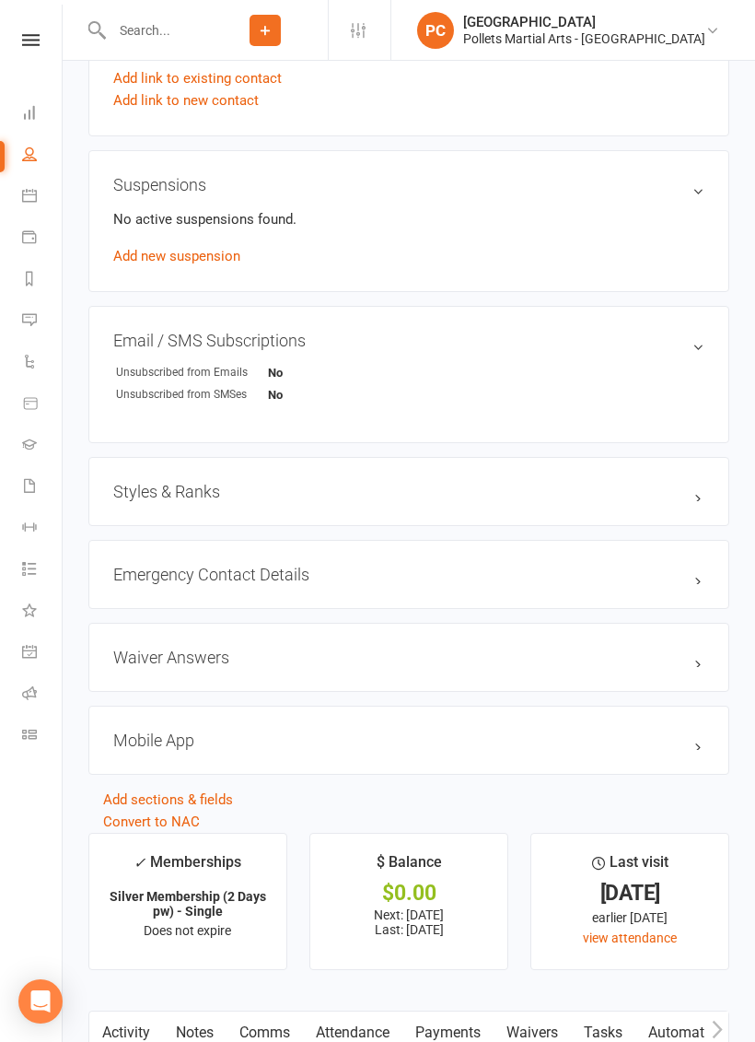
click at [651, 497] on h3 "Styles & Ranks" at bounding box center [408, 491] width 591 height 19
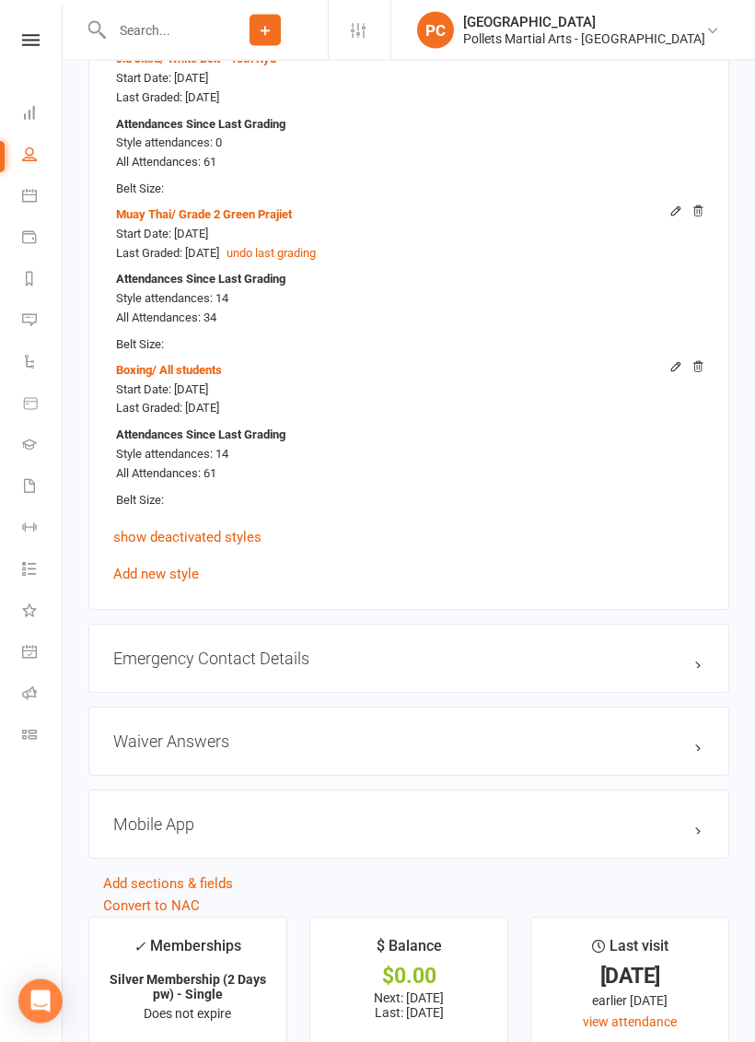
scroll to position [1679, 0]
click at [211, 552] on div "MMA / All students Start Date: [DATE] Last Graded: [DATE] Attendances Since Las…" at bounding box center [408, 237] width 591 height 696
click at [193, 566] on link "Add new style" at bounding box center [156, 574] width 86 height 17
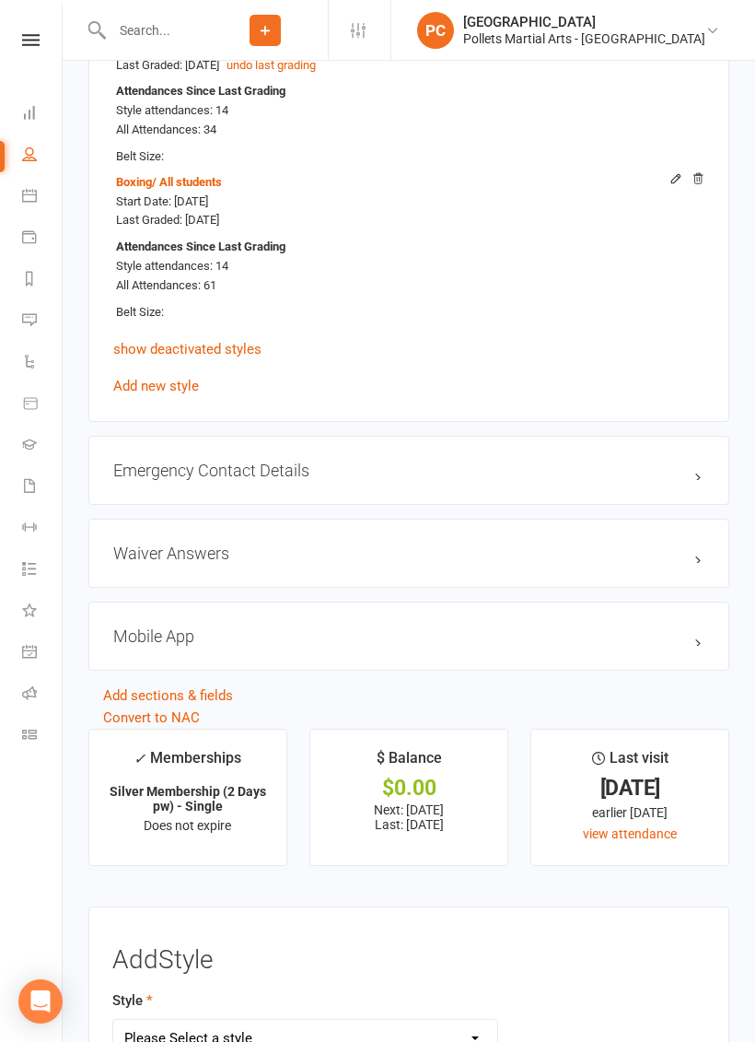
scroll to position [1711, 0]
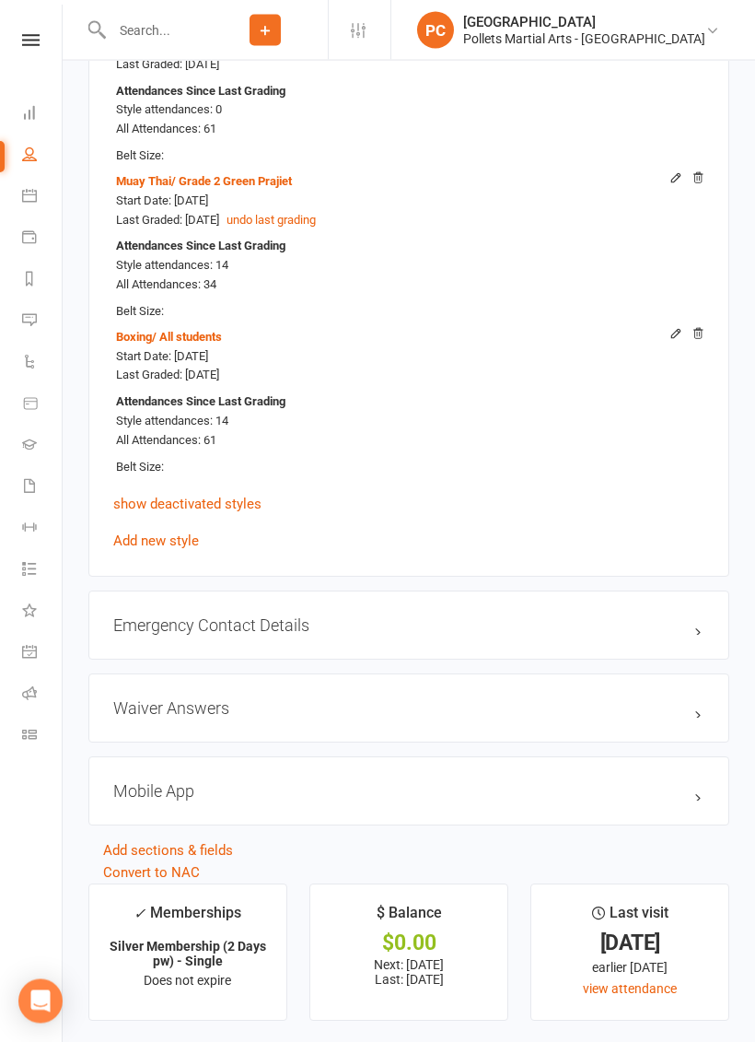
click at [172, 533] on link "Add new style" at bounding box center [156, 541] width 86 height 17
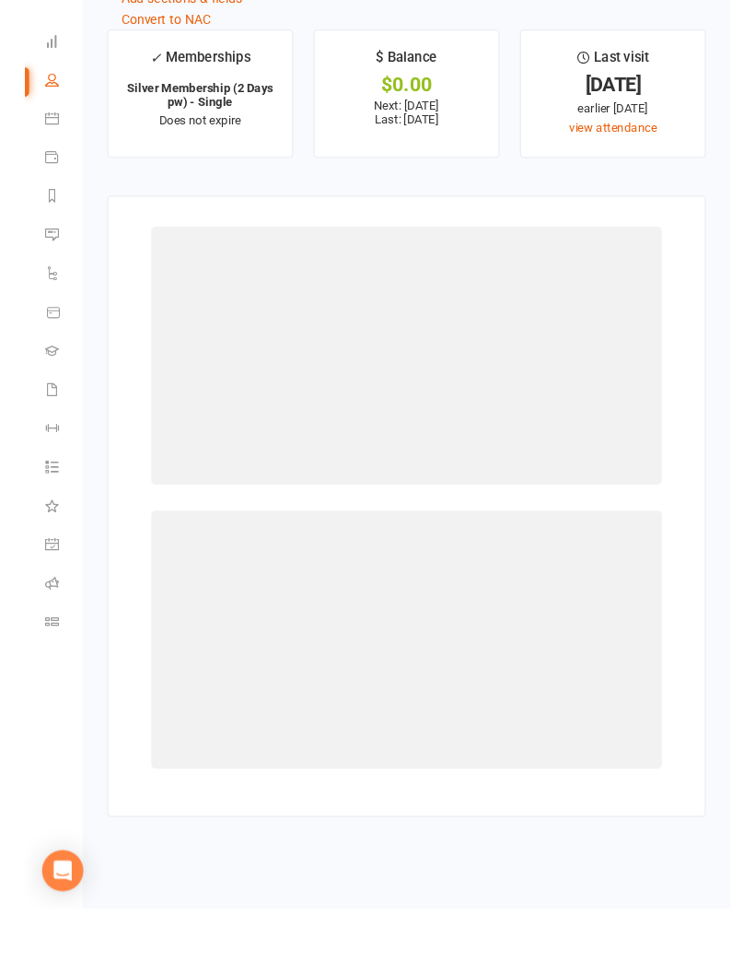
scroll to position [2413, 0]
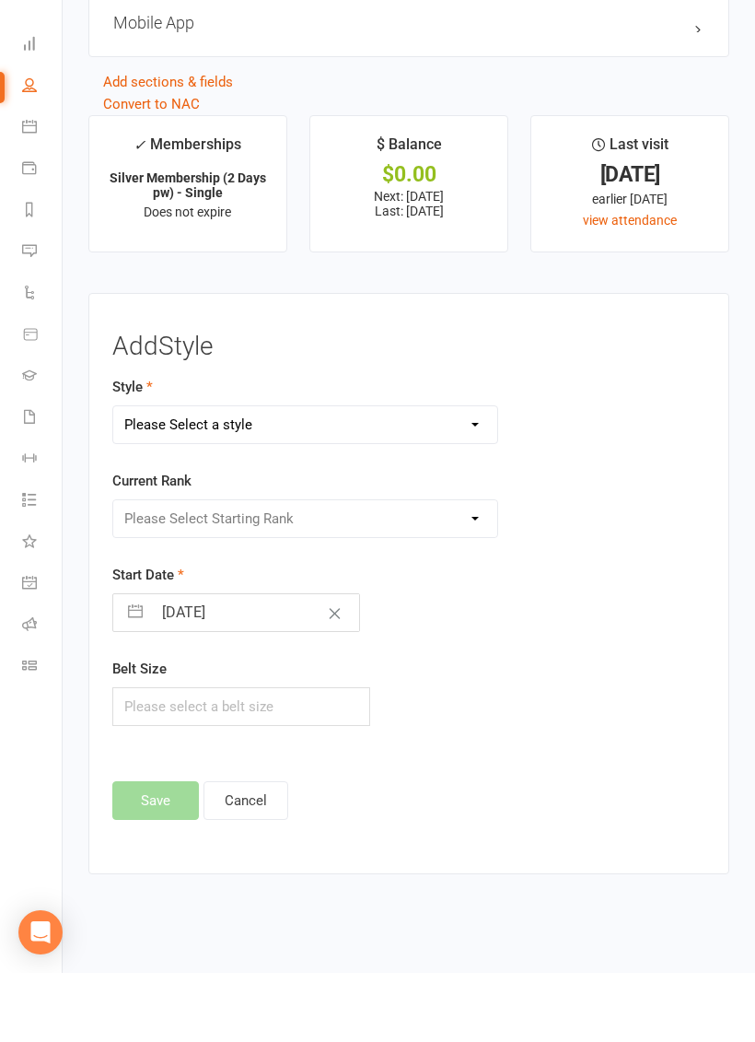
click at [472, 475] on select "Please Select a style Boxing Jiu Jitsu Karate Kobudo (Weapons) Little Tigers MM…" at bounding box center [305, 493] width 384 height 37
select select "3492"
click at [330, 677] on icon "Clear Date" at bounding box center [335, 682] width 11 height 11
click at [260, 663] on input "Select Start Date" at bounding box center [255, 681] width 207 height 37
select select "6"
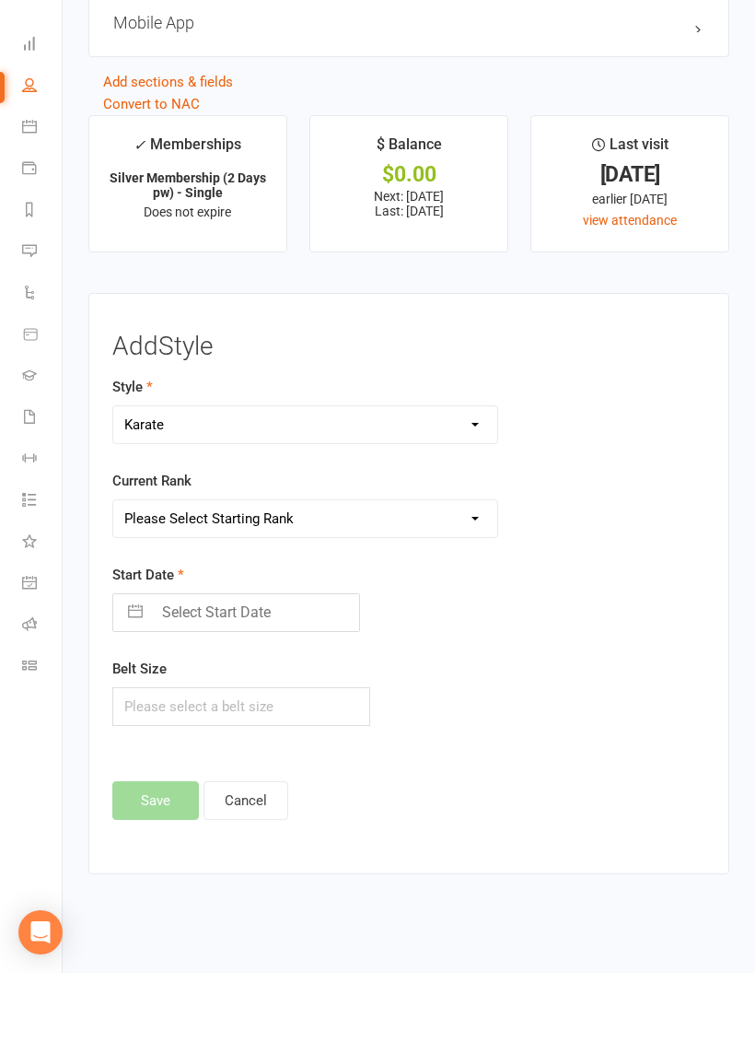
select select "2025"
select select "7"
select select "2025"
select select "8"
select select "2025"
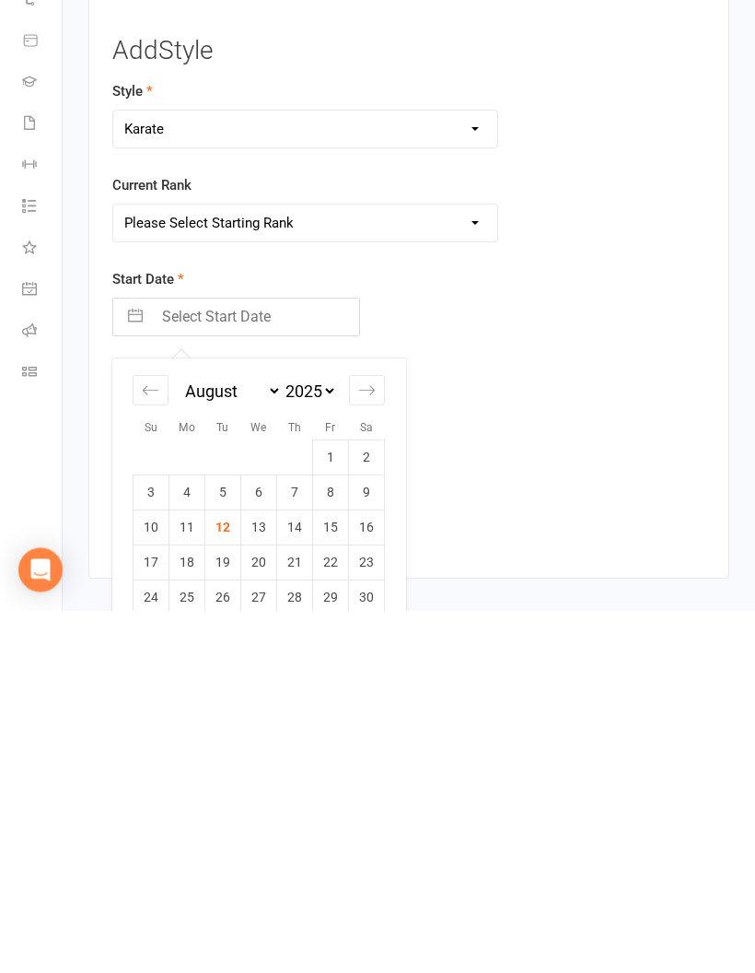
click at [149, 744] on icon "Move backward to switch to the previous month." at bounding box center [151, 753] width 18 height 18
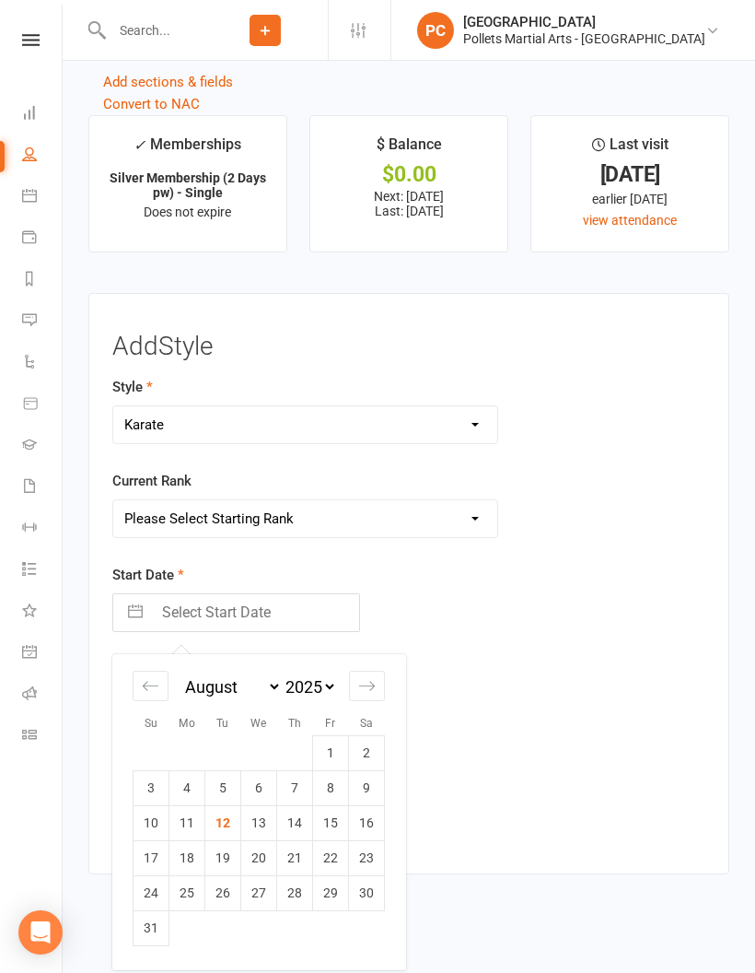
select select "5"
select select "2025"
click at [148, 379] on label "Style" at bounding box center [132, 387] width 41 height 22
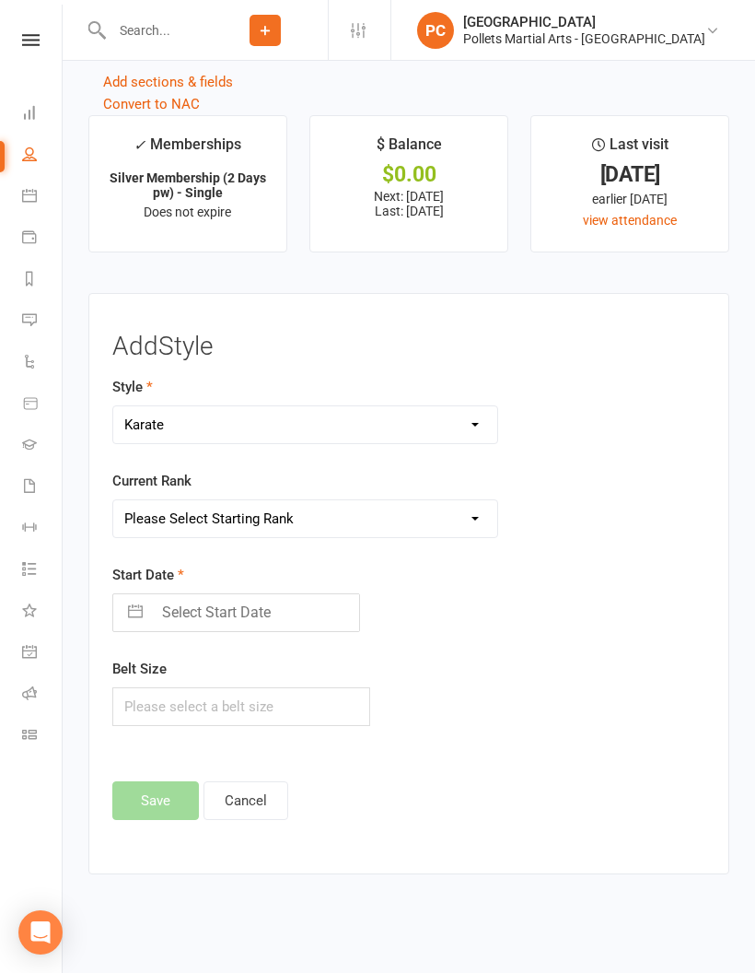
click at [240, 603] on input "Select Start Date" at bounding box center [255, 612] width 207 height 37
select select "6"
select select "2025"
select select "7"
select select "2025"
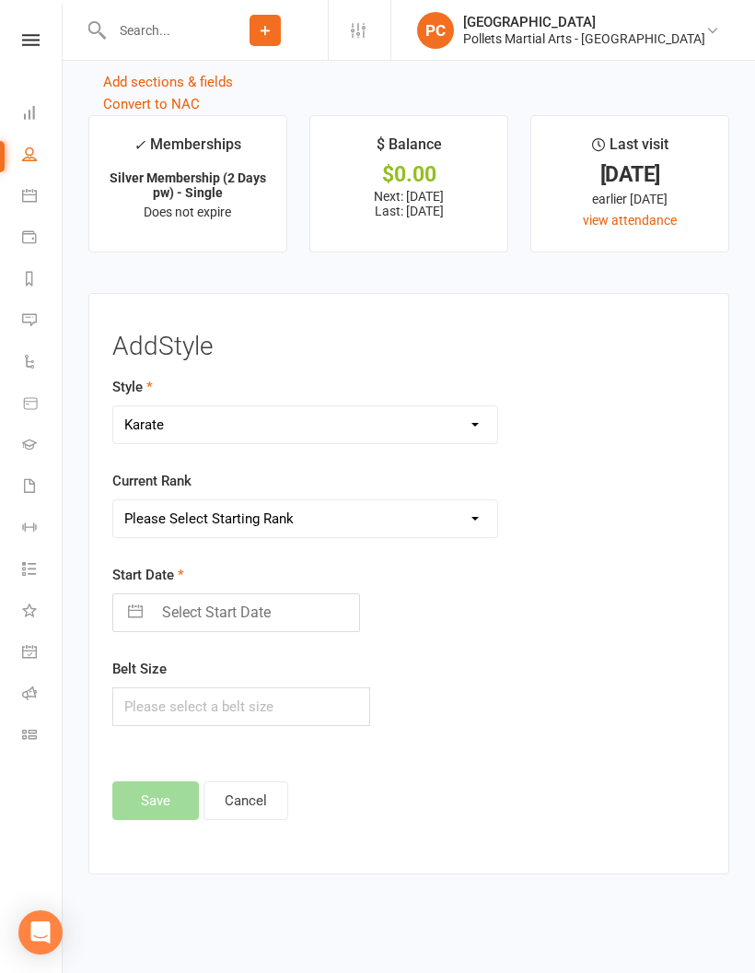
select select "8"
select select "2025"
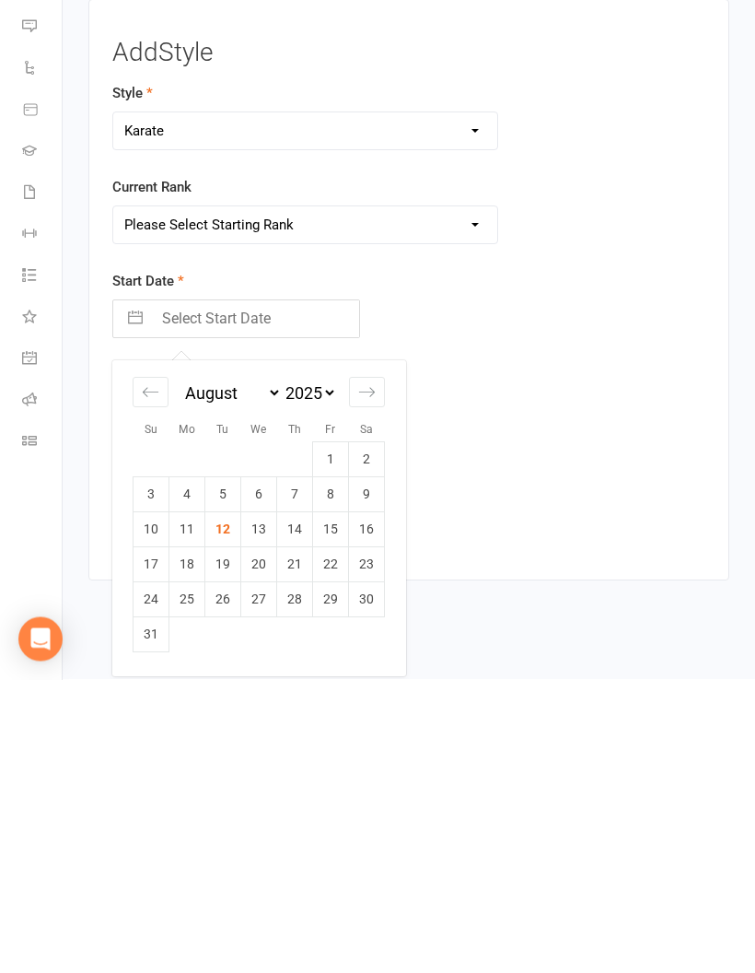
click at [156, 677] on icon "Move backward to switch to the previous month." at bounding box center [151, 686] width 18 height 18
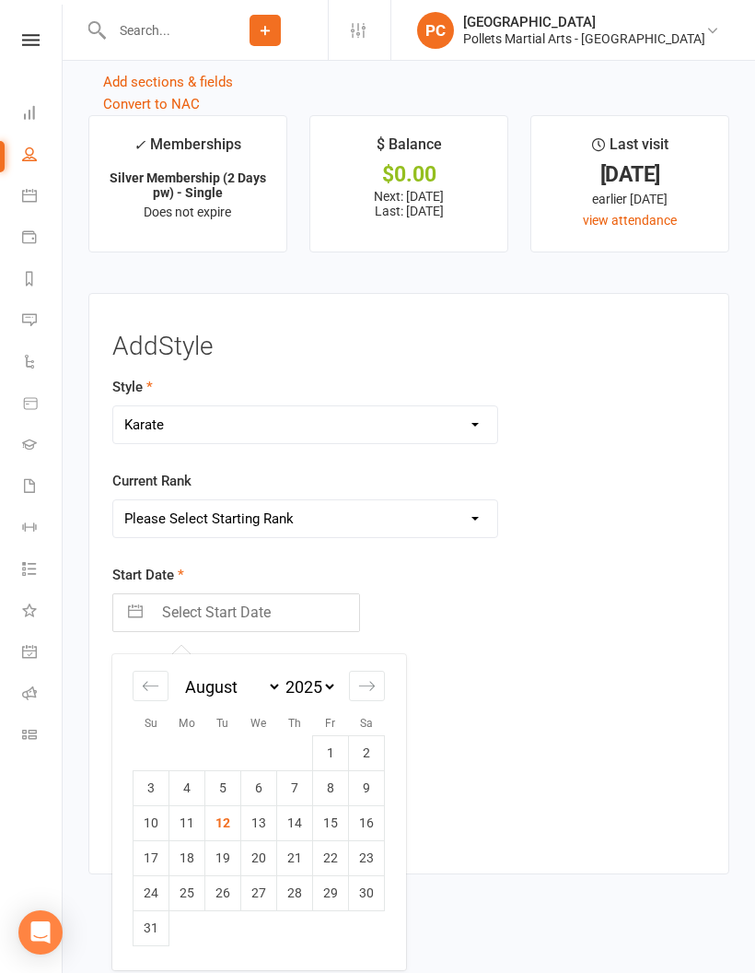
select select "5"
select select "2025"
click at [152, 677] on icon "Move backward to switch to the previous month." at bounding box center [151, 686] width 18 height 18
select select "4"
select select "2025"
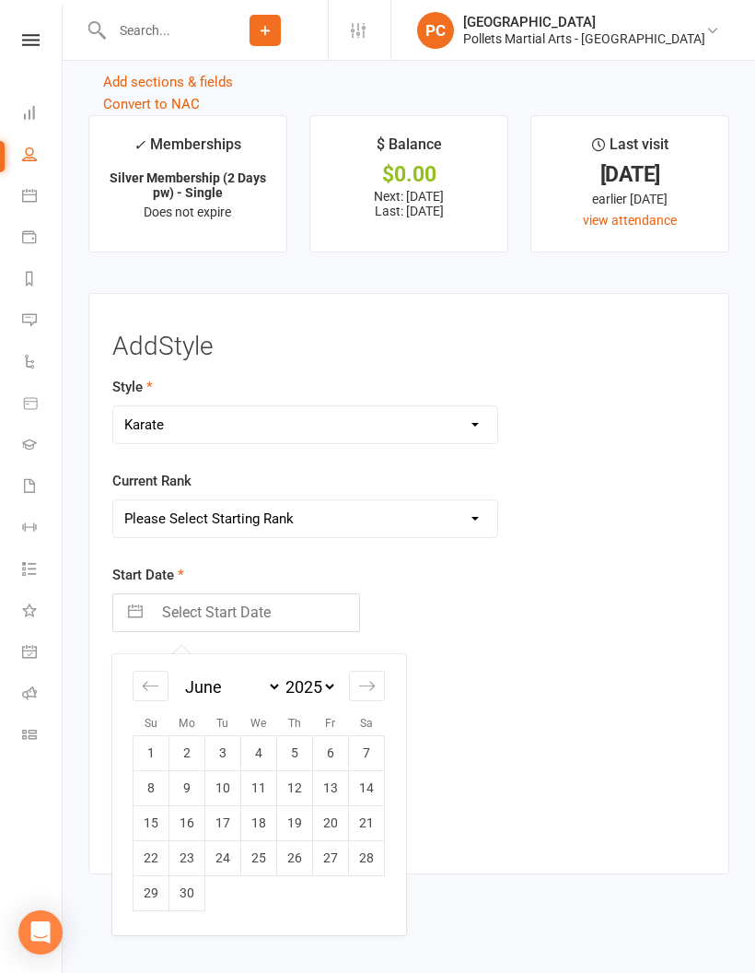
click at [158, 735] on td "1" at bounding box center [152, 752] width 36 height 35
type input "[DATE]"
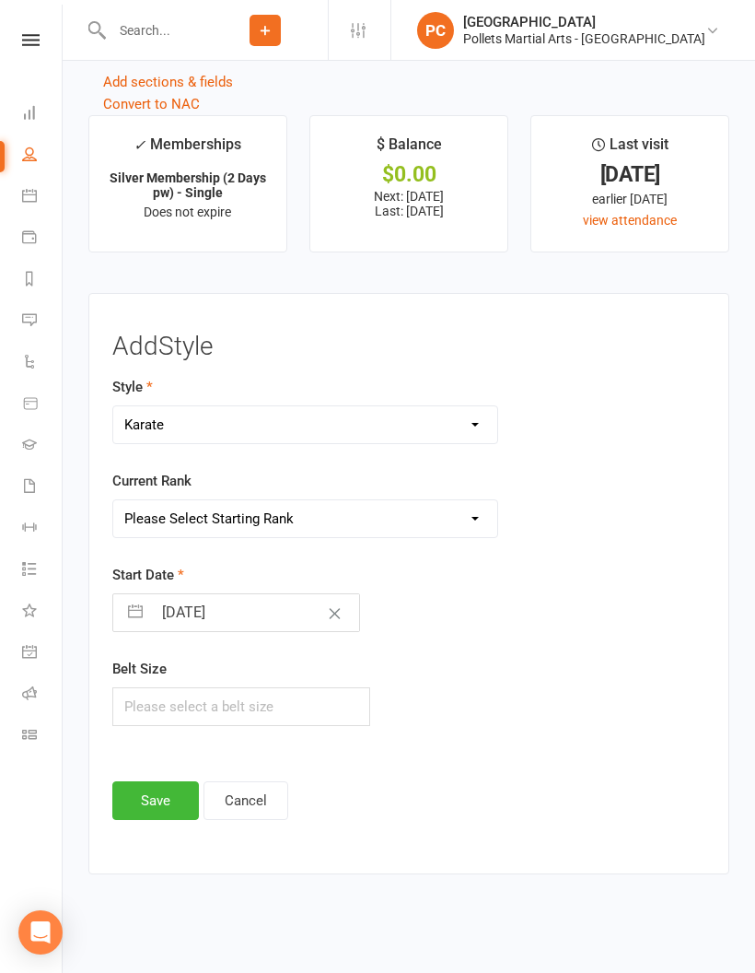
click at [167, 787] on button "Save" at bounding box center [155, 800] width 87 height 39
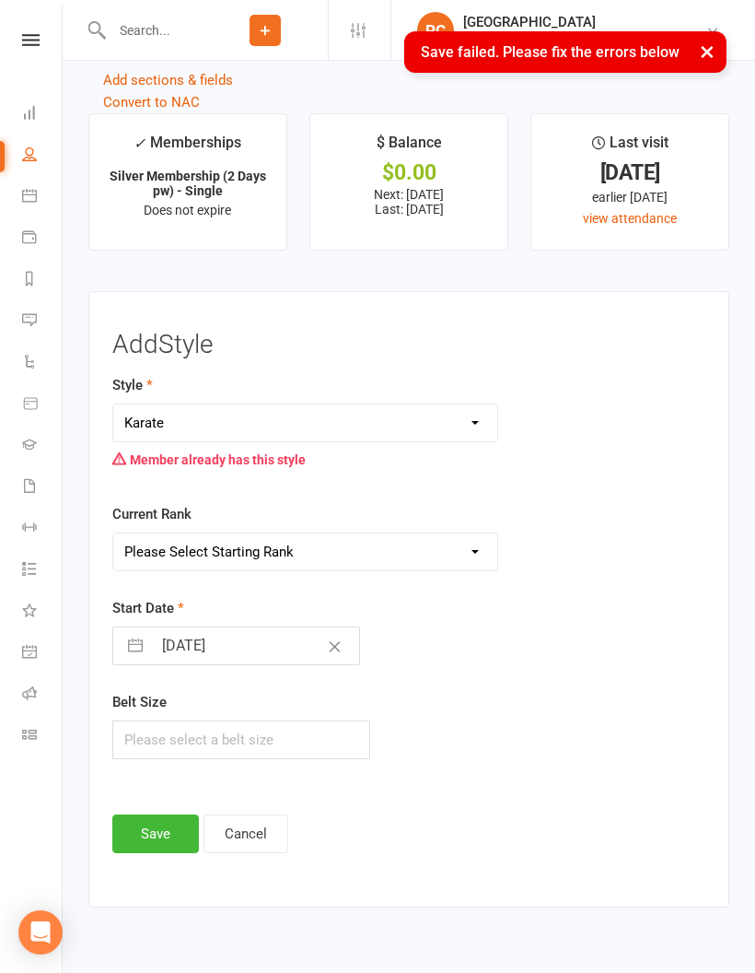
click at [254, 814] on button "Cancel" at bounding box center [246, 833] width 85 height 39
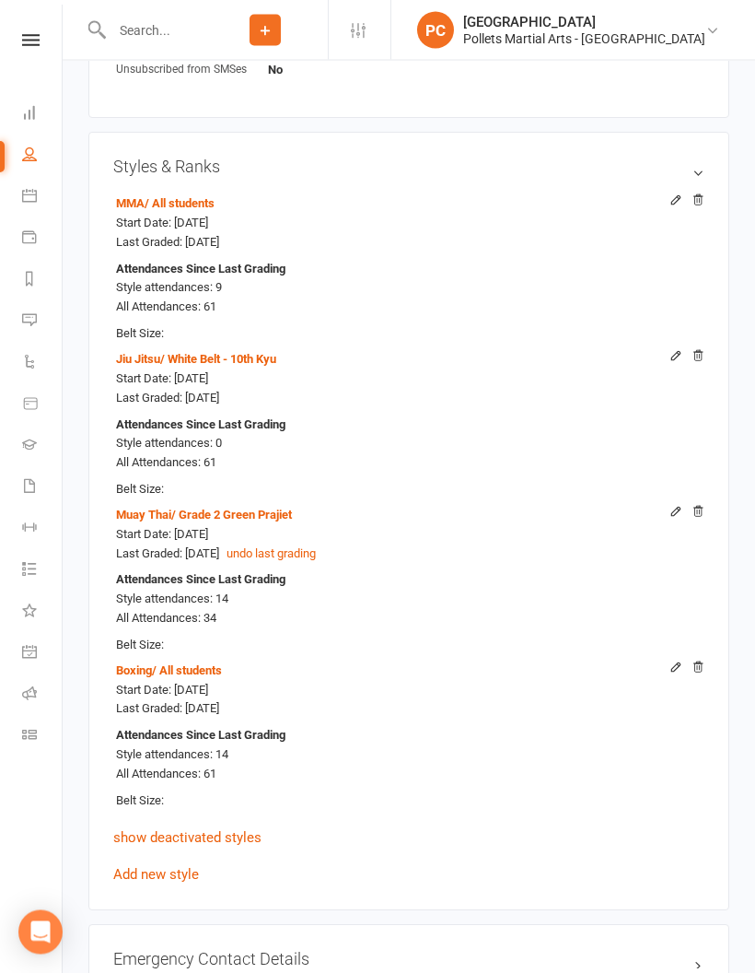
scroll to position [1350, 0]
